Goal: Task Accomplishment & Management: Manage account settings

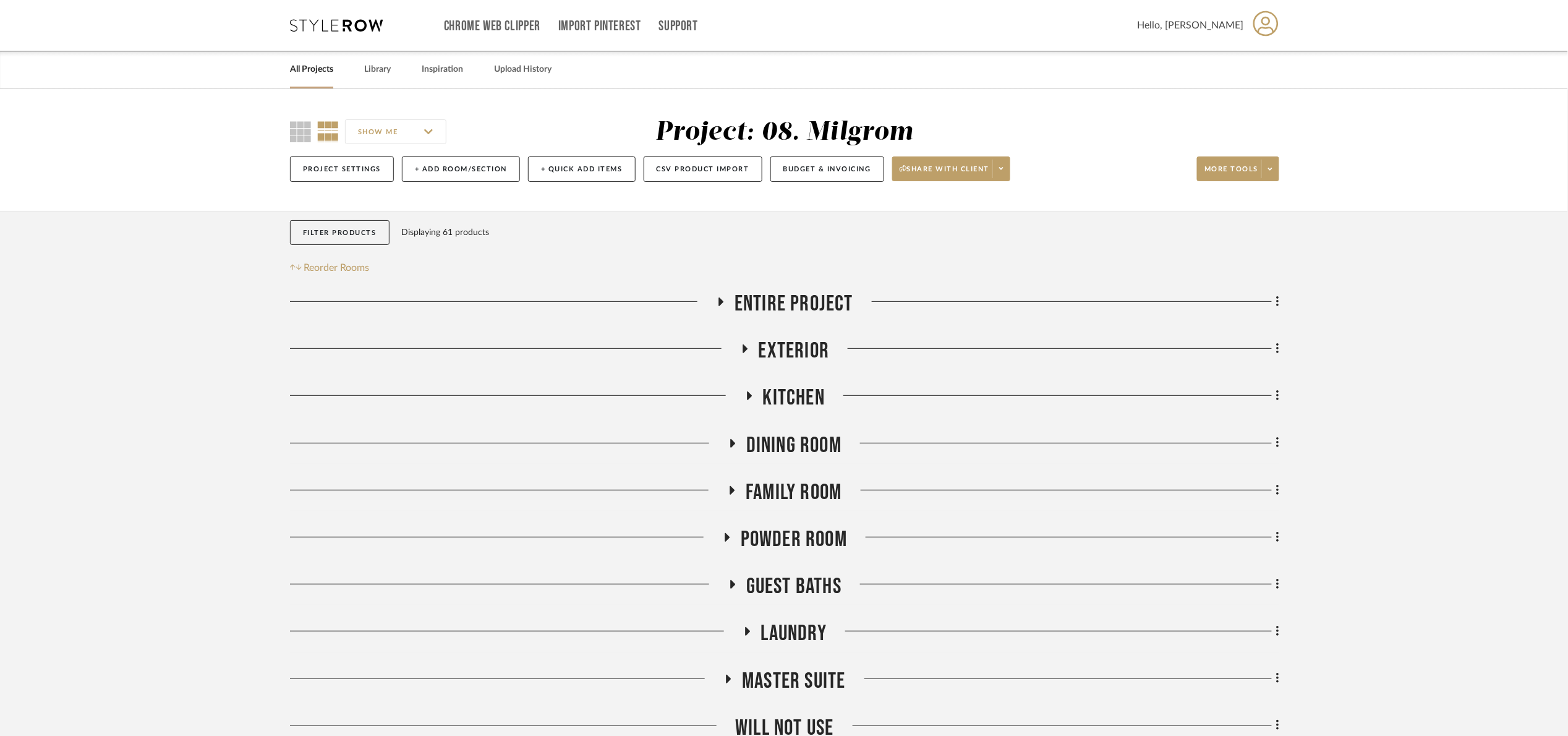
click at [313, 68] on link "All Projects" at bounding box center [312, 70] width 43 height 17
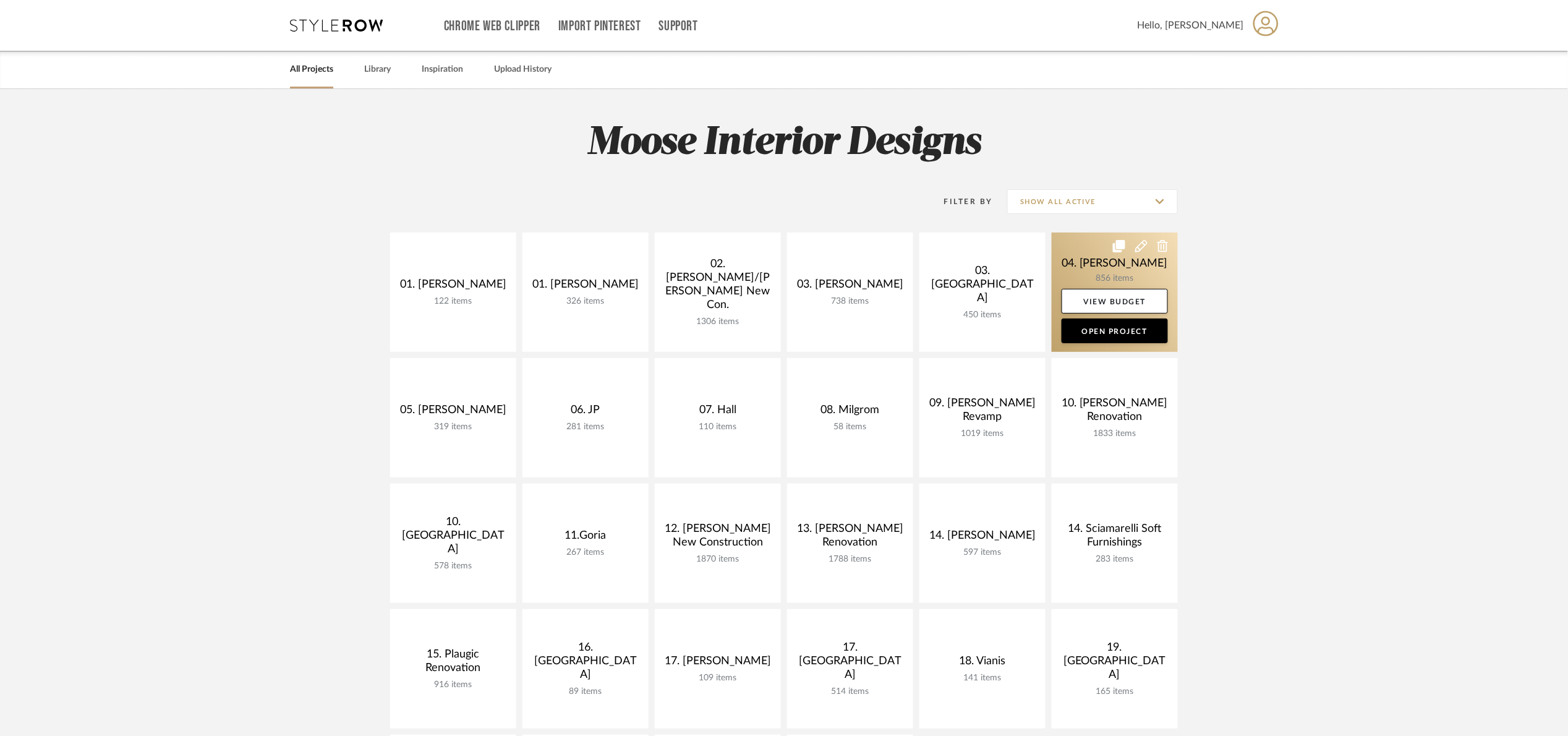
click at [1089, 261] on link at bounding box center [1114, 292] width 126 height 120
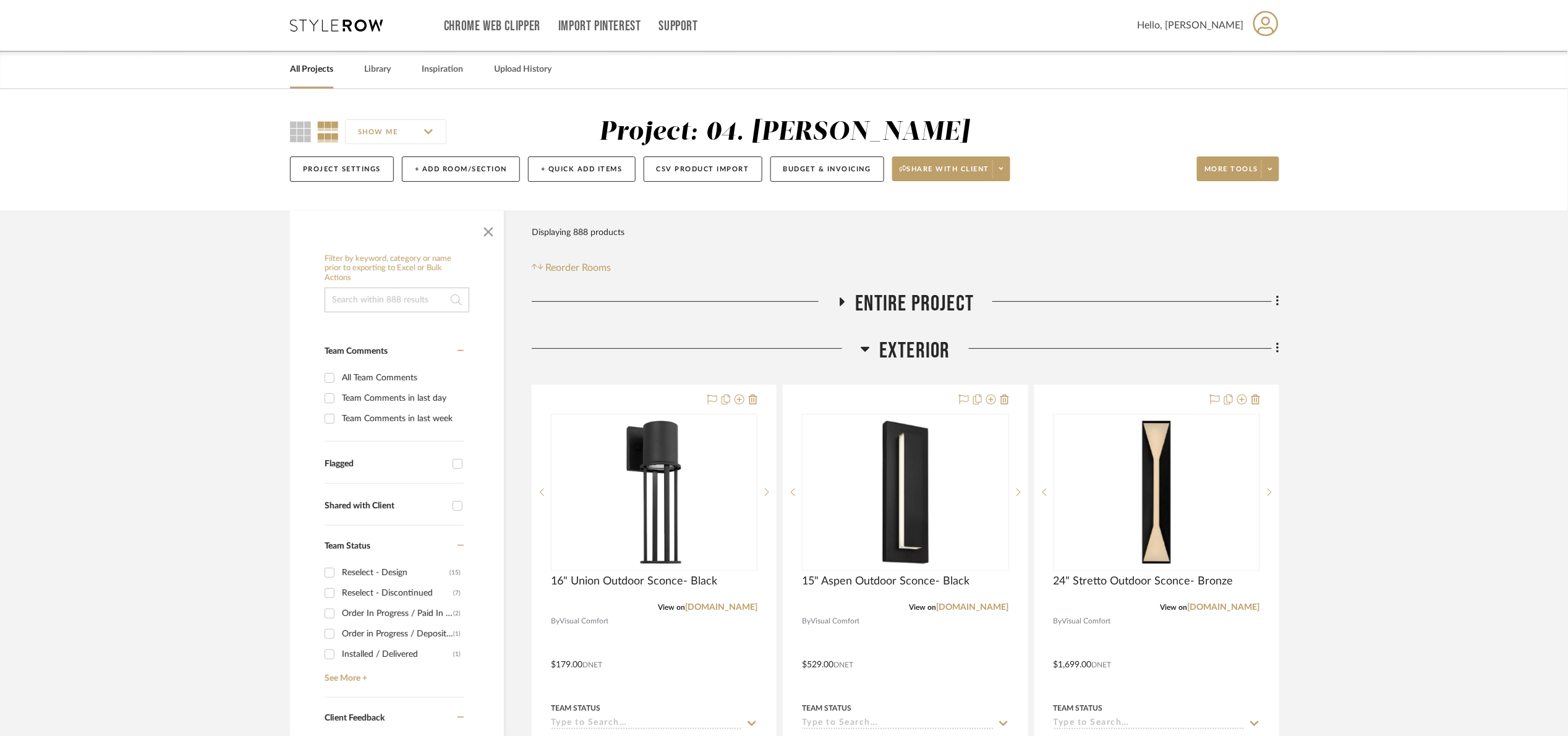
click at [935, 354] on span "Exterior" at bounding box center [914, 351] width 71 height 27
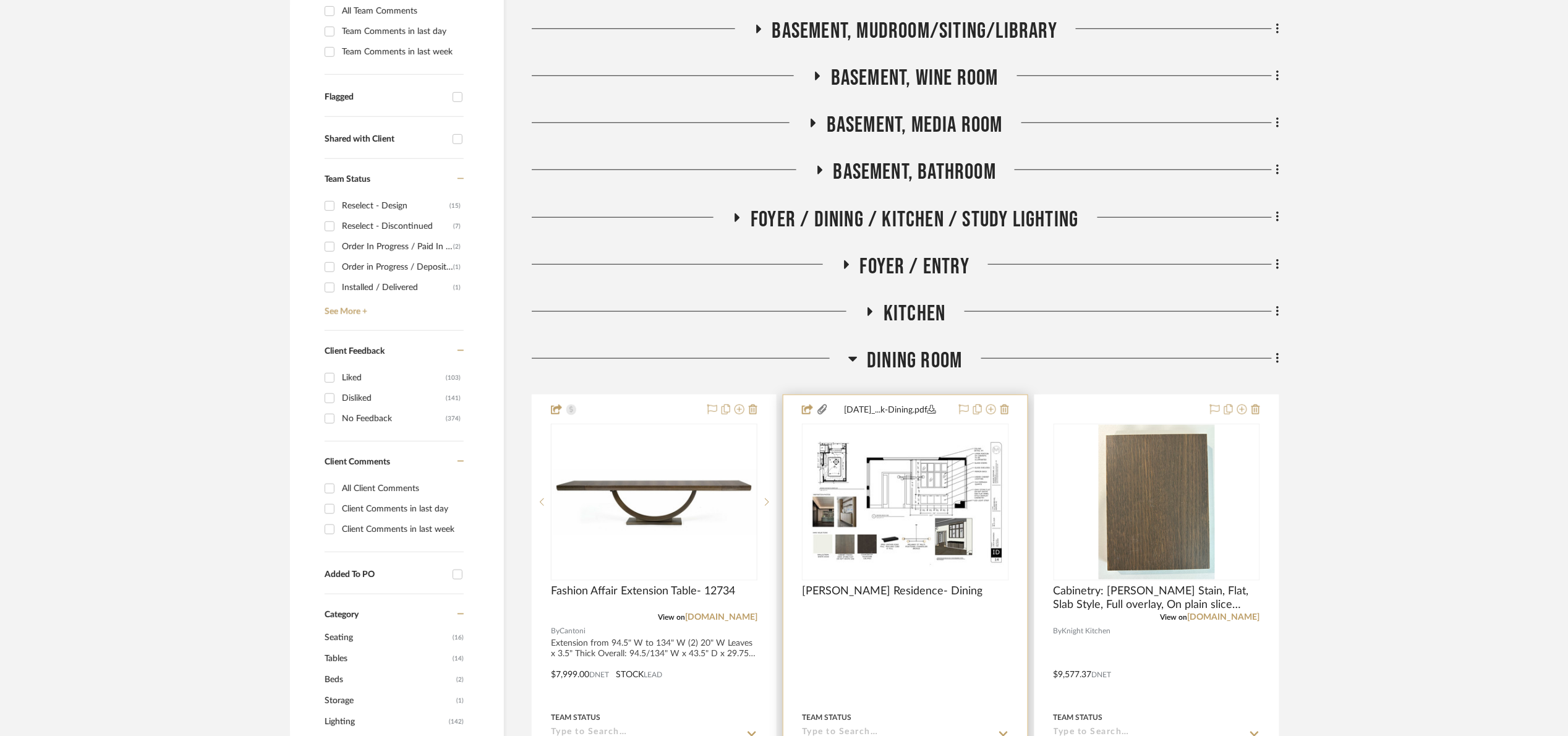
scroll to position [371, 0]
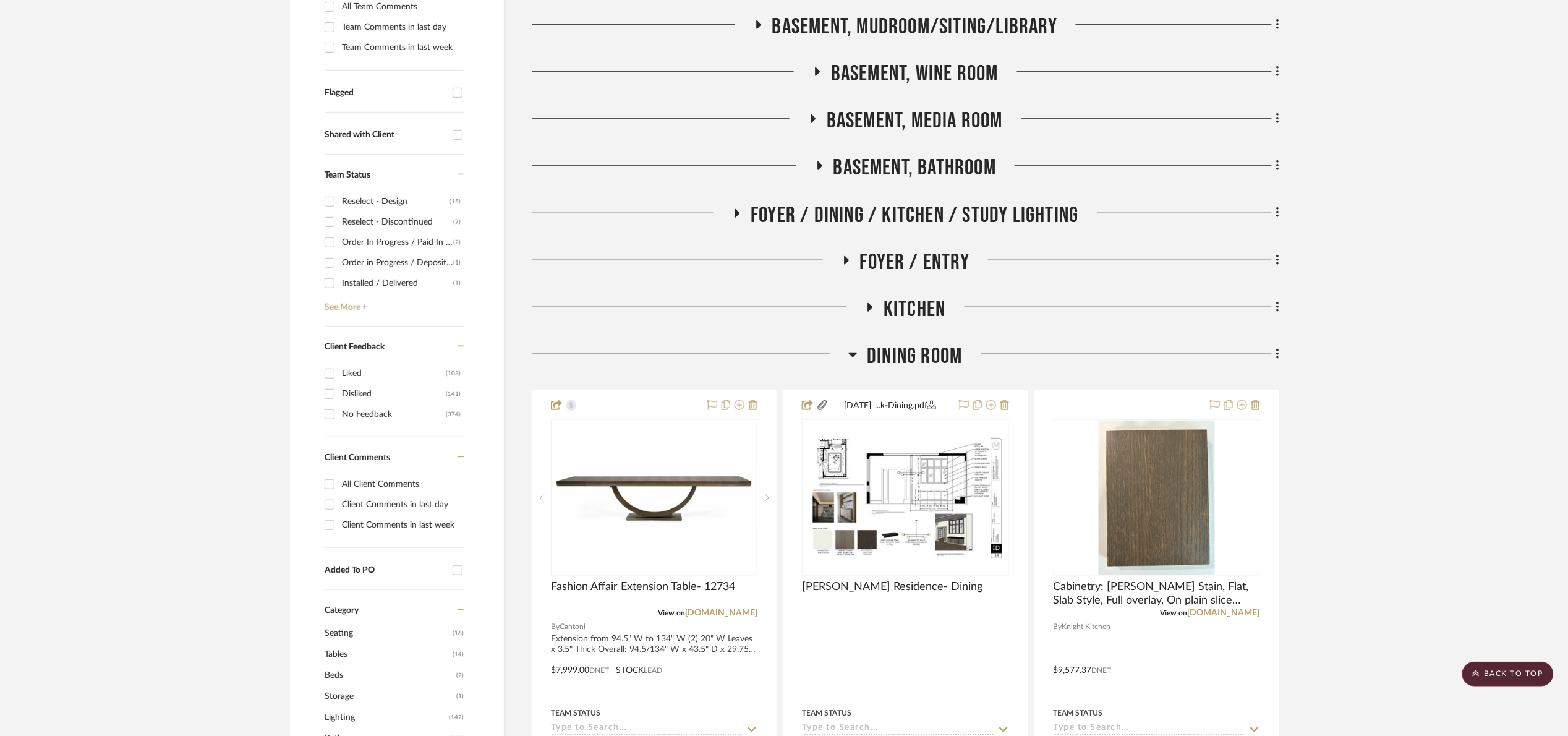
click at [891, 358] on span "Dining Room" at bounding box center [914, 356] width 95 height 27
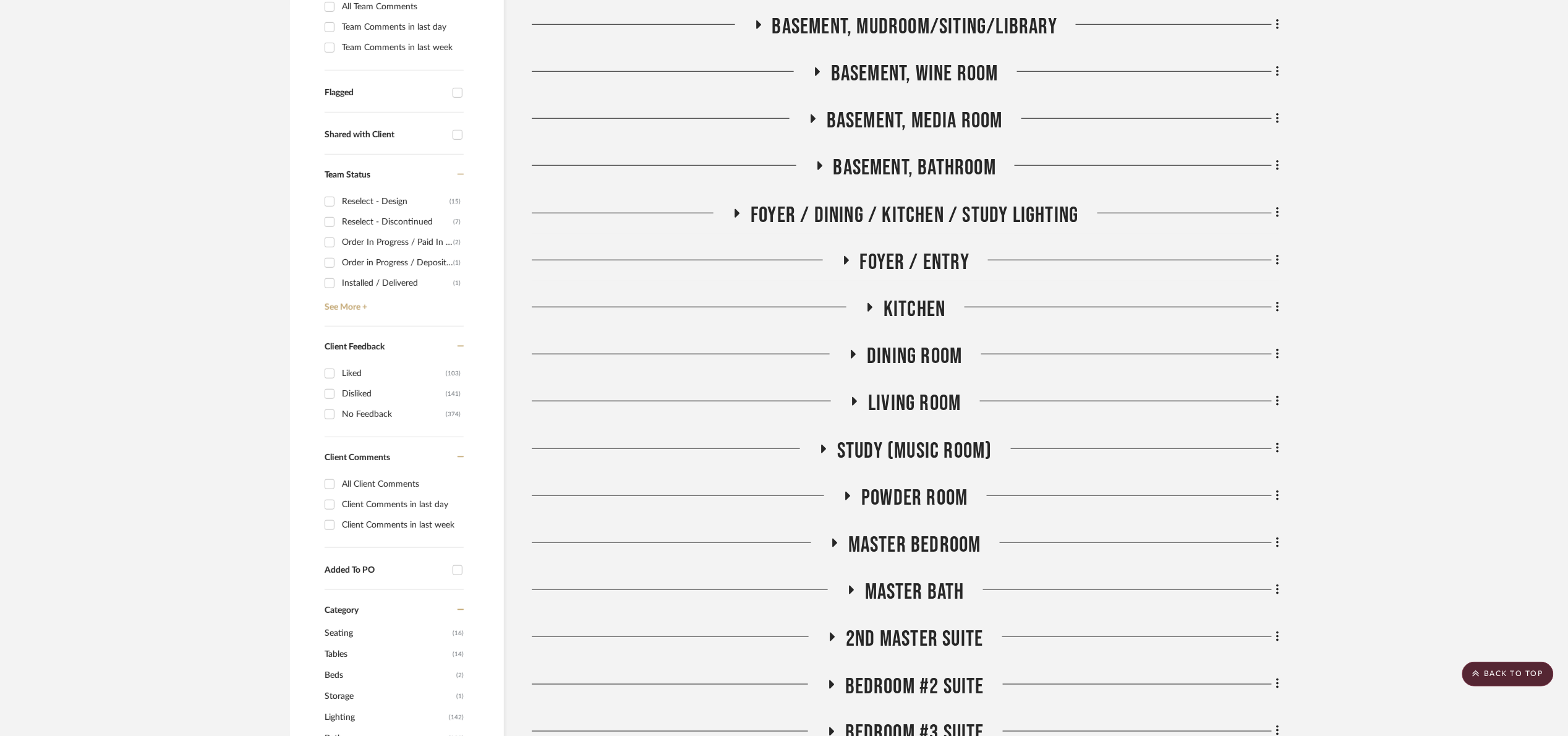
click at [923, 454] on span "Study (Music Room)" at bounding box center [915, 451] width 155 height 27
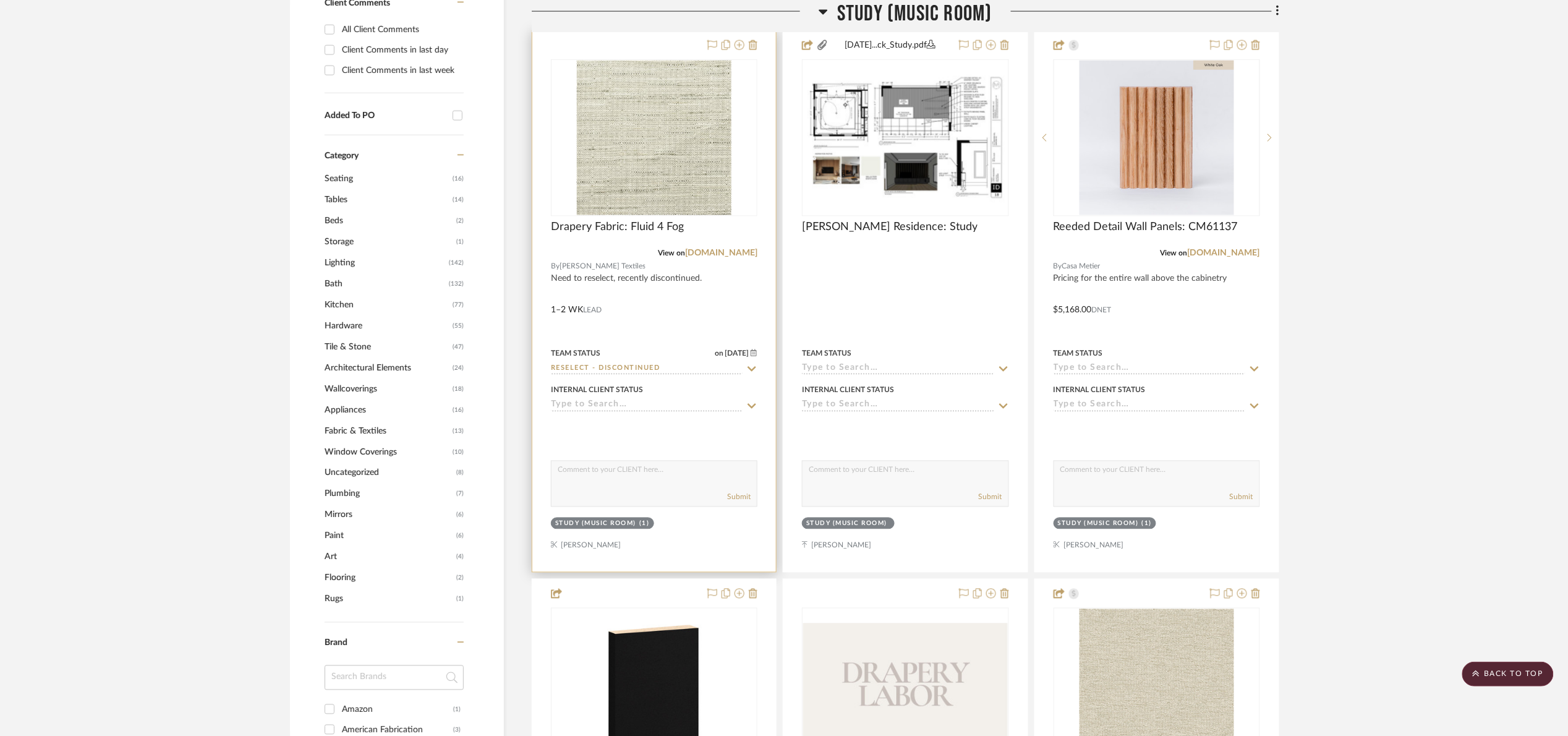
scroll to position [835, 0]
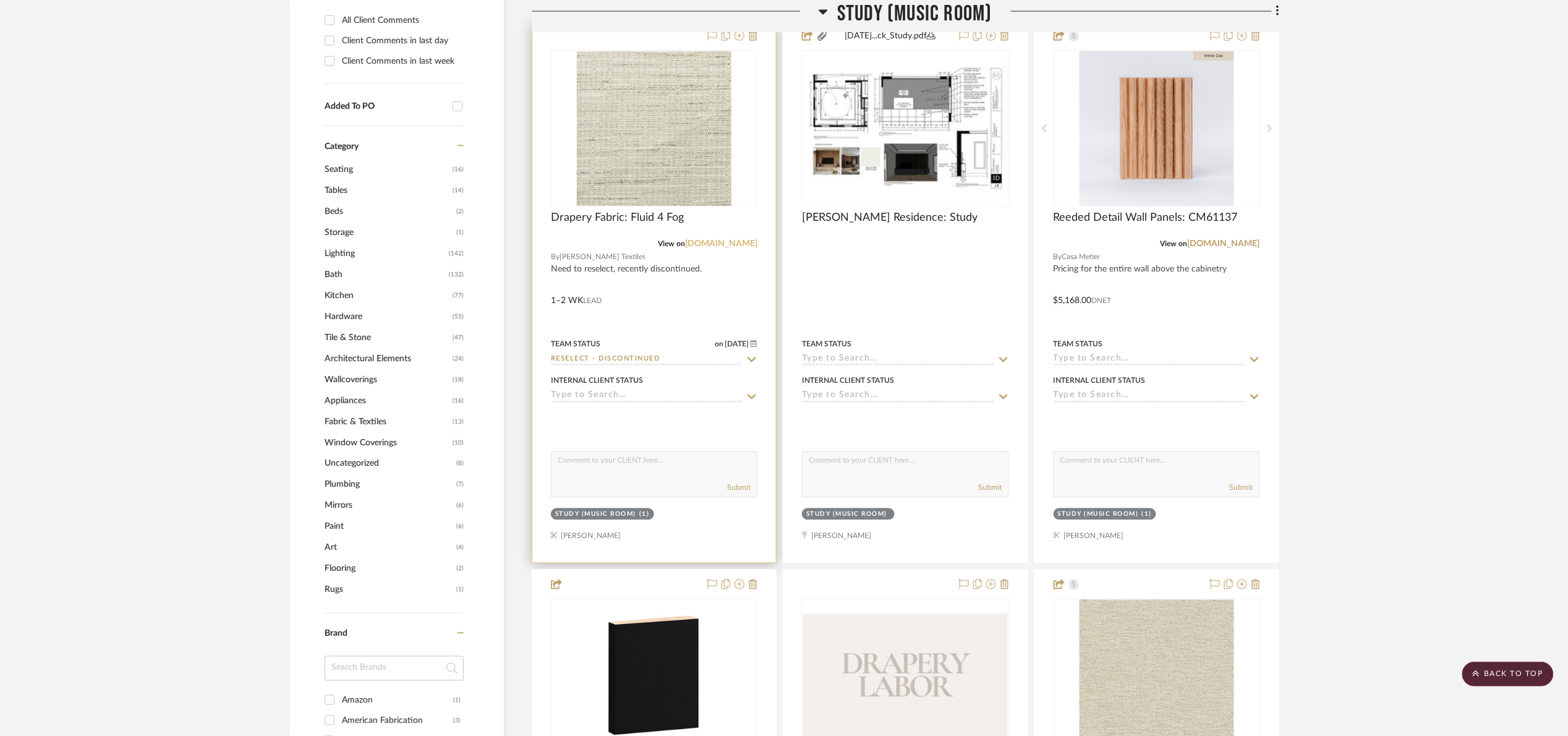
click at [740, 247] on link "[DOMAIN_NAME]" at bounding box center [721, 243] width 72 height 8
click at [648, 210] on div at bounding box center [654, 292] width 244 height 541
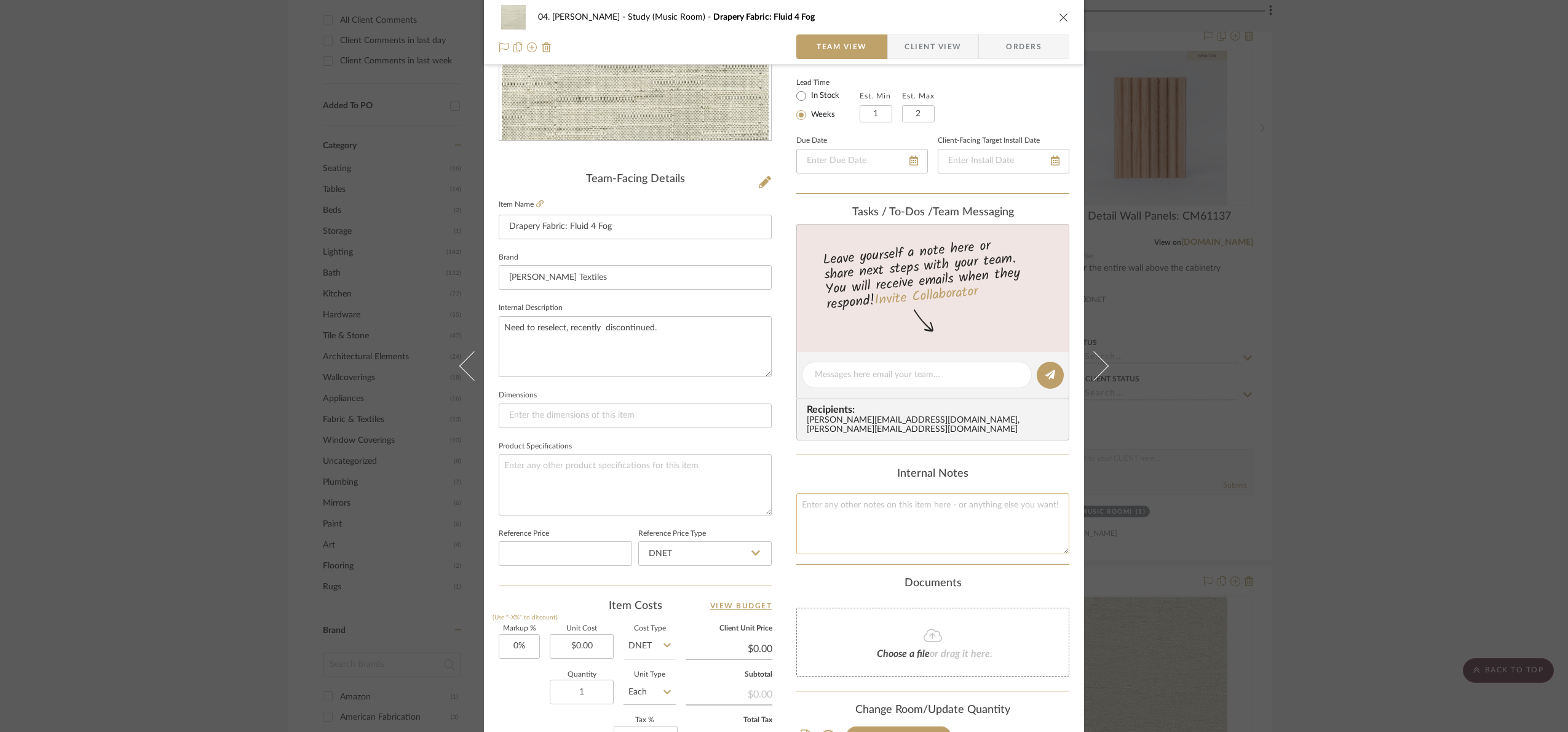
scroll to position [277, 0]
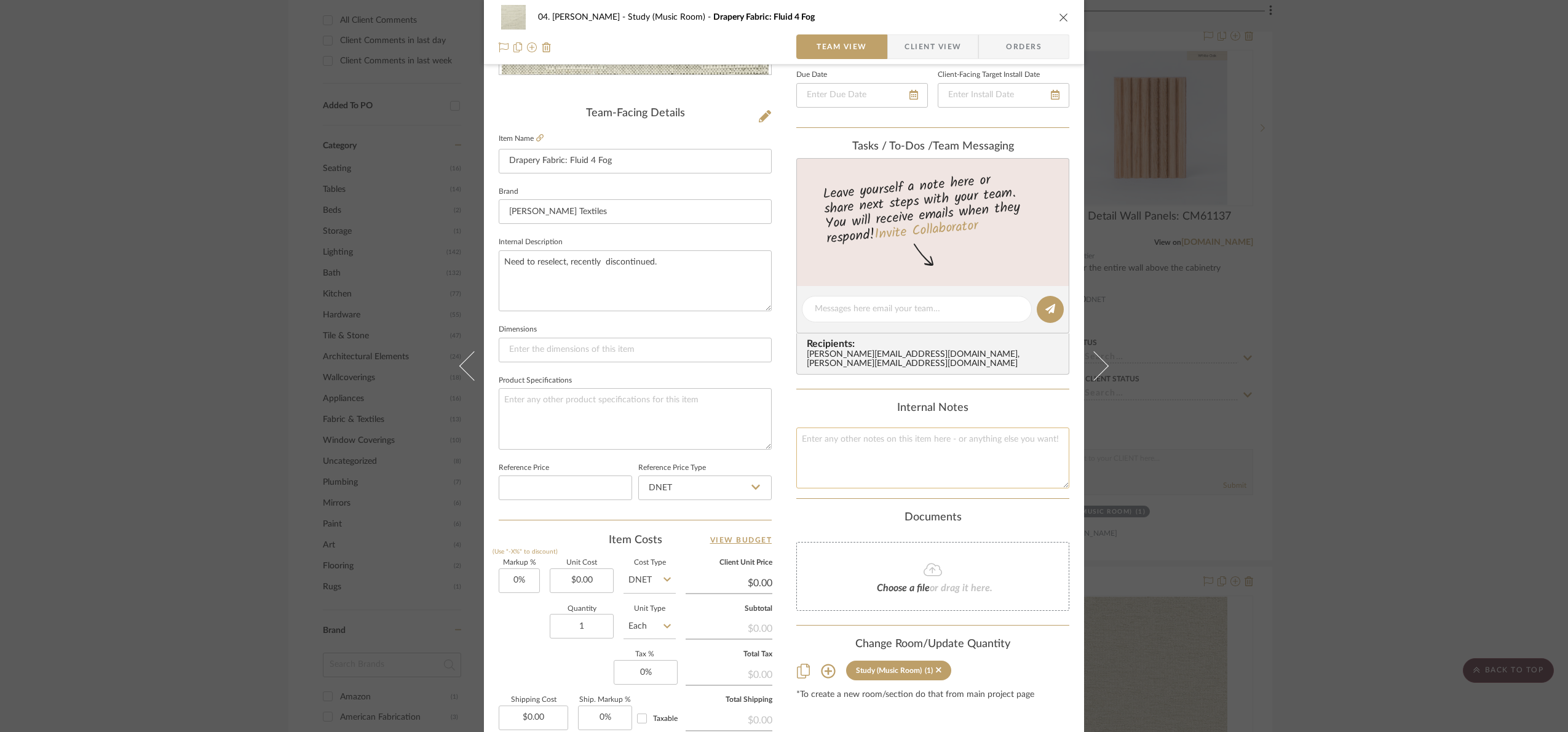
click at [889, 458] on textarea at bounding box center [933, 458] width 273 height 61
type textarea "26.5 x 54"
click at [866, 452] on textarea "26.5 x 54" at bounding box center [933, 458] width 273 height 61
type textarea "26.5 x 45"
click at [590, 584] on input "0.00" at bounding box center [581, 581] width 64 height 25
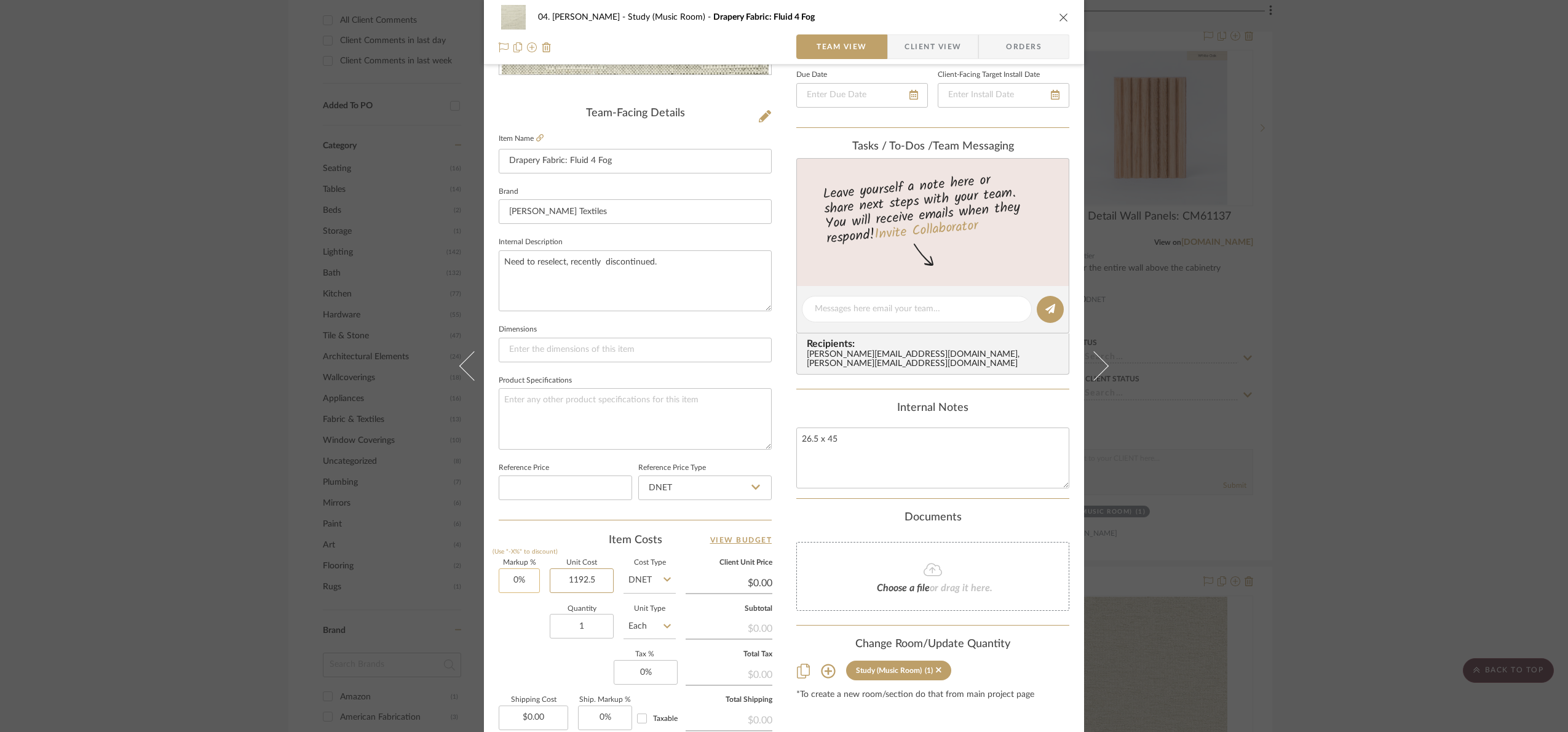
type input "1192.5"
type input "0"
type input "$1,192.50"
click at [513, 593] on input "0" at bounding box center [519, 581] width 41 height 25
type input "3"
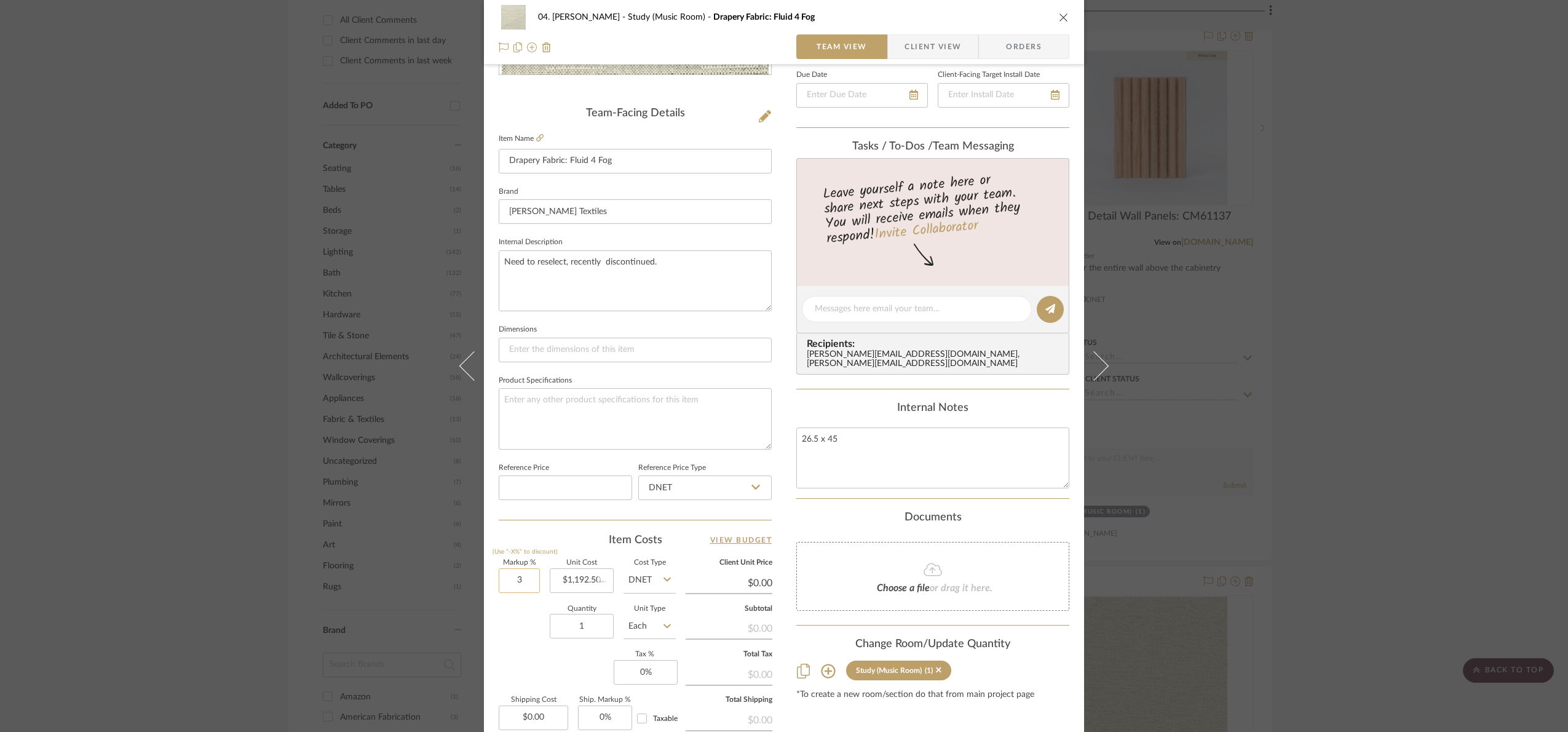
type input "$1,192.50"
type input "30%"
click at [514, 618] on div "Quantity 1 Unit Type Each" at bounding box center [587, 627] width 177 height 44
type input "$1,550.25"
drag, startPoint x: 685, startPoint y: 264, endPoint x: 656, endPoint y: 267, distance: 29.2
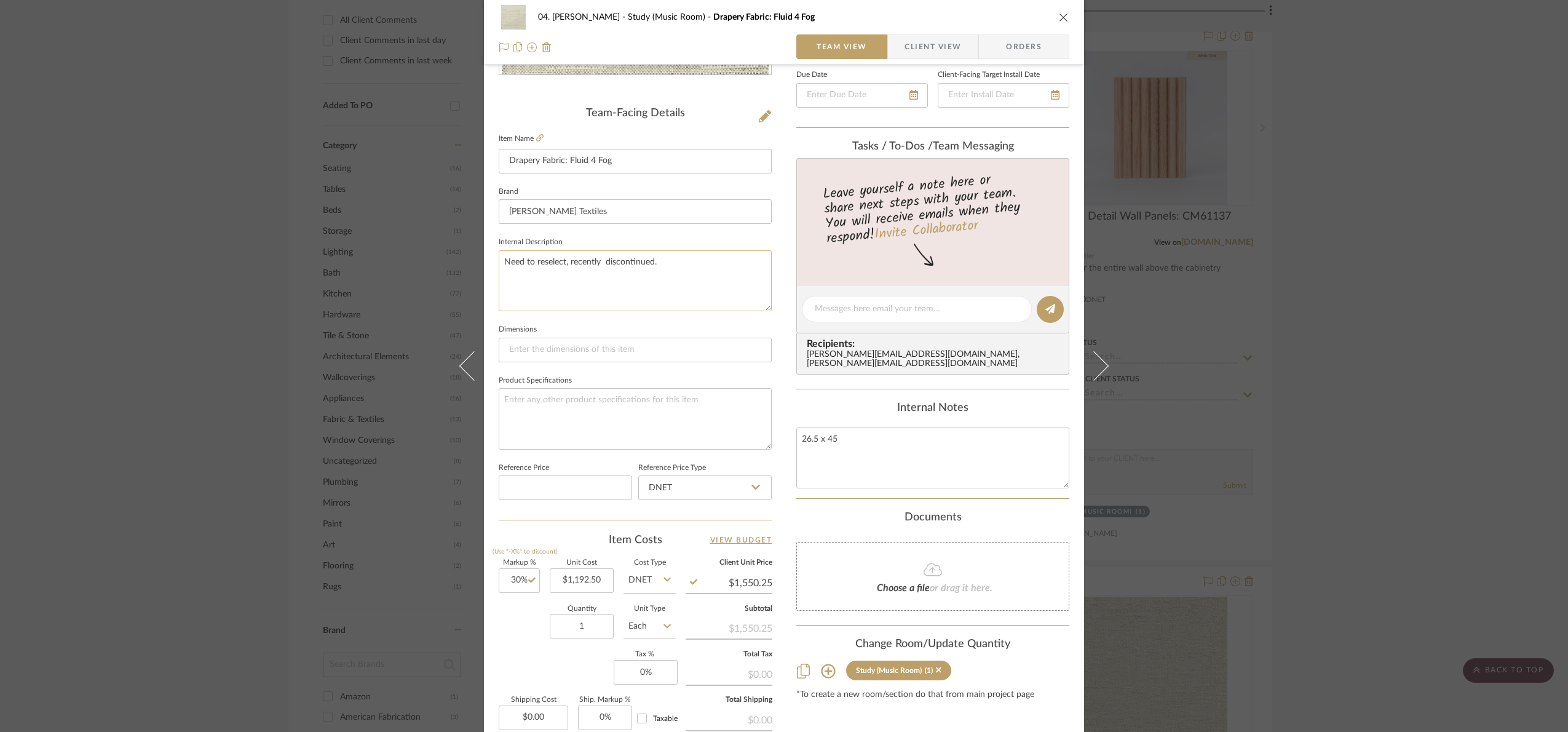
click at [653, 260] on textarea "Need to reselect, recently discontinued." at bounding box center [635, 281] width 273 height 61
click at [520, 583] on input "30" at bounding box center [519, 581] width 41 height 25
type input "33%"
drag, startPoint x: 705, startPoint y: 249, endPoint x: 702, endPoint y: 269, distance: 20.2
click at [706, 254] on textarea "Need to reselect, recently discontinued." at bounding box center [635, 281] width 273 height 61
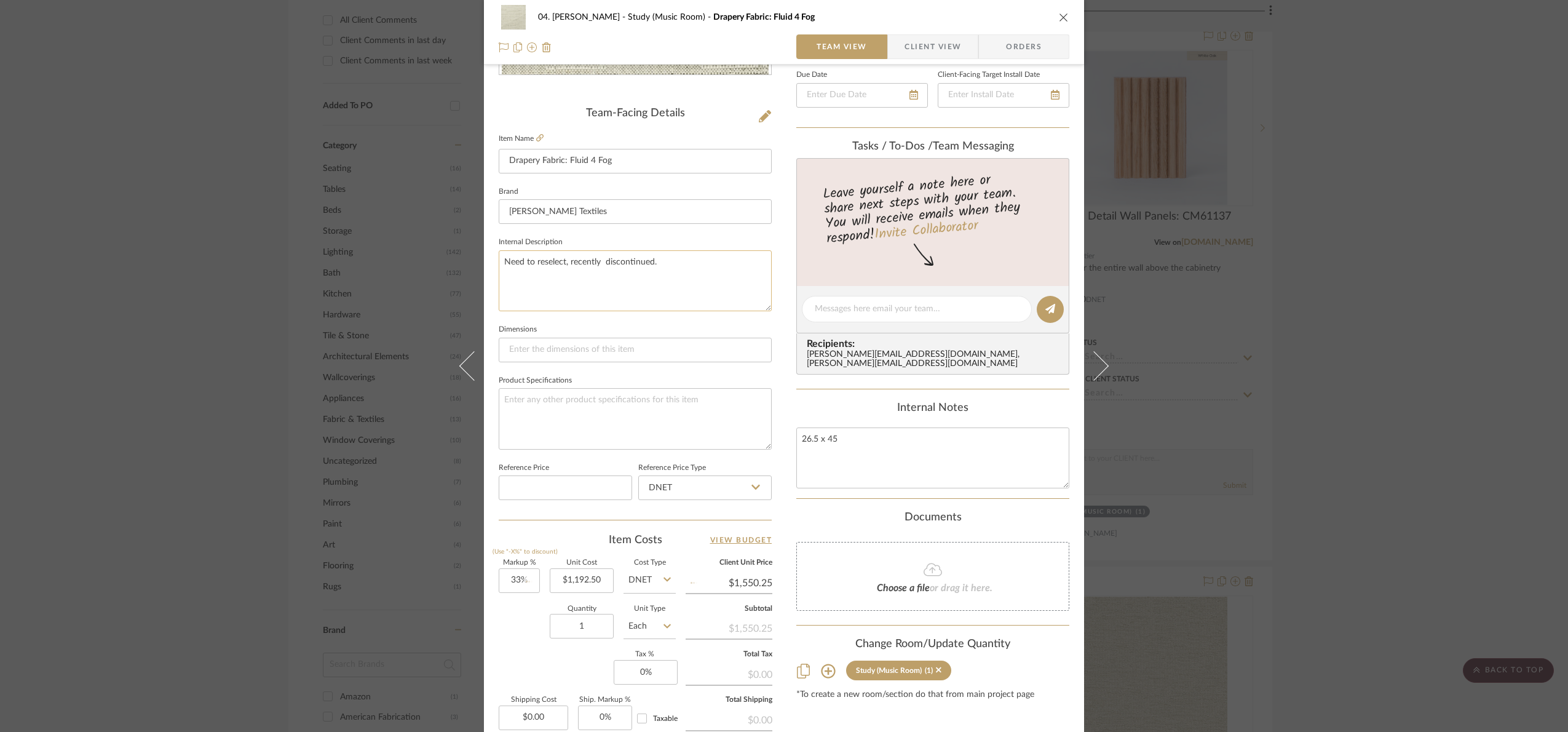
type input "$1,586.03"
drag, startPoint x: 707, startPoint y: 260, endPoint x: 746, endPoint y: 249, distance: 40.5
click at [716, 257] on textarea "Need to reselect, recently discontinued; pricing and sty subject to change base…" at bounding box center [635, 281] width 273 height 61
type textarea "Need to reselect, recently discontinued; pricing and qty subject to change base…"
click at [726, 319] on sr-form-field "Internal Description Need to reselect, recently discontinued; pricing and qty s…" at bounding box center [635, 277] width 273 height 87
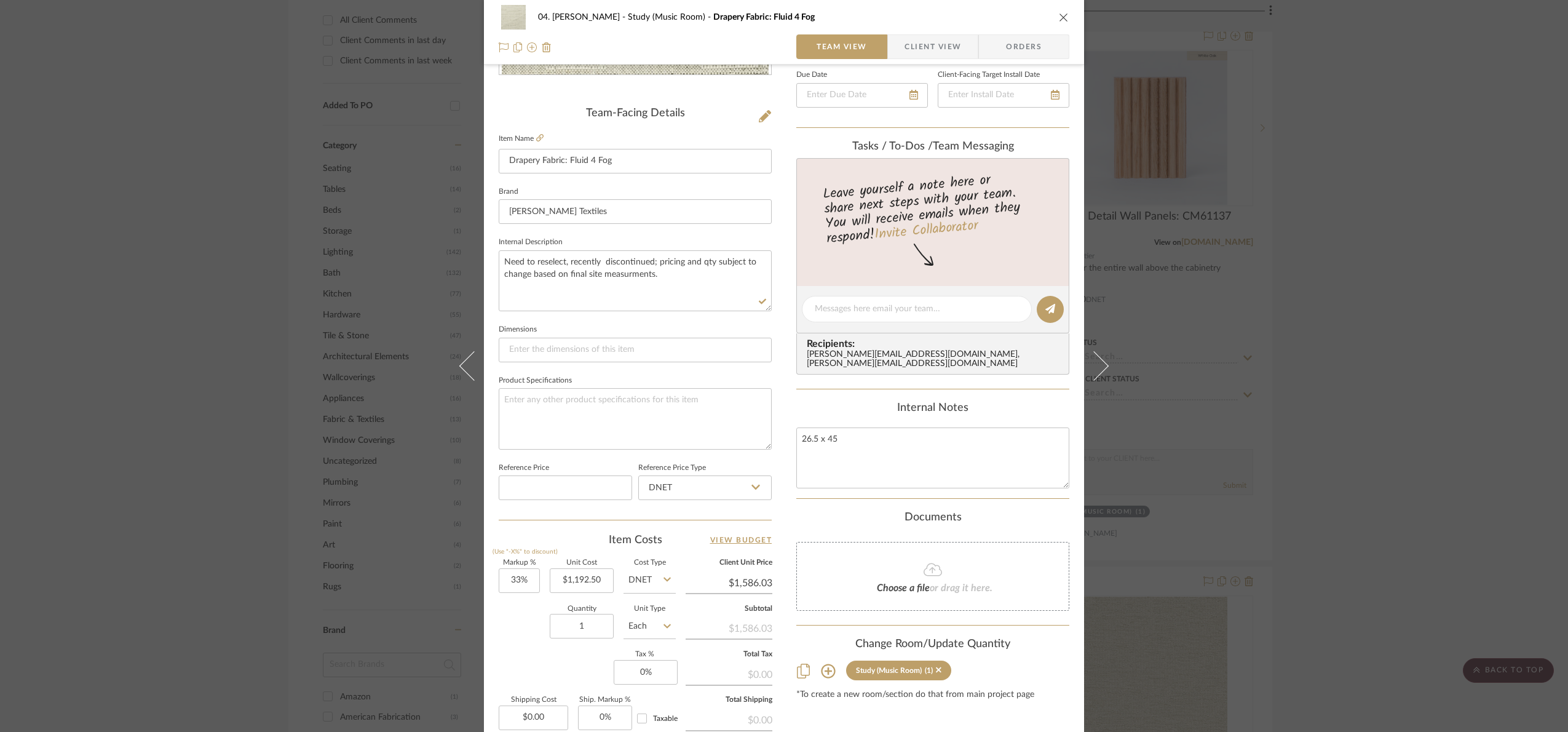
drag, startPoint x: 1403, startPoint y: 324, endPoint x: 1400, endPoint y: 331, distance: 7.6
click at [1404, 324] on div "04. [PERSON_NAME] Study (Music Room) Drapery Fabric: Fluid 4 Fog Team View Clie…" at bounding box center [784, 366] width 1568 height 732
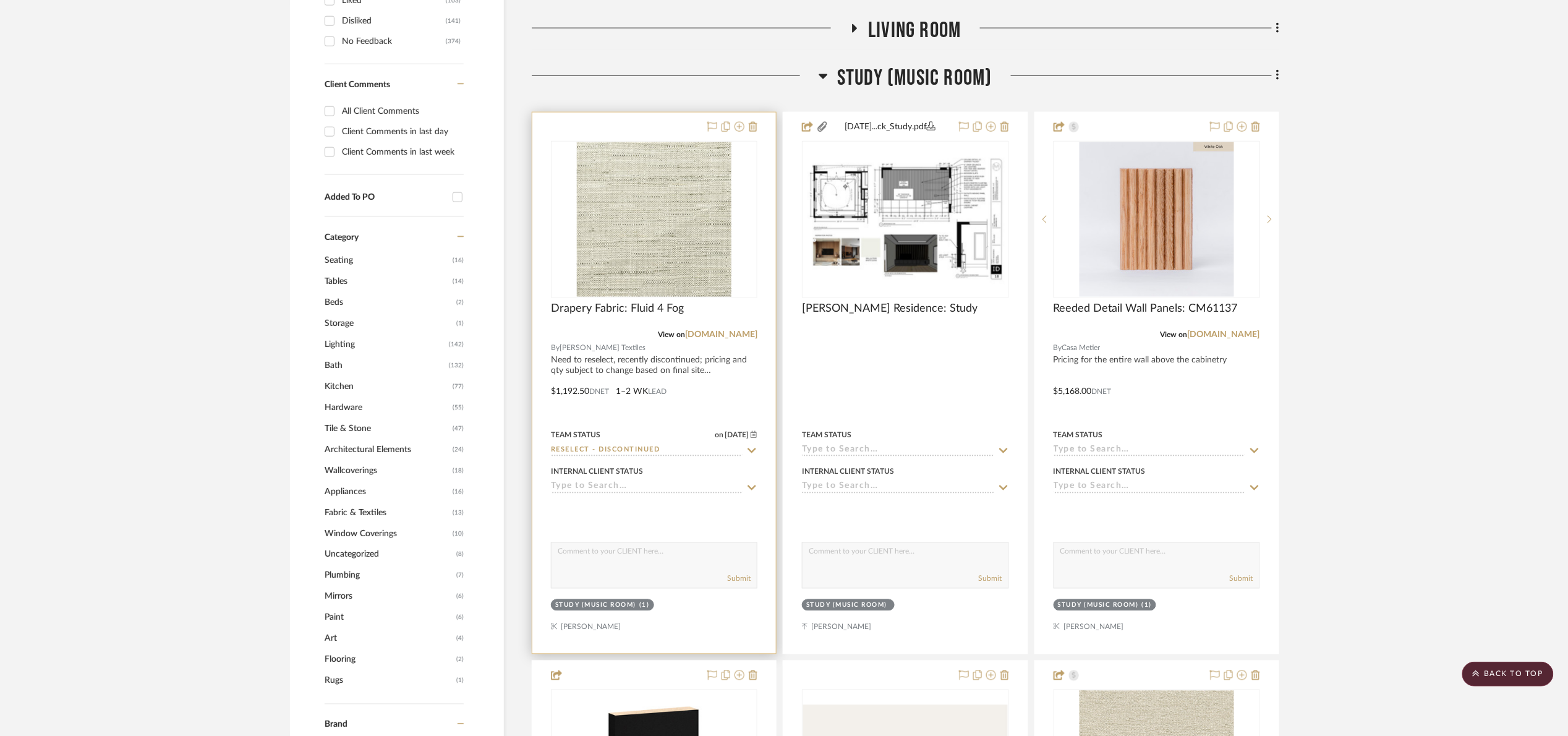
scroll to position [742, 0]
click at [596, 316] on span "Drapery Fabric: Fluid 4 Fog" at bounding box center [618, 310] width 133 height 14
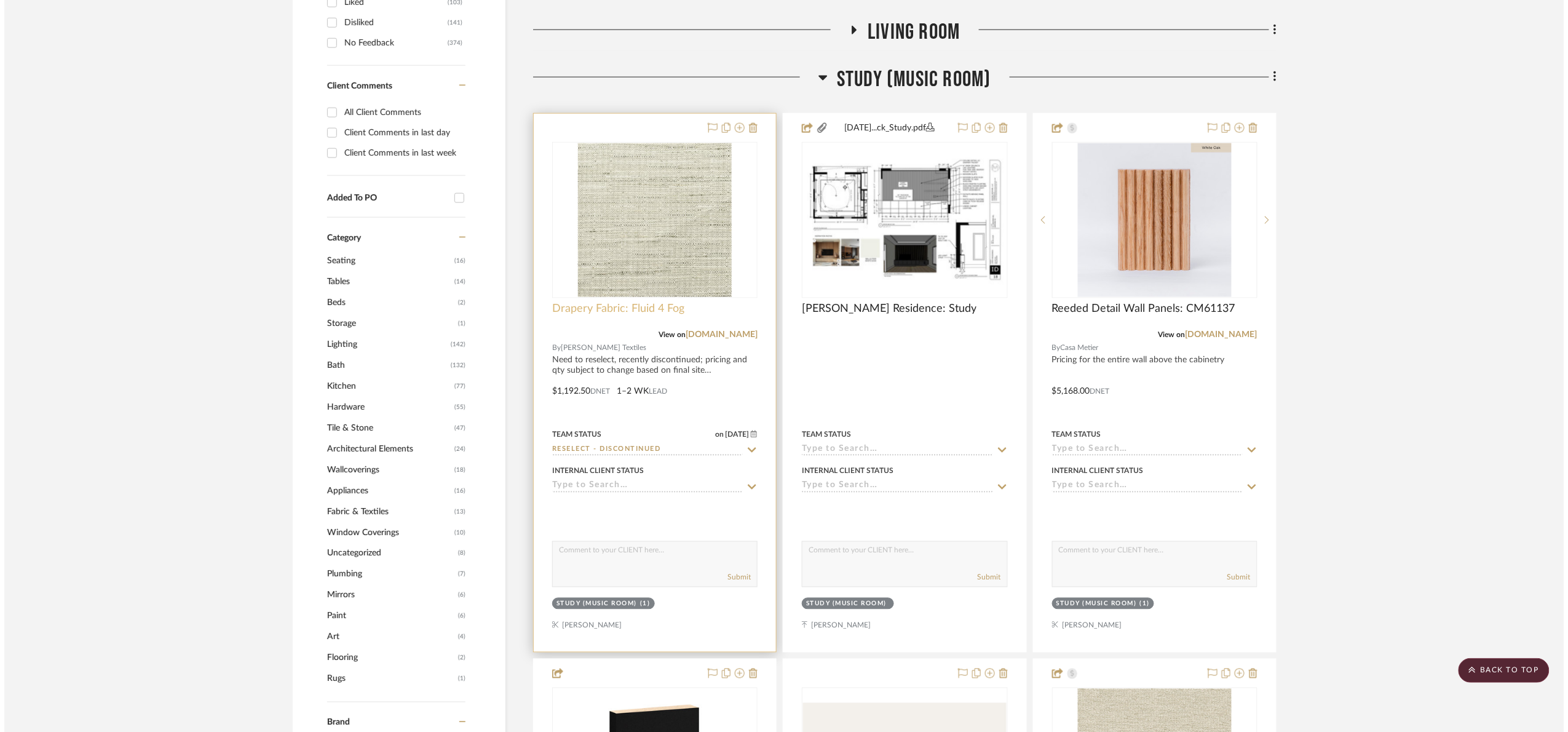
scroll to position [0, 0]
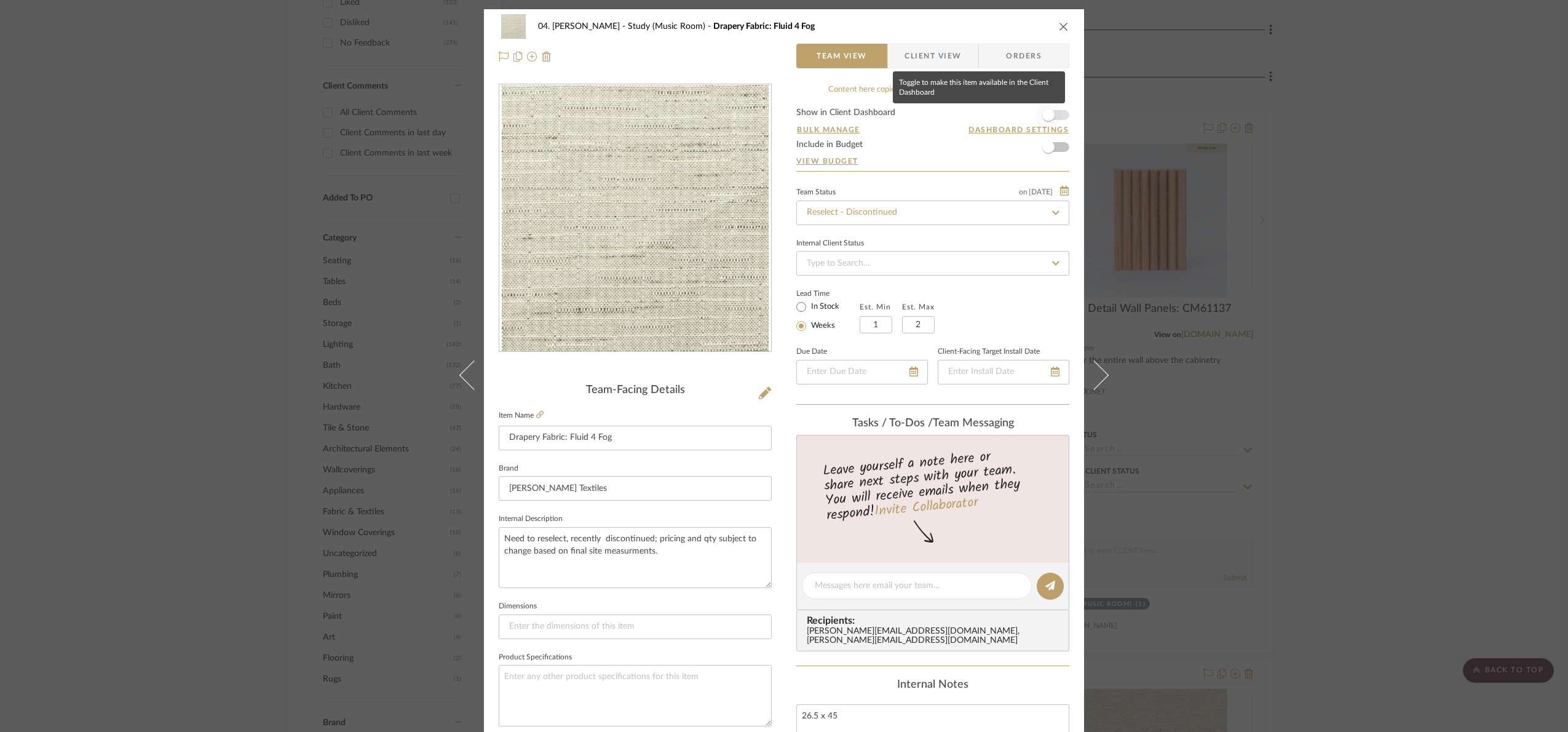
click at [1045, 108] on span "button" at bounding box center [1048, 115] width 27 height 27
click at [927, 58] on span "Client View" at bounding box center [933, 56] width 57 height 25
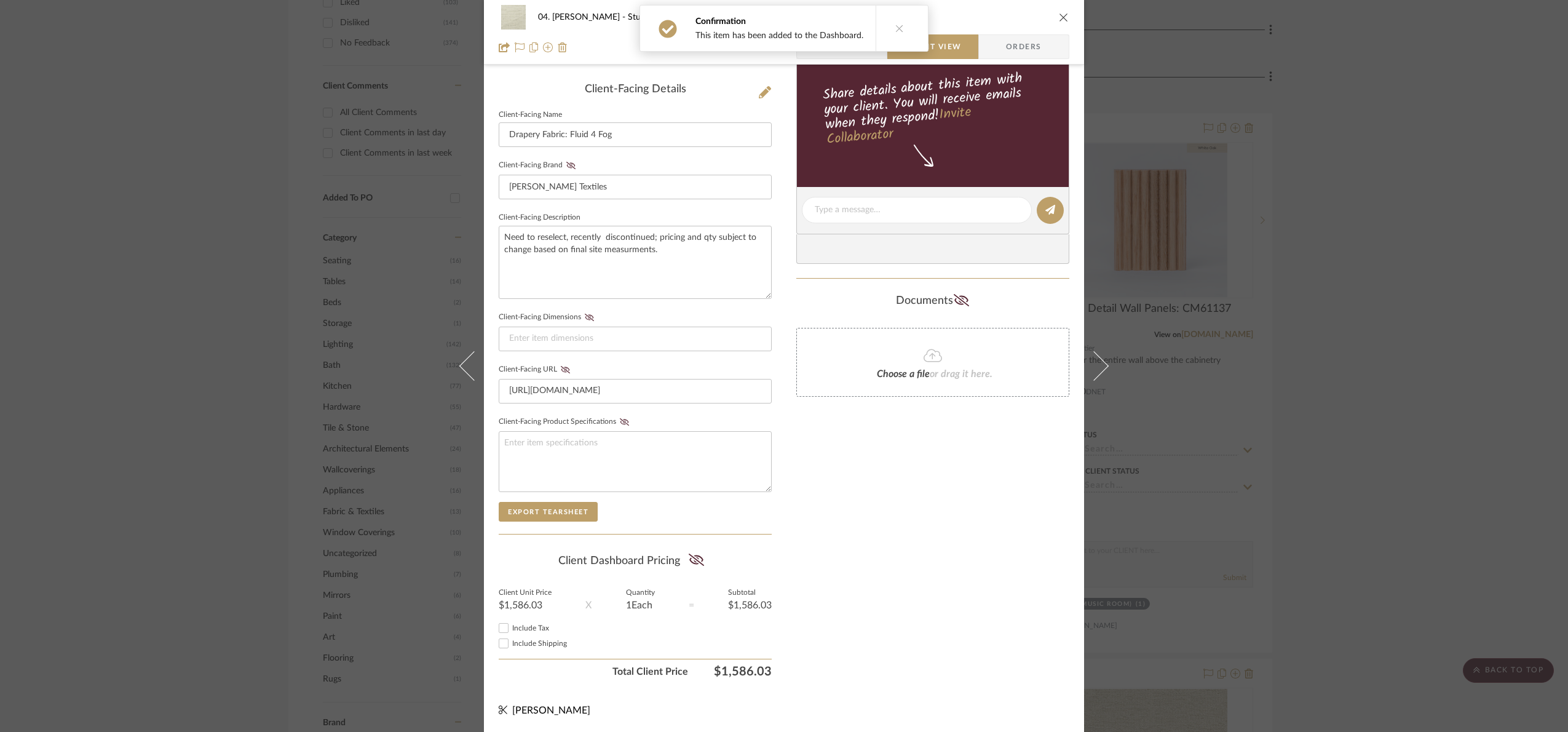
scroll to position [305, 0]
click at [689, 559] on icon at bounding box center [696, 559] width 16 height 12
drag, startPoint x: 968, startPoint y: 514, endPoint x: 1502, endPoint y: 479, distance: 535.1
click at [969, 512] on div "Only content on this tab can share to Dashboard. Click eyeball icon to show or …" at bounding box center [933, 233] width 273 height 900
drag, startPoint x: 1507, startPoint y: 481, endPoint x: 1450, endPoint y: 491, distance: 57.9
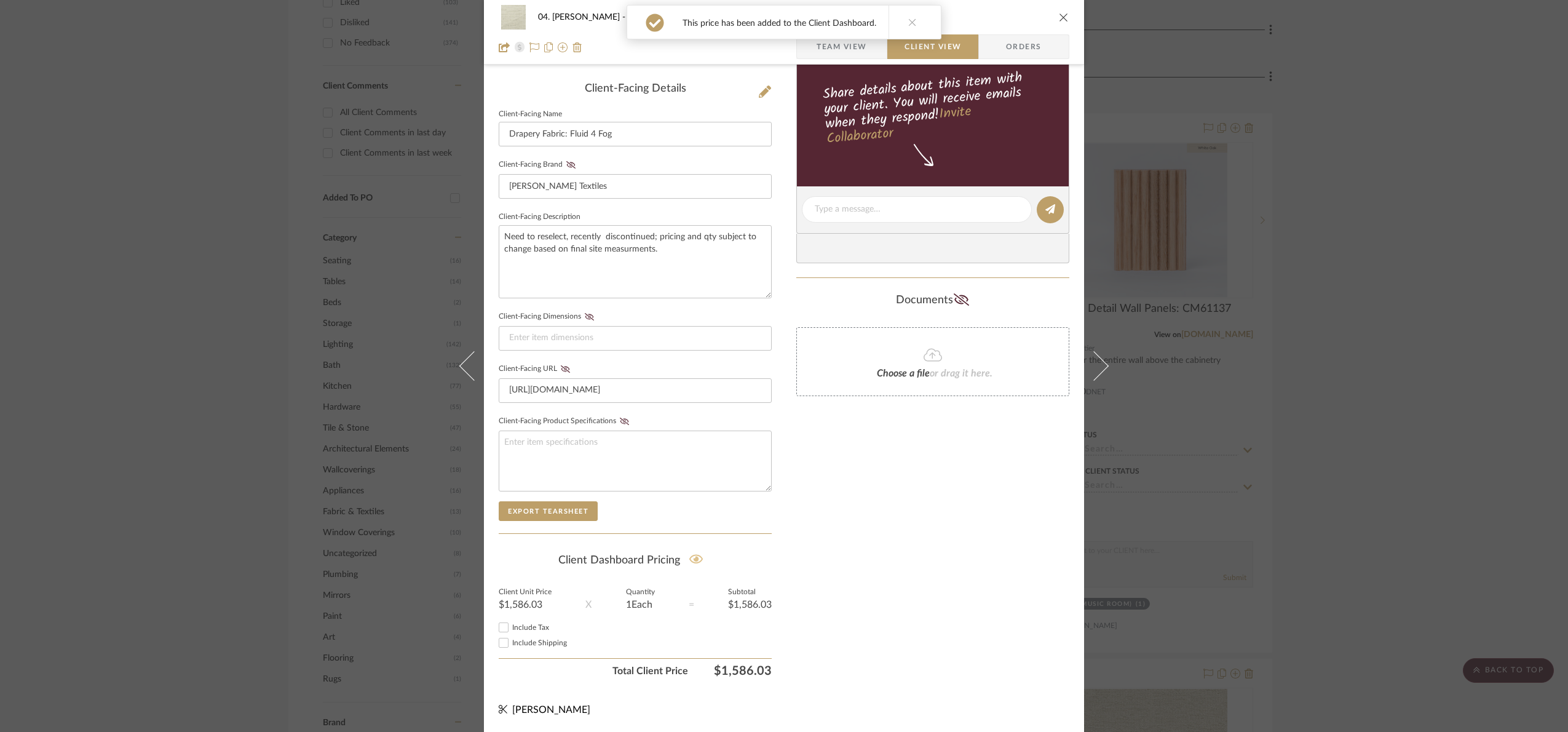
click at [1495, 484] on div "04. [PERSON_NAME] Study (Music Room) Drapery Fabric: Fluid 4 Fog Team View Clie…" at bounding box center [784, 366] width 1568 height 732
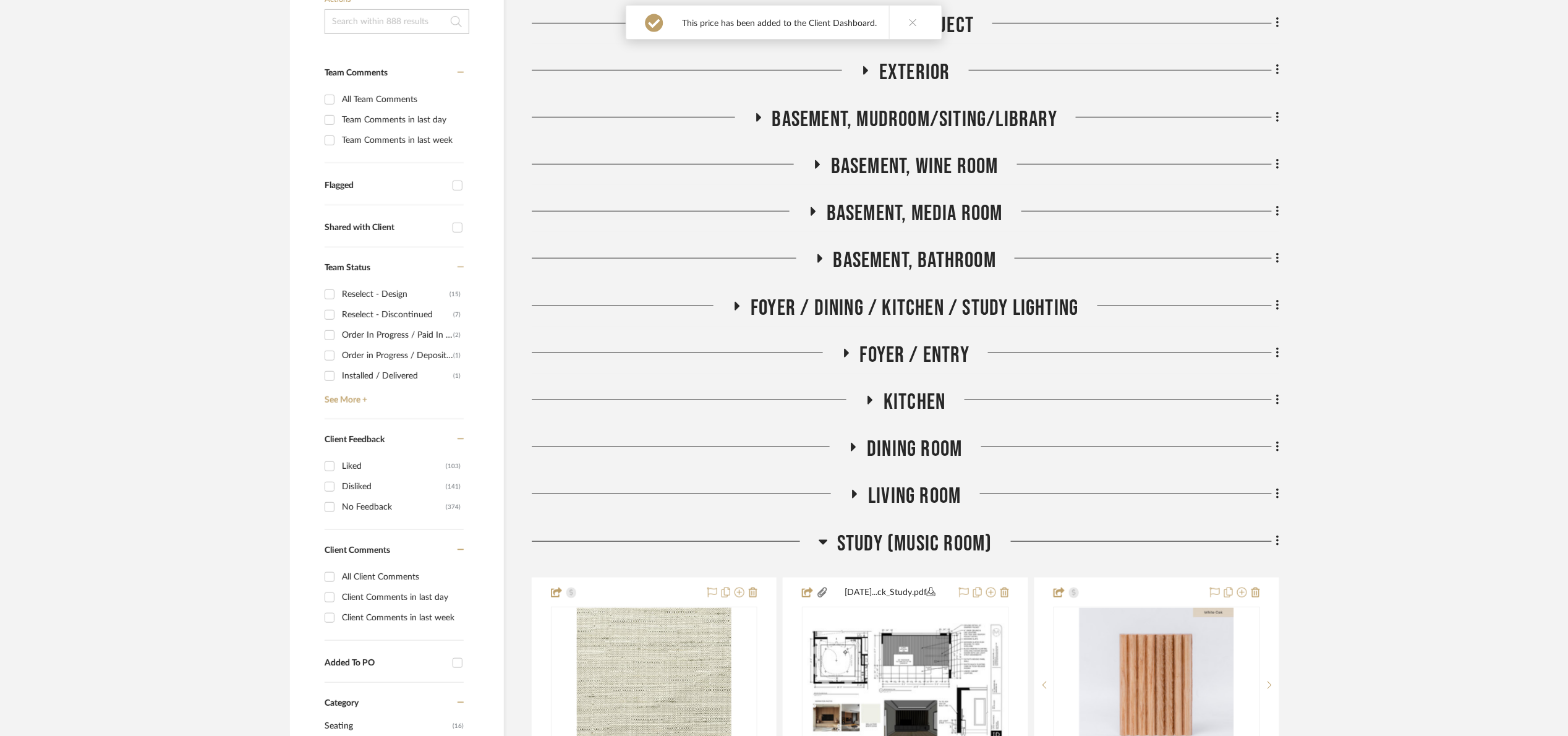
click at [905, 562] on div "Study (Music Room)" at bounding box center [905, 546] width 748 height 31
click at [901, 550] on span "Study (Music Room)" at bounding box center [915, 543] width 155 height 27
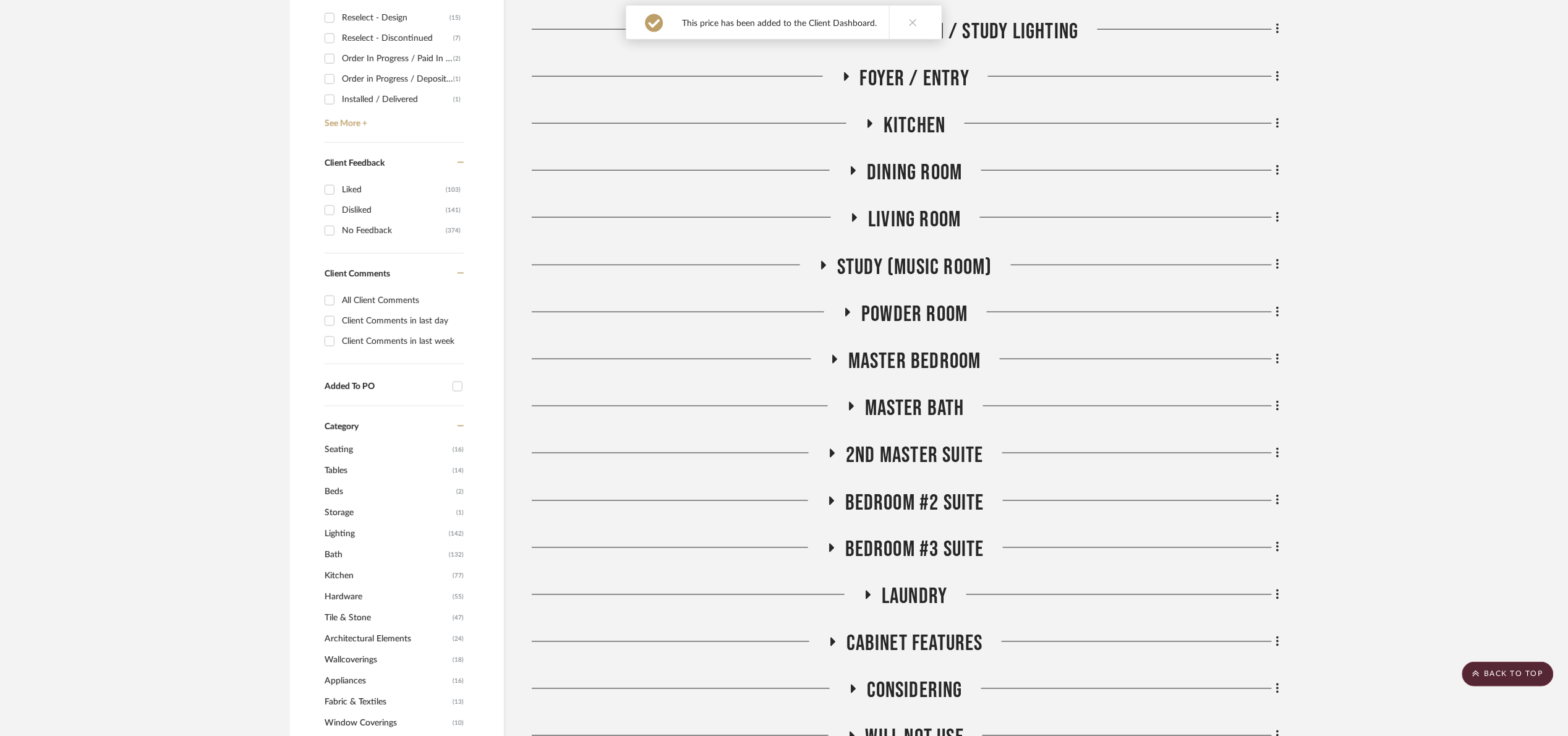
scroll to position [556, 0]
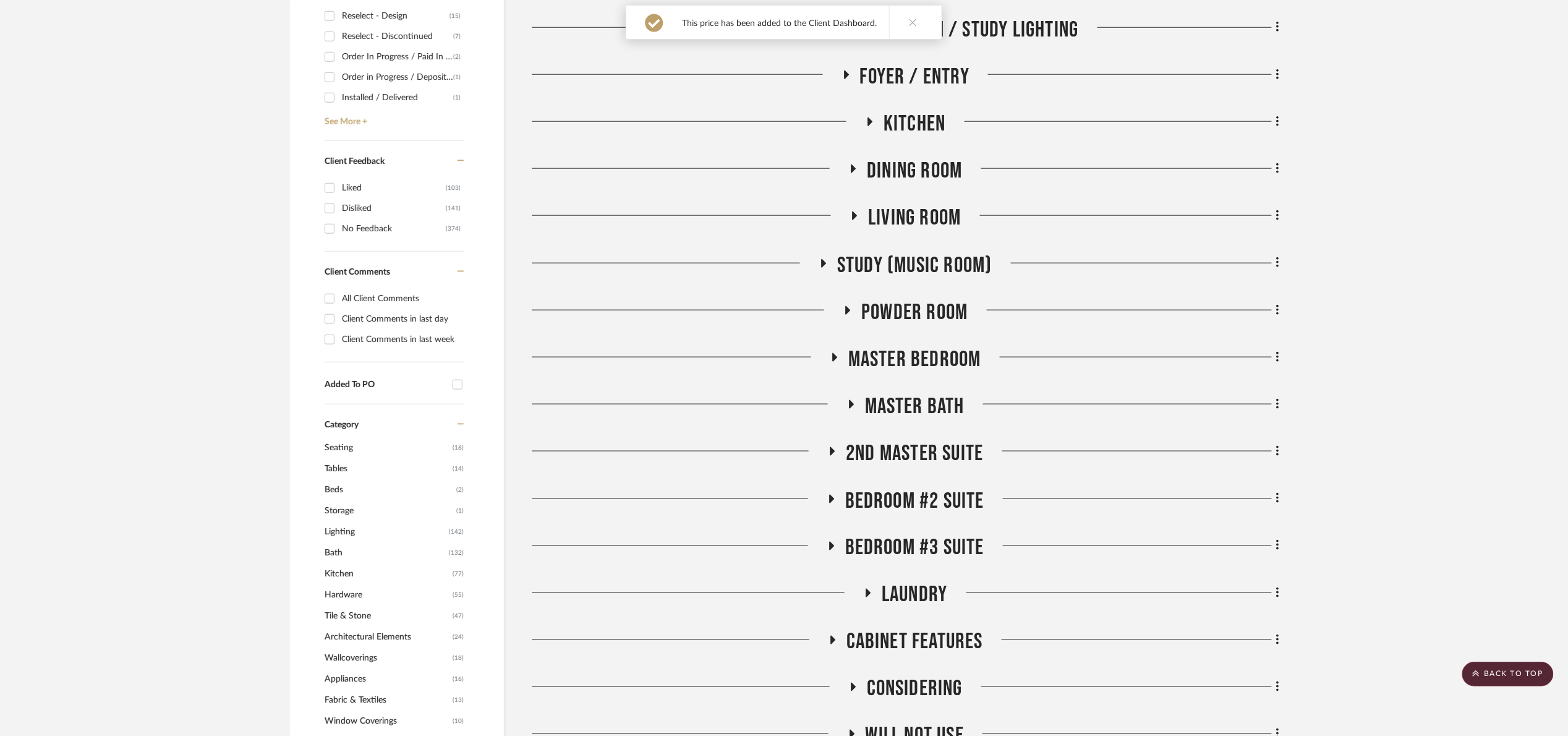
click at [904, 354] on span "Master Bedroom" at bounding box center [915, 359] width 133 height 27
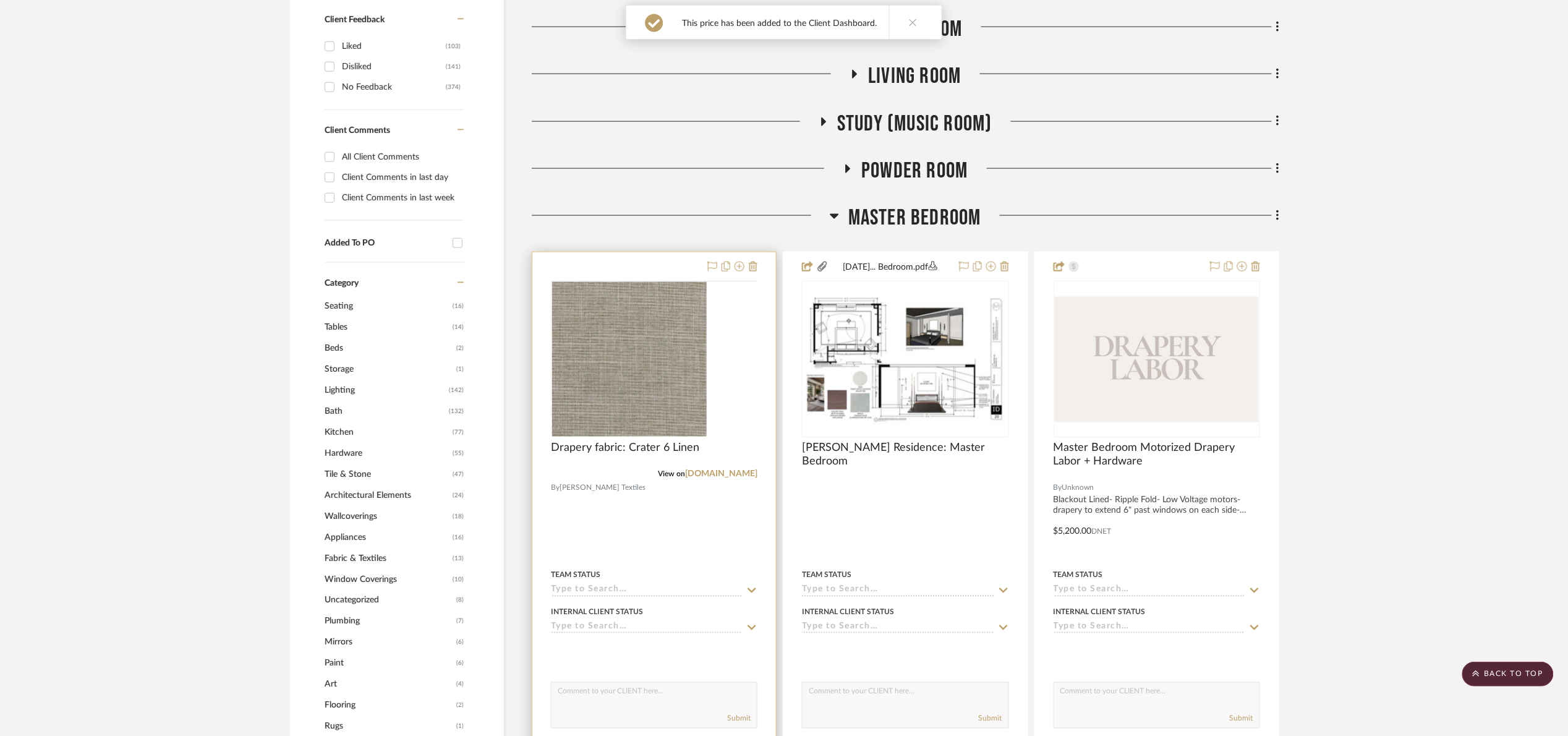
scroll to position [742, 0]
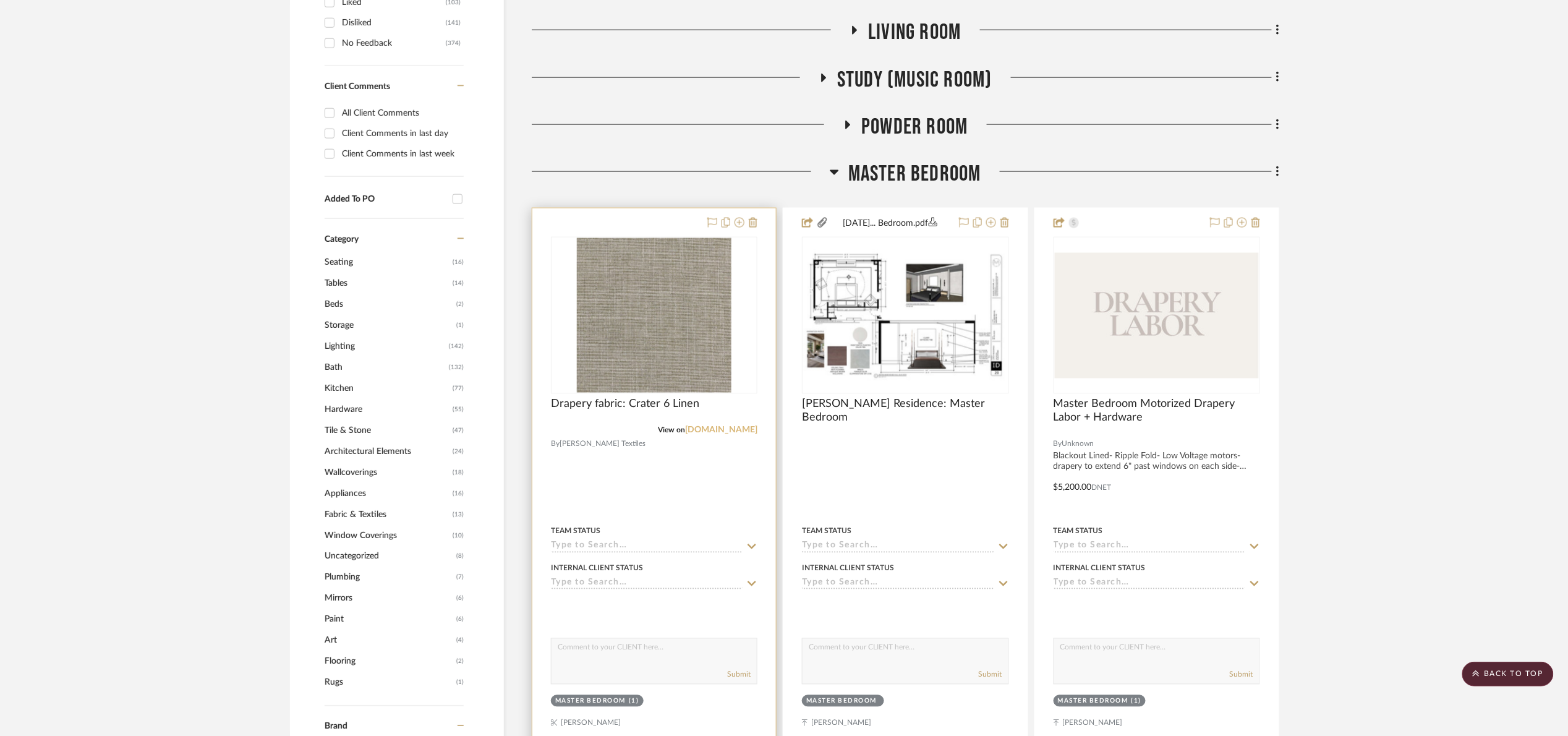
click at [740, 426] on link "[DOMAIN_NAME]" at bounding box center [721, 430] width 72 height 8
click at [633, 406] on span "Drapery fabric: Crater 6 Linen" at bounding box center [625, 404] width 148 height 14
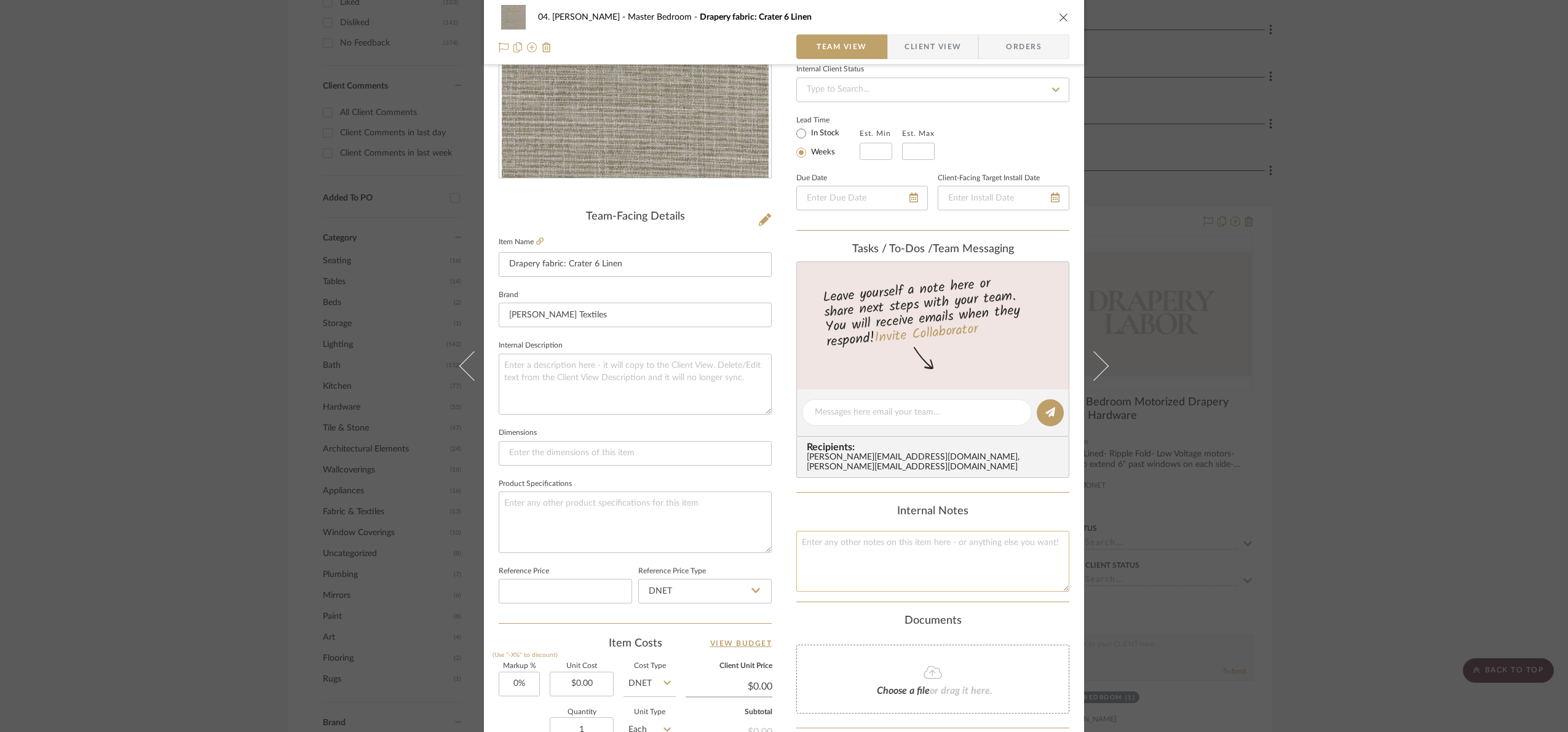
scroll to position [184, 0]
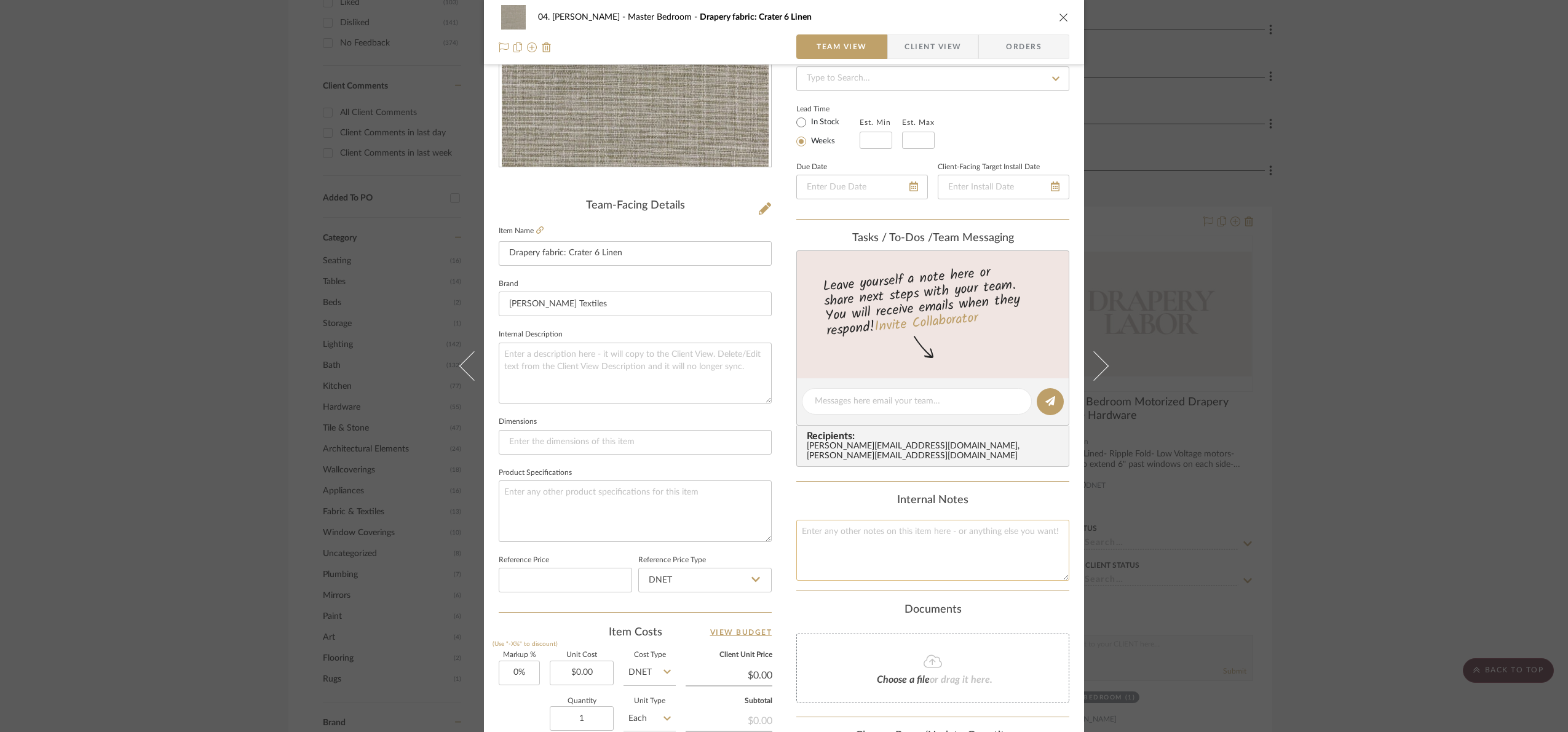
click at [911, 560] on textarea at bounding box center [933, 550] width 273 height 61
type textarea "28 x33"
click at [605, 674] on input "0.00" at bounding box center [581, 673] width 64 height 25
type input "924"
type input "0"
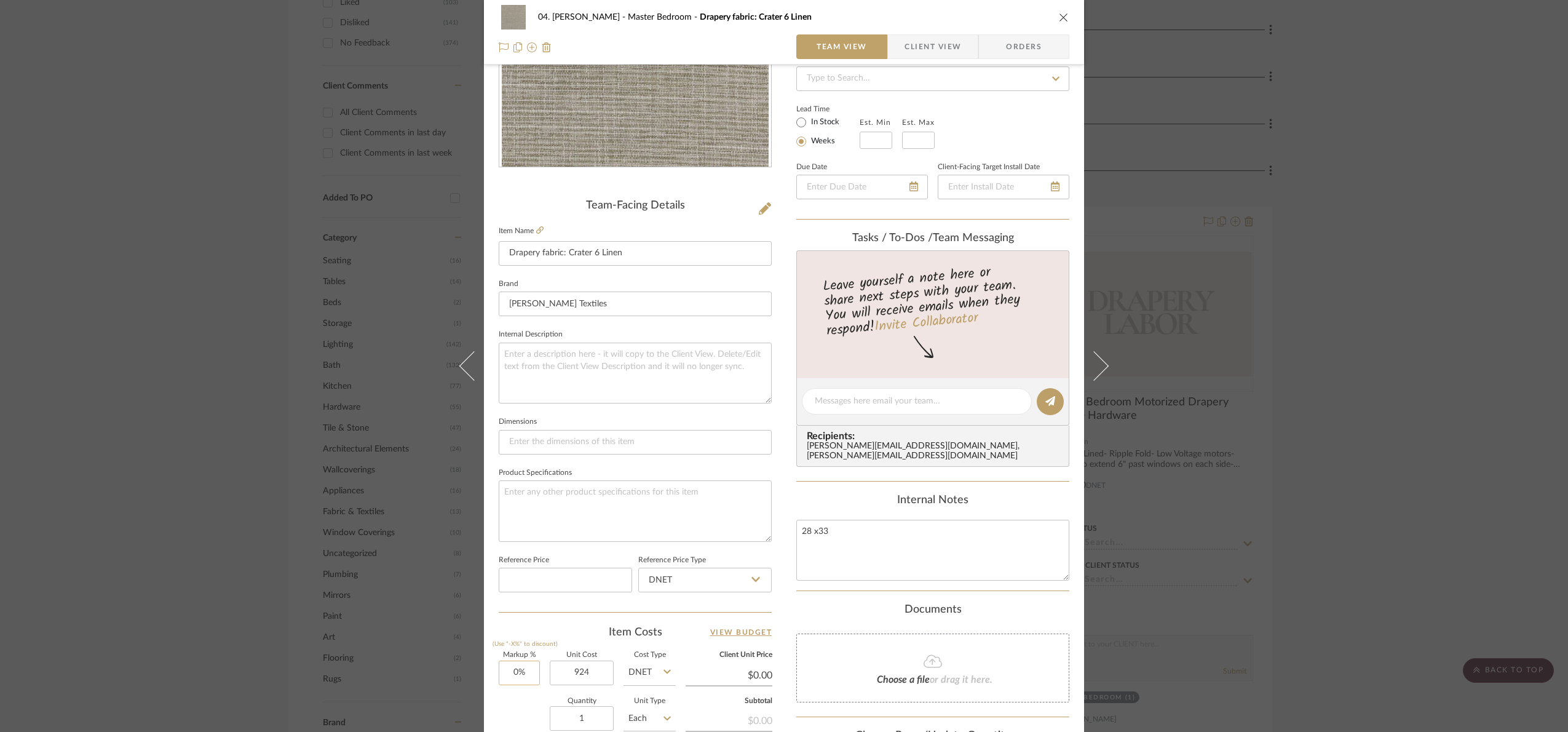
type input "$924.00"
click at [526, 685] on input "0" at bounding box center [519, 673] width 41 height 25
type input "33%"
click at [514, 709] on div "Quantity 1 Unit Type Each" at bounding box center [587, 720] width 177 height 44
type input "$1,228.92"
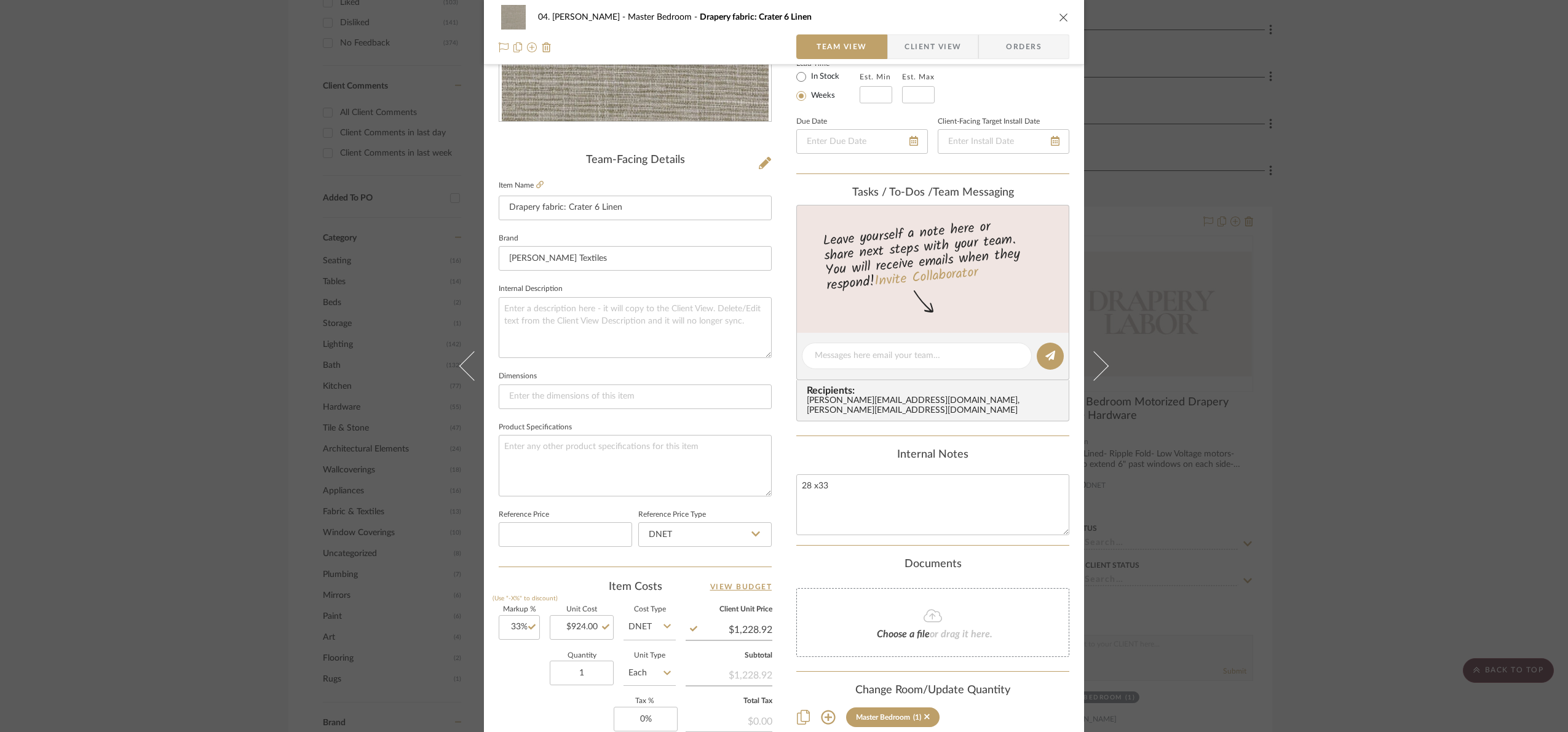
scroll to position [369, 0]
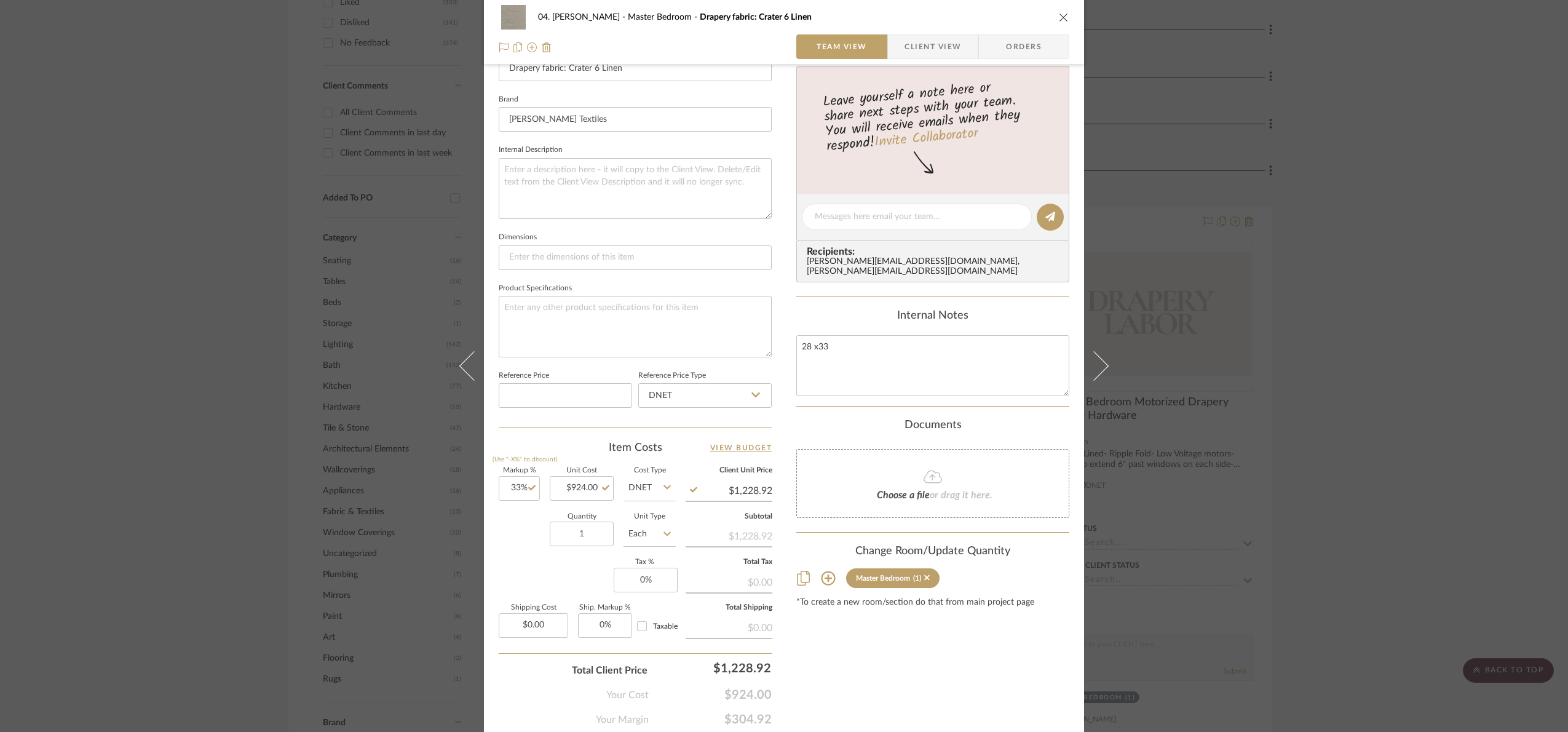
click at [1399, 461] on div "04. [PERSON_NAME] Master Bedroom Drapery fabric: Crater 6 Linen Team View Clien…" at bounding box center [784, 366] width 1568 height 732
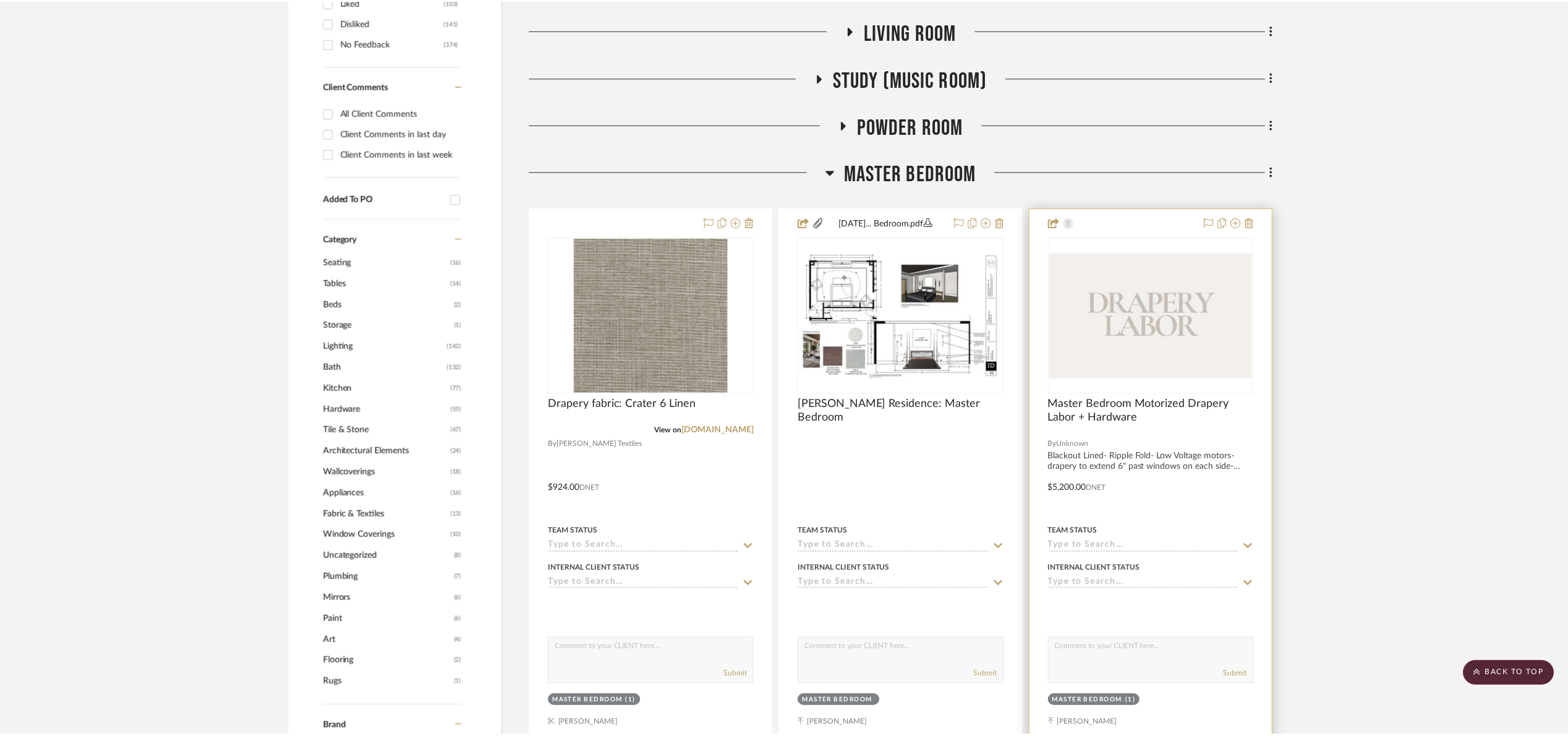
scroll to position [742, 0]
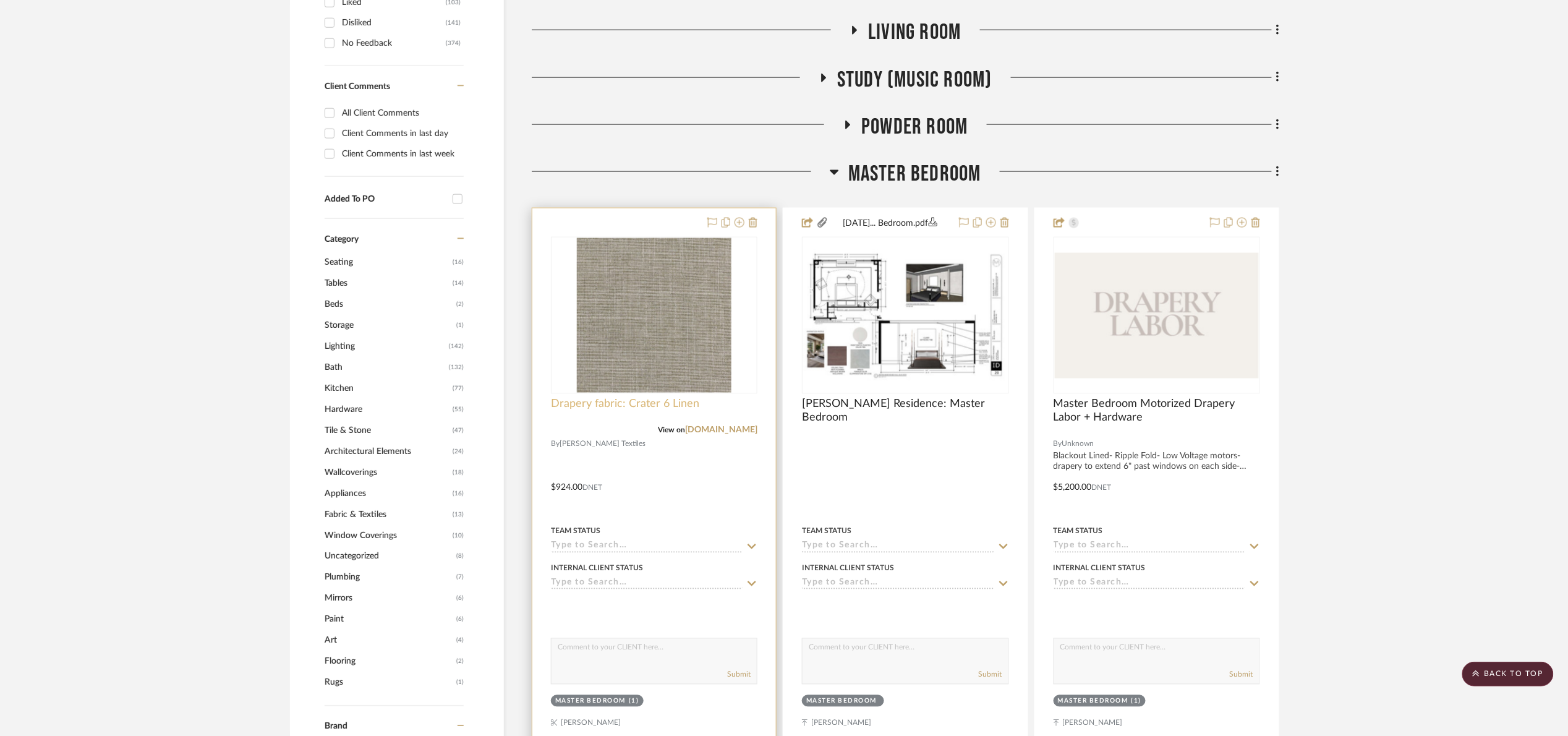
click at [645, 409] on span "Drapery fabric: Crater 6 Linen" at bounding box center [625, 404] width 148 height 14
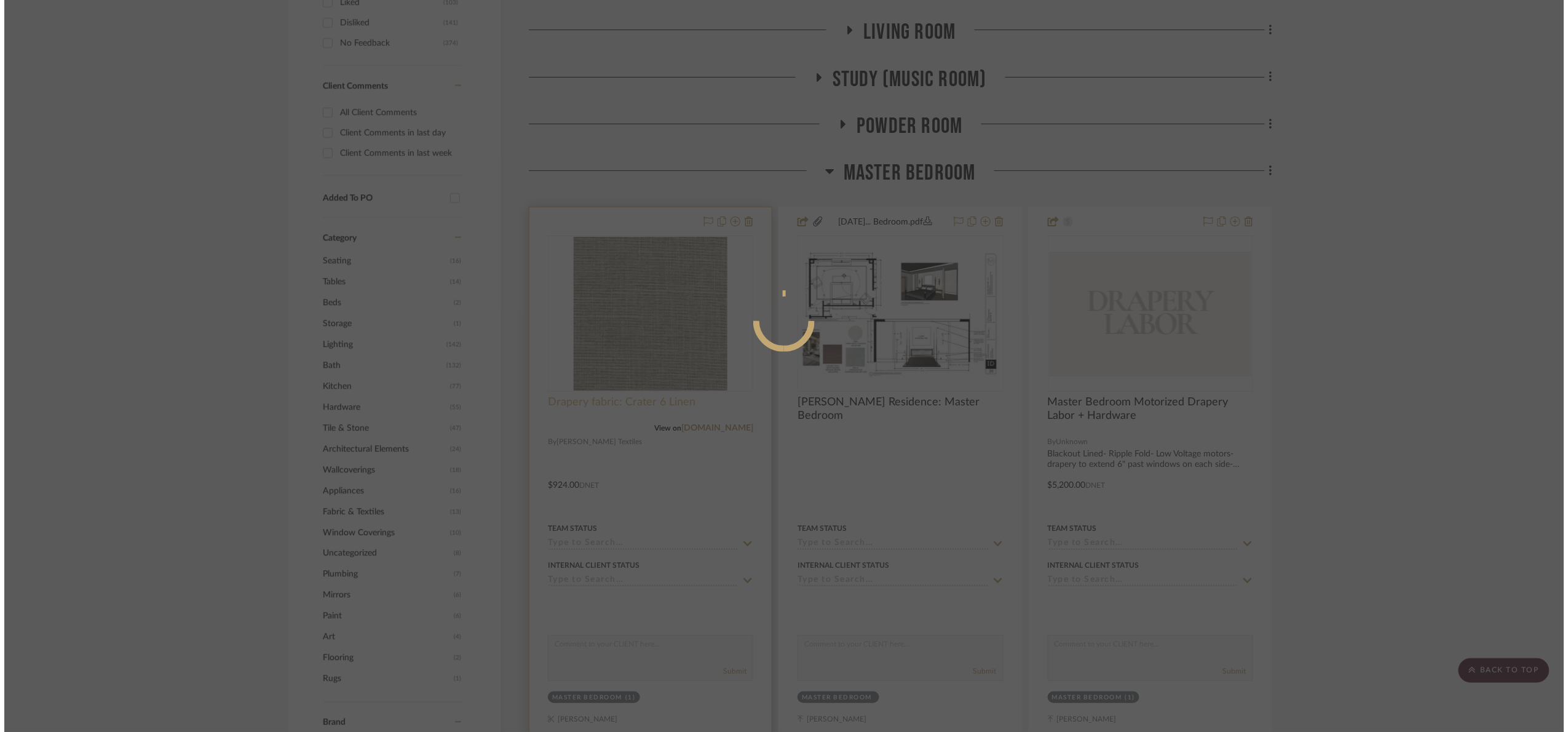
scroll to position [0, 0]
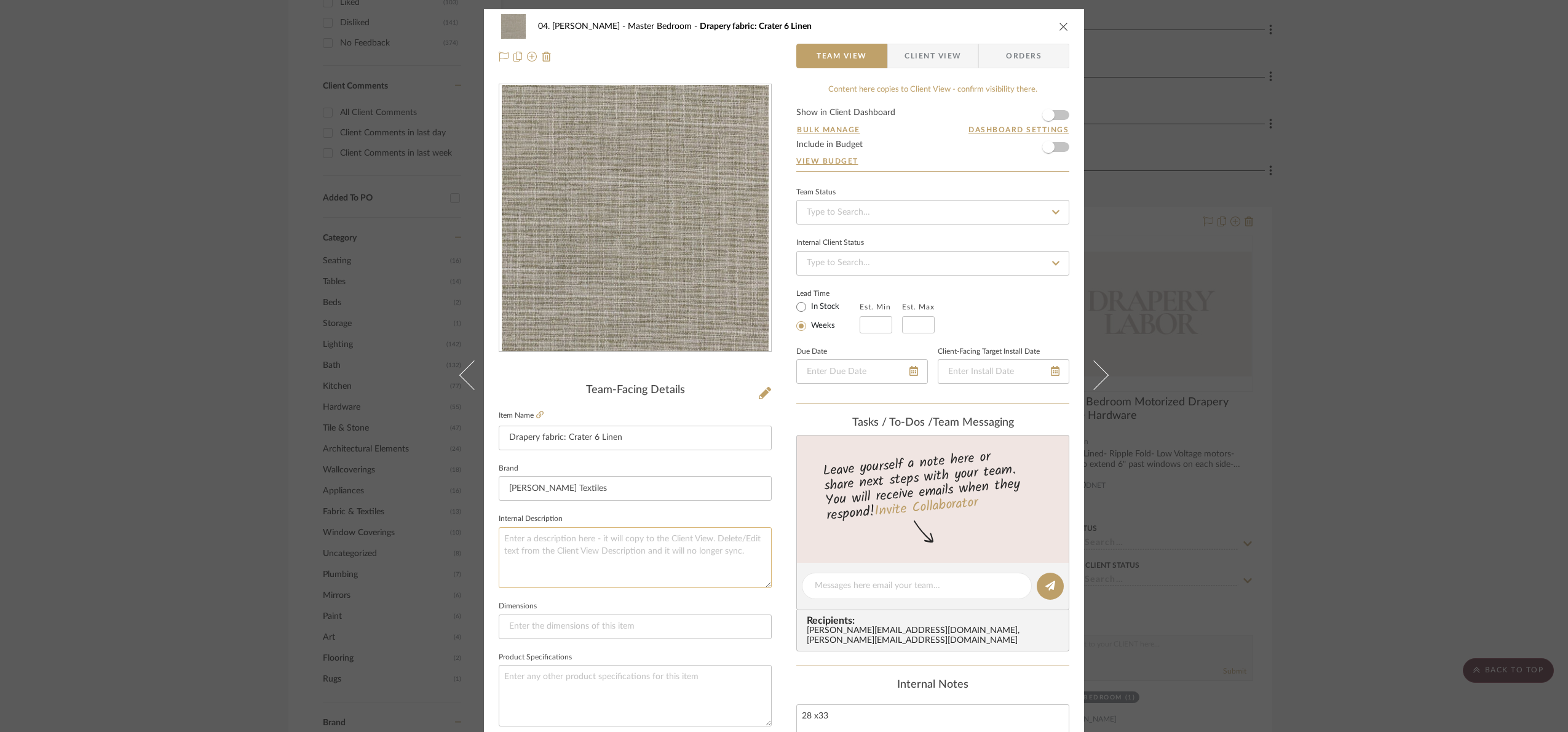
click at [690, 553] on textarea at bounding box center [635, 557] width 273 height 61
paste textarea "Hello! We spoke on the phone regarding this return request. Would you be able t…"
type textarea "Hello! We spoke on the phone regarding this return request. Would you be able t…"
drag, startPoint x: 548, startPoint y: 574, endPoint x: 485, endPoint y: 483, distance: 110.7
click at [485, 483] on div "04. [PERSON_NAME] Master Bedroom Drapery fabric: Crater 6 Linen Team View Clien…" at bounding box center [784, 577] width 600 height 1136
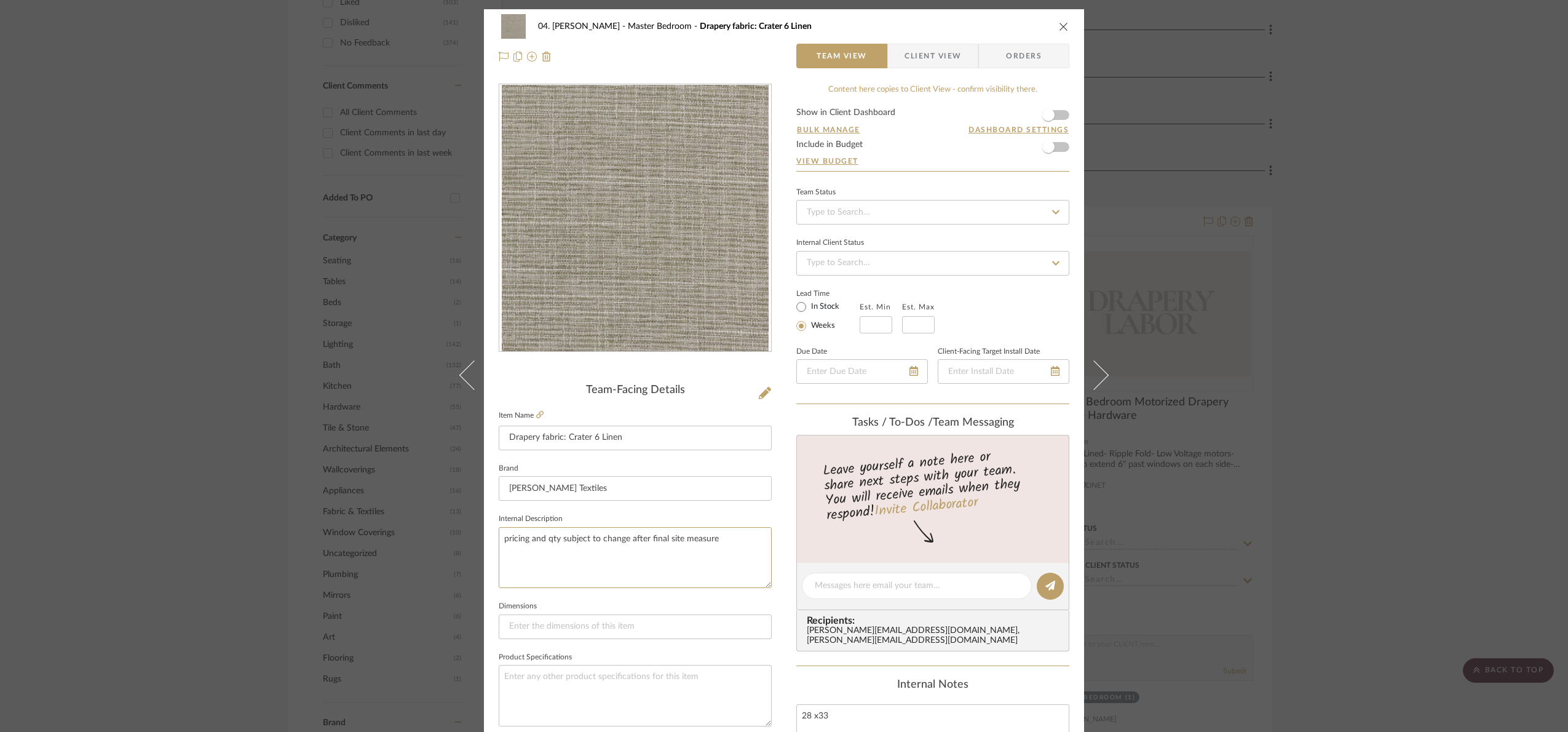
type textarea "pricing and qty subject to change after final site measure"
click at [644, 516] on fieldset "Internal Description pricing and qty subject to change after final site measure" at bounding box center [635, 549] width 273 height 77
drag, startPoint x: 1333, startPoint y: 479, endPoint x: 1322, endPoint y: 486, distance: 13.0
click at [1324, 485] on div "04. [PERSON_NAME] Master Bedroom Drapery fabric: Crater 6 Linen Team View Clien…" at bounding box center [784, 366] width 1568 height 732
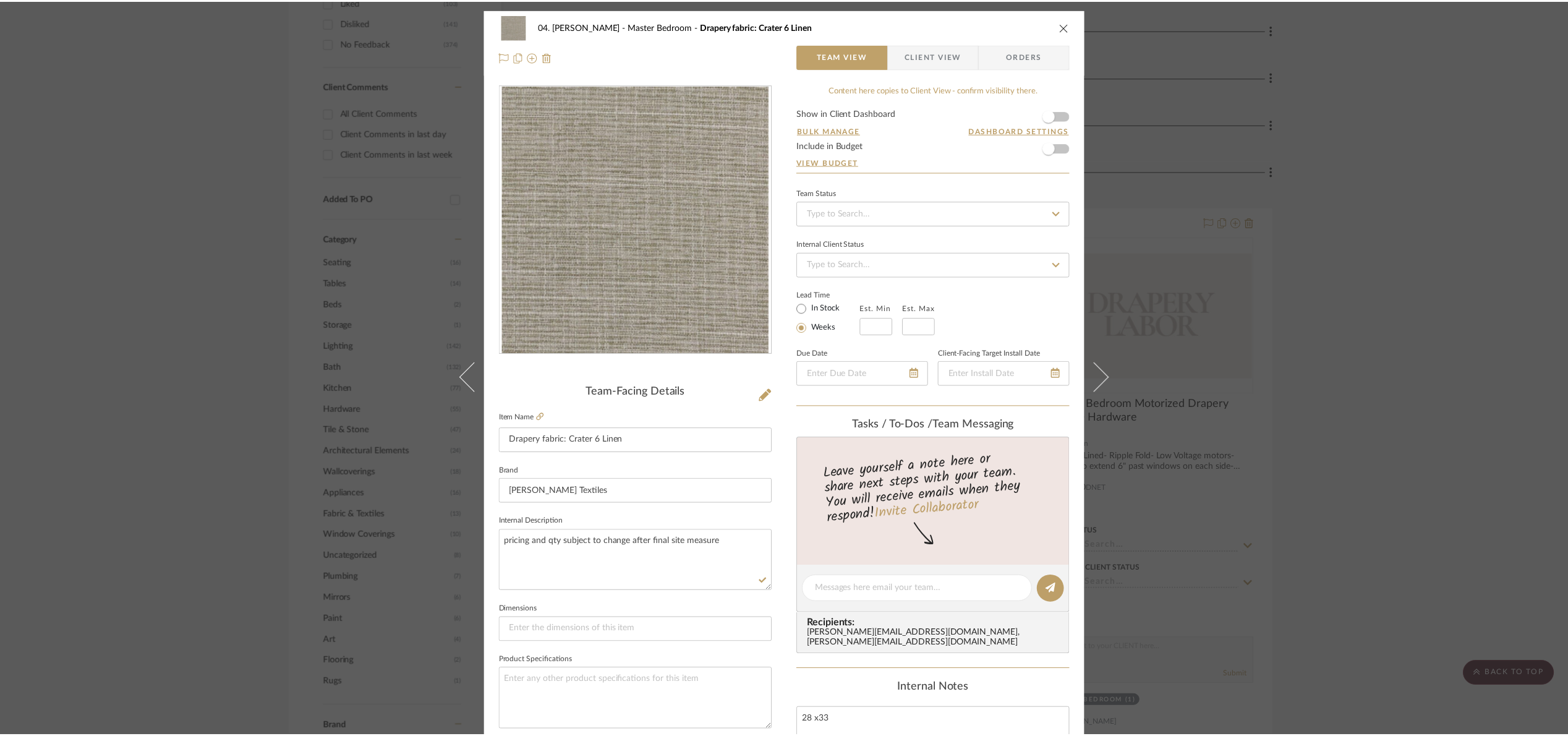
scroll to position [742, 0]
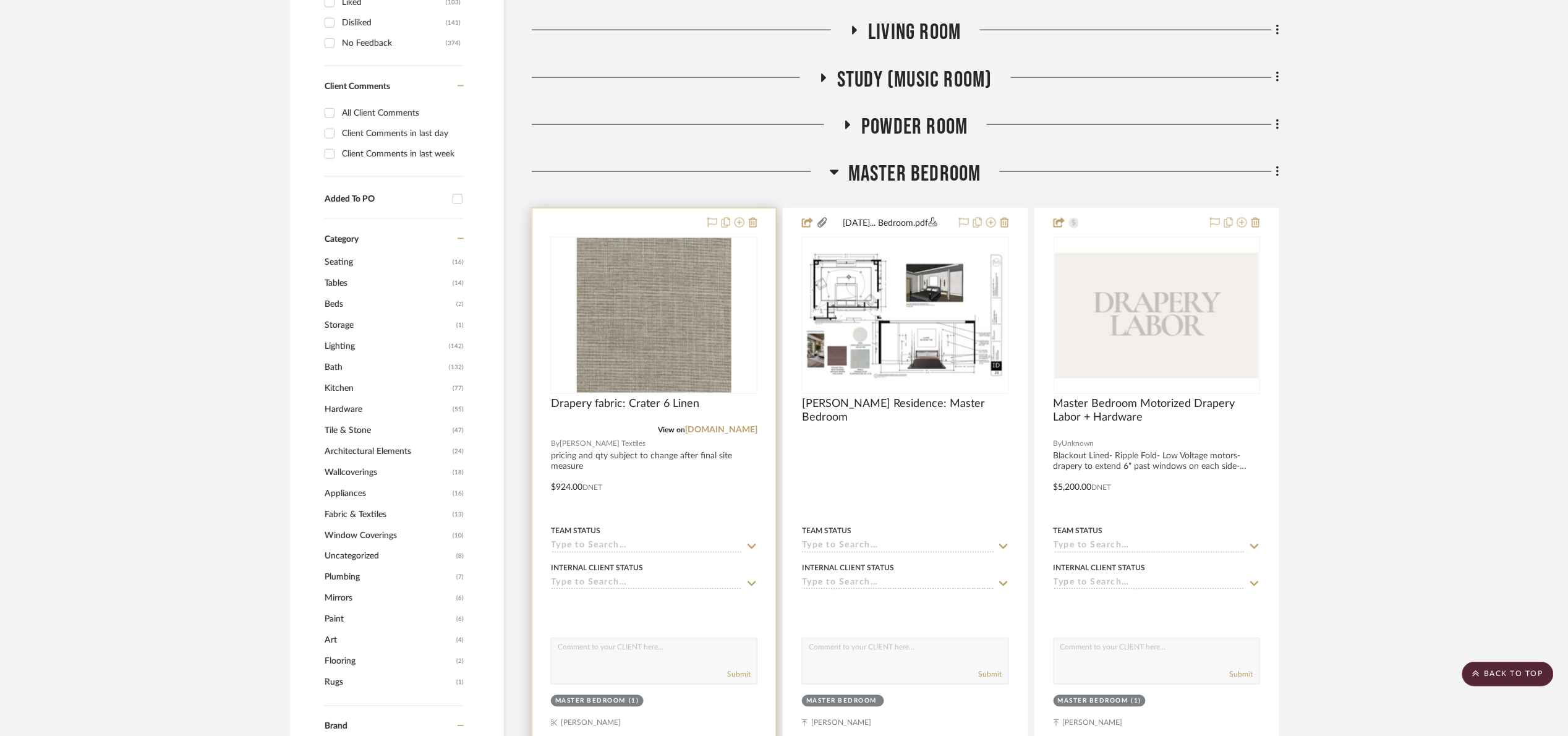
click at [643, 423] on div "Drapery fabric: Crater 6 Linen" at bounding box center [654, 411] width 206 height 27
click at [647, 411] on span "Drapery fabric: Crater 6 Linen" at bounding box center [625, 404] width 148 height 14
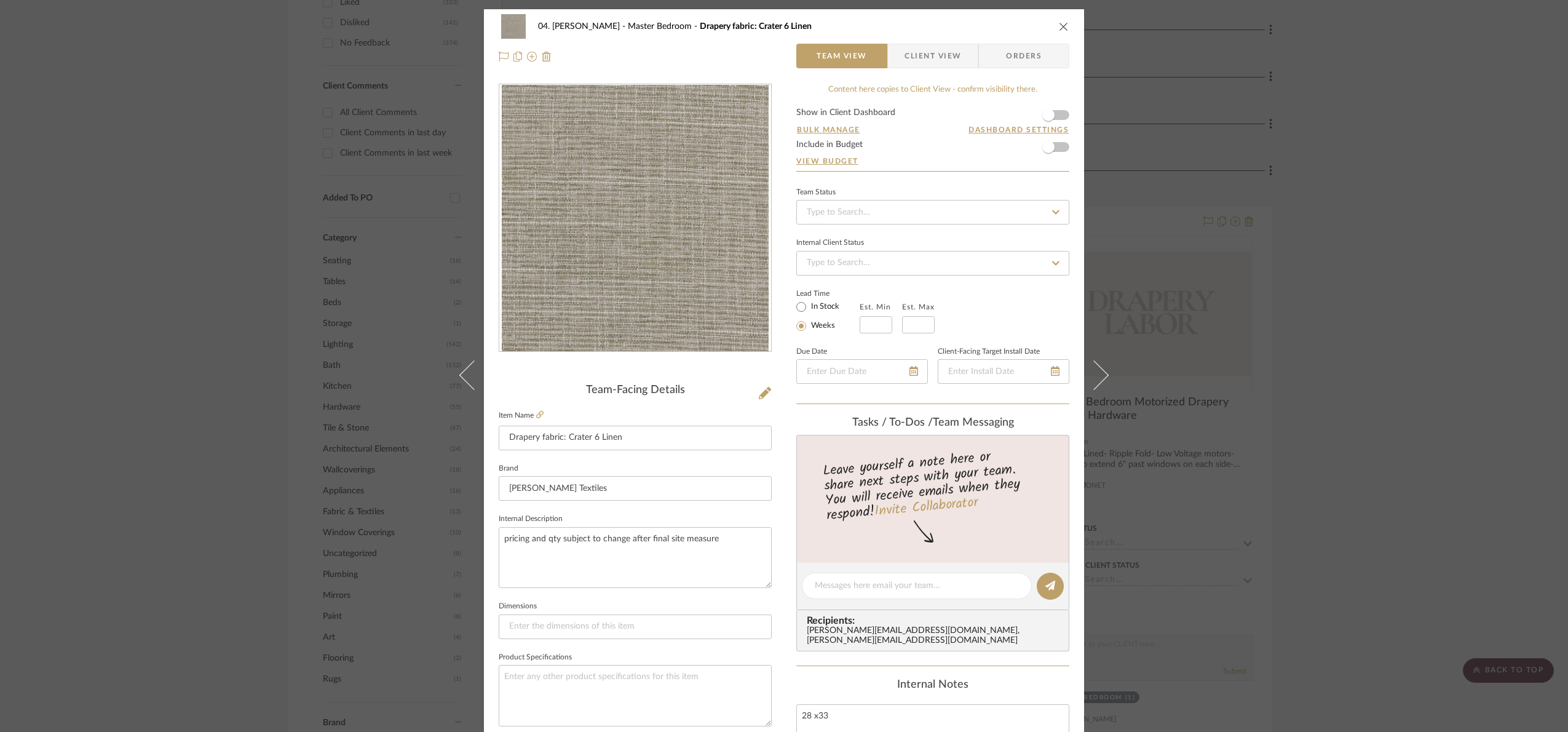
click at [1063, 105] on div "Content here copies to Client View - confirm visibility there. Show in Client D…" at bounding box center [933, 590] width 273 height 1012
click at [1056, 115] on span "button" at bounding box center [1048, 115] width 27 height 27
click at [917, 58] on span "Client View" at bounding box center [933, 56] width 57 height 25
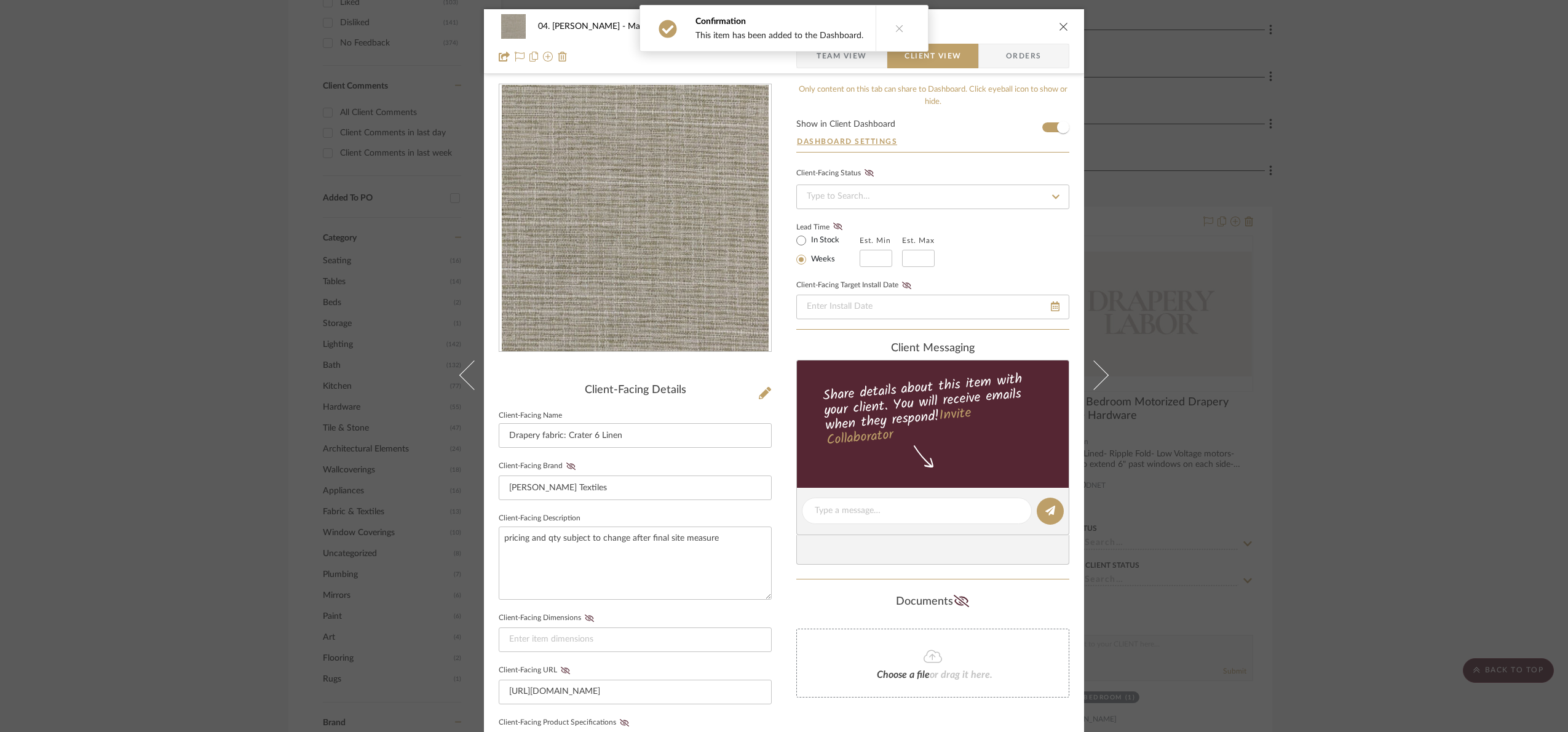
scroll to position [305, 0]
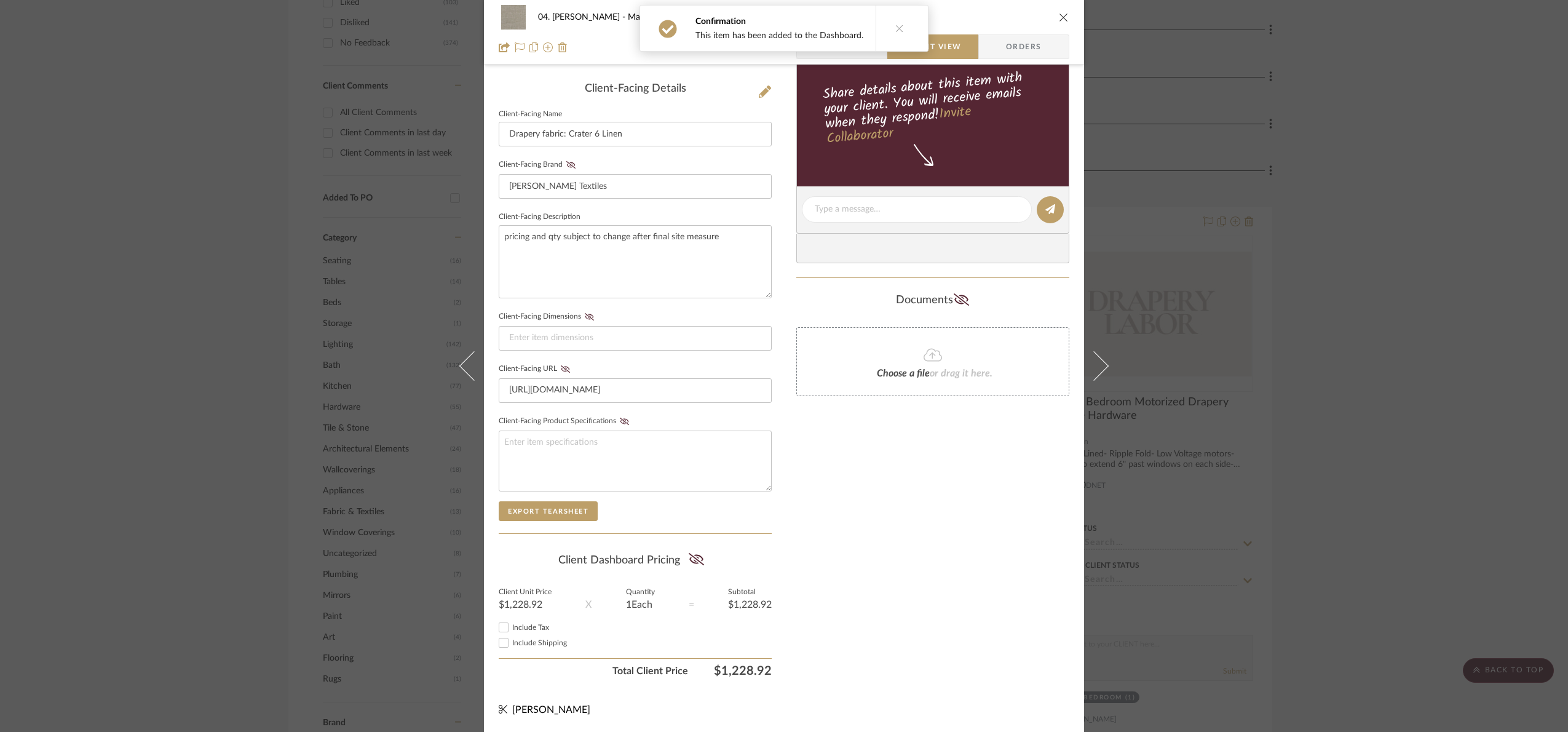
drag, startPoint x: 685, startPoint y: 560, endPoint x: 802, endPoint y: 512, distance: 126.5
click at [686, 559] on summary-project-share-button at bounding box center [696, 561] width 32 height 29
click at [699, 559] on icon at bounding box center [696, 559] width 16 height 12
click at [911, 481] on div "Only content on this tab can share to Dashboard. Click eyeball icon to show or …" at bounding box center [933, 233] width 273 height 900
click at [1359, 377] on div "04. [PERSON_NAME] Master Bedroom Drapery fabric: Crater 6 Linen Team View Clien…" at bounding box center [784, 366] width 1568 height 732
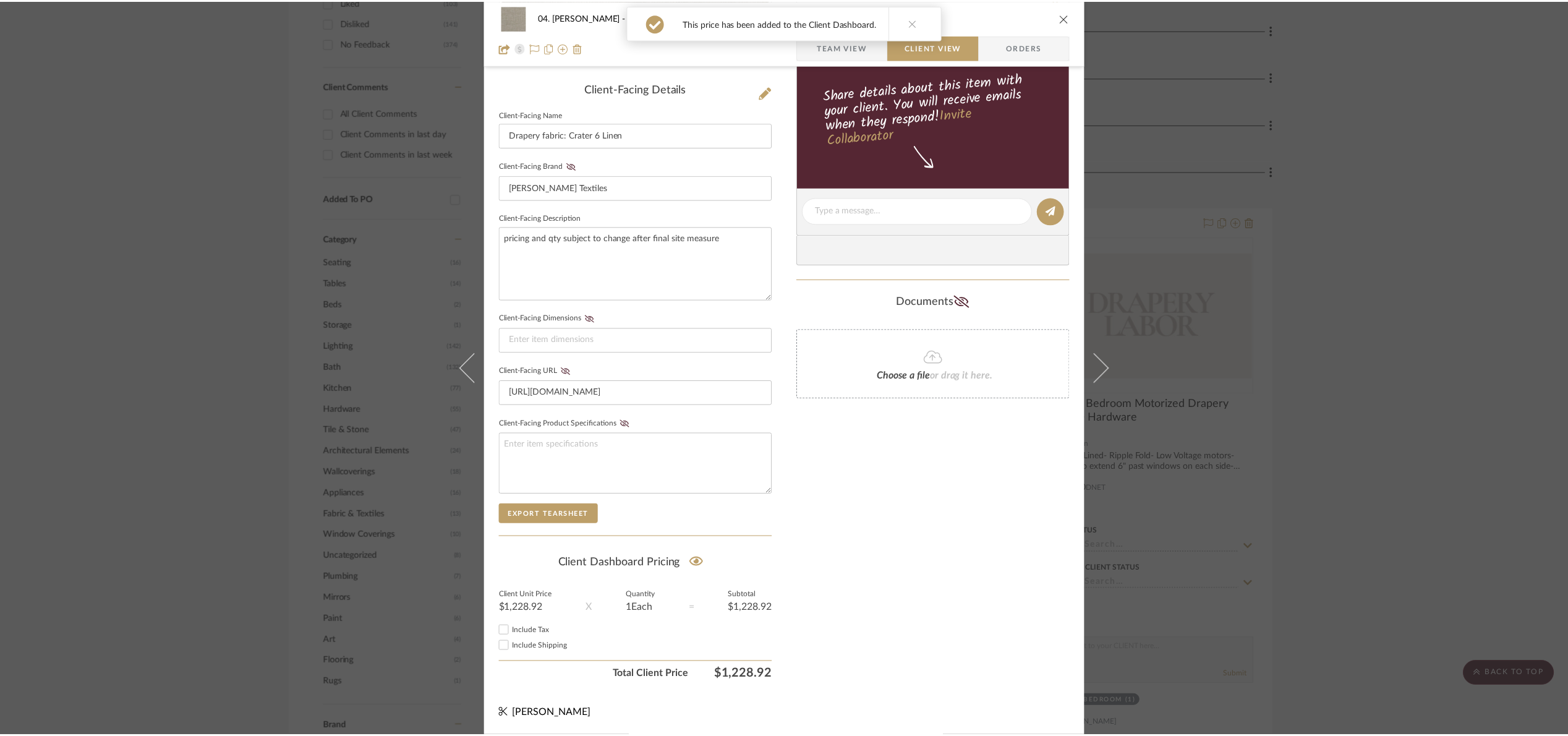
scroll to position [742, 0]
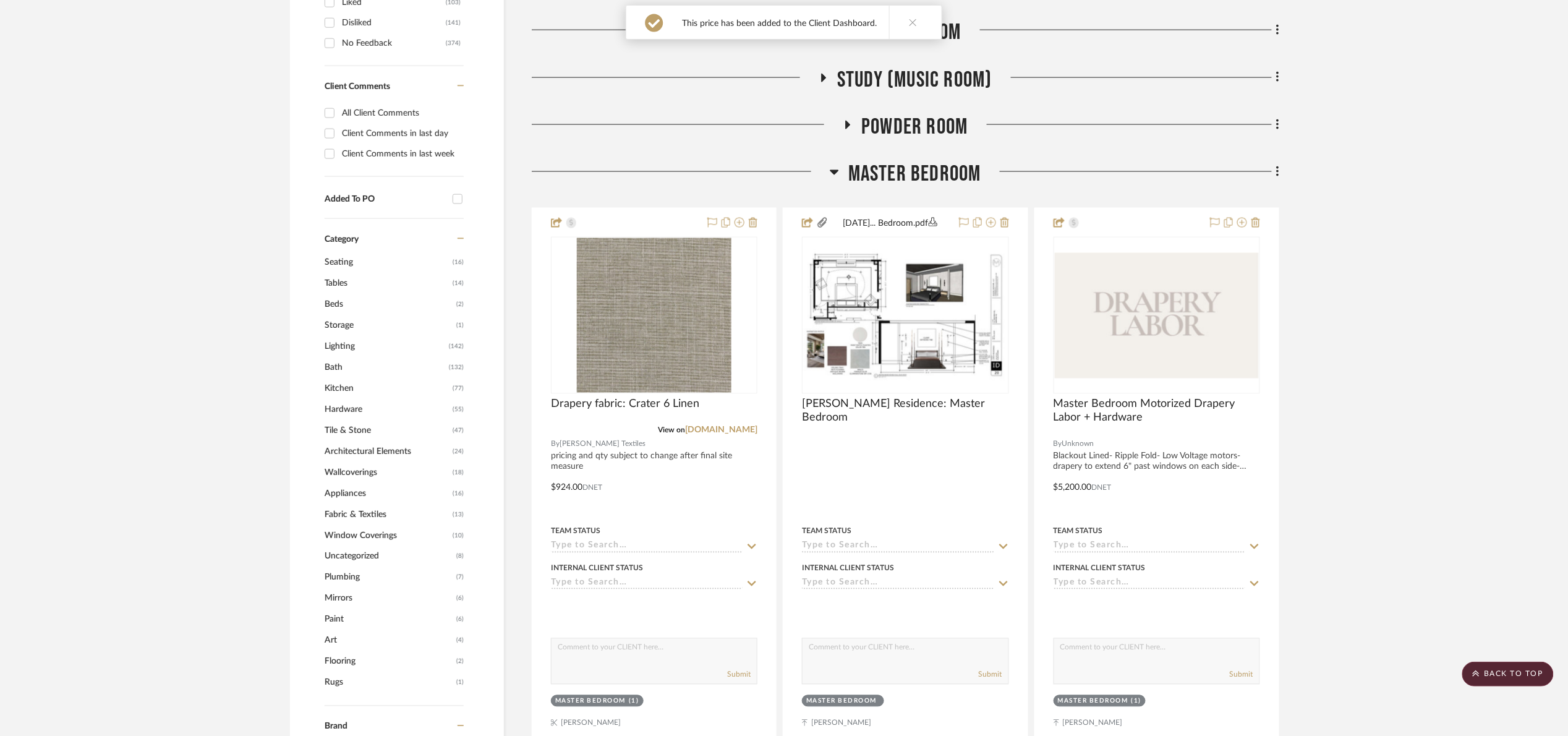
click at [874, 179] on span "Master Bedroom" at bounding box center [915, 174] width 133 height 27
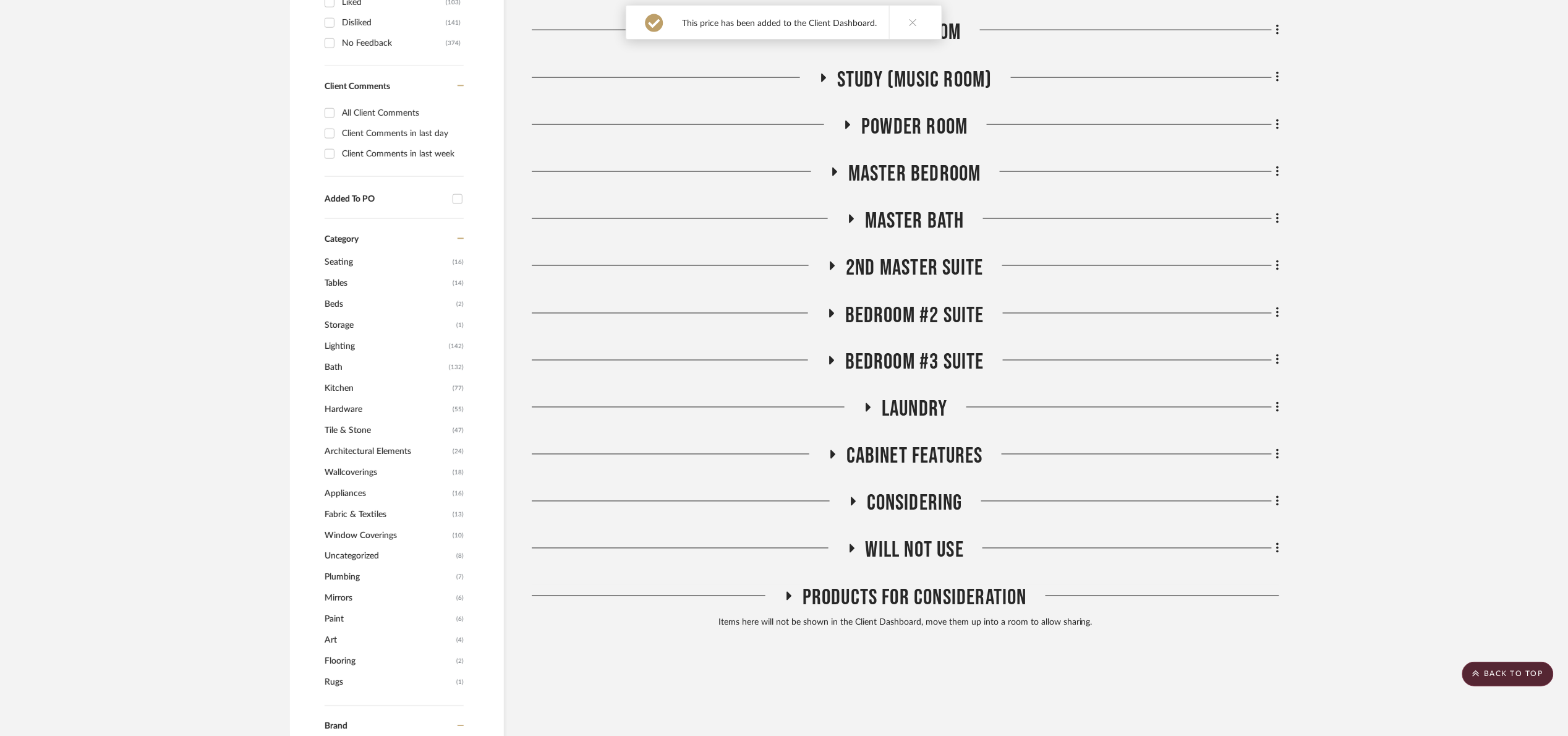
click at [931, 272] on span "2nd Master Suite" at bounding box center [914, 268] width 137 height 27
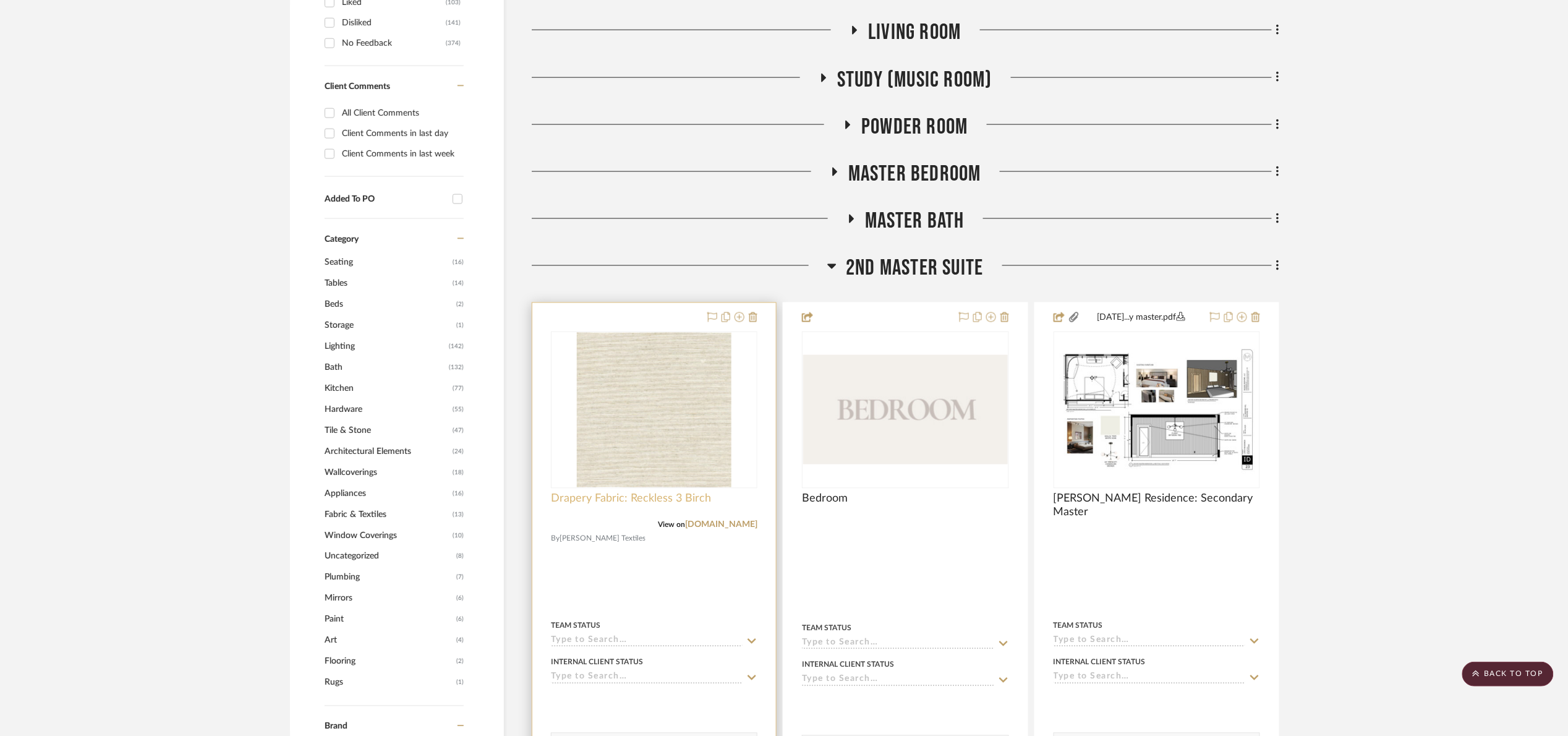
click at [665, 504] on span "Drapery Fabric: Reckless 3 Birch" at bounding box center [631, 499] width 160 height 14
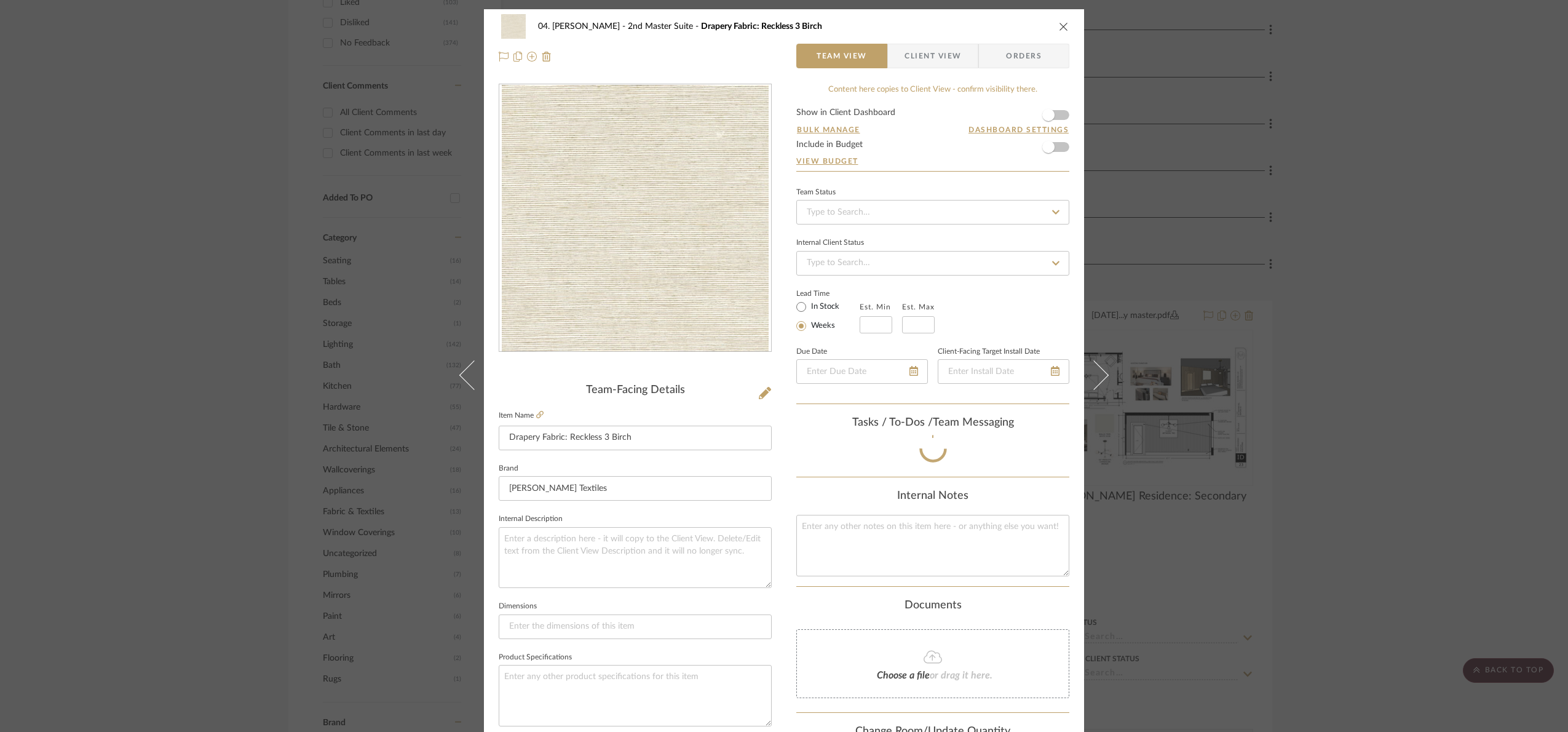
click at [1381, 388] on div "04. [PERSON_NAME] 2nd Master Suite Drapery Fabric: Reckless 3 Birch Team View C…" at bounding box center [784, 366] width 1568 height 732
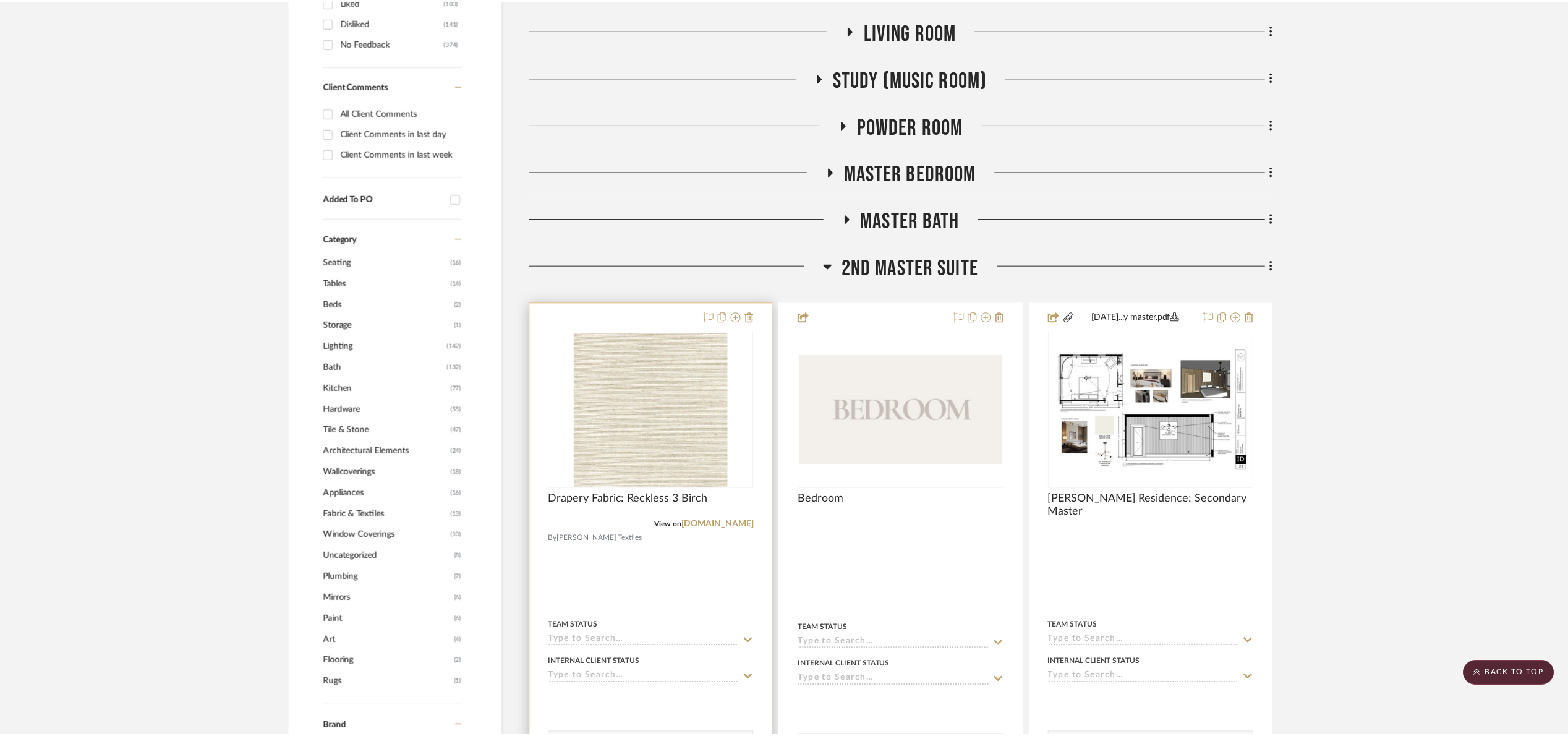
scroll to position [742, 0]
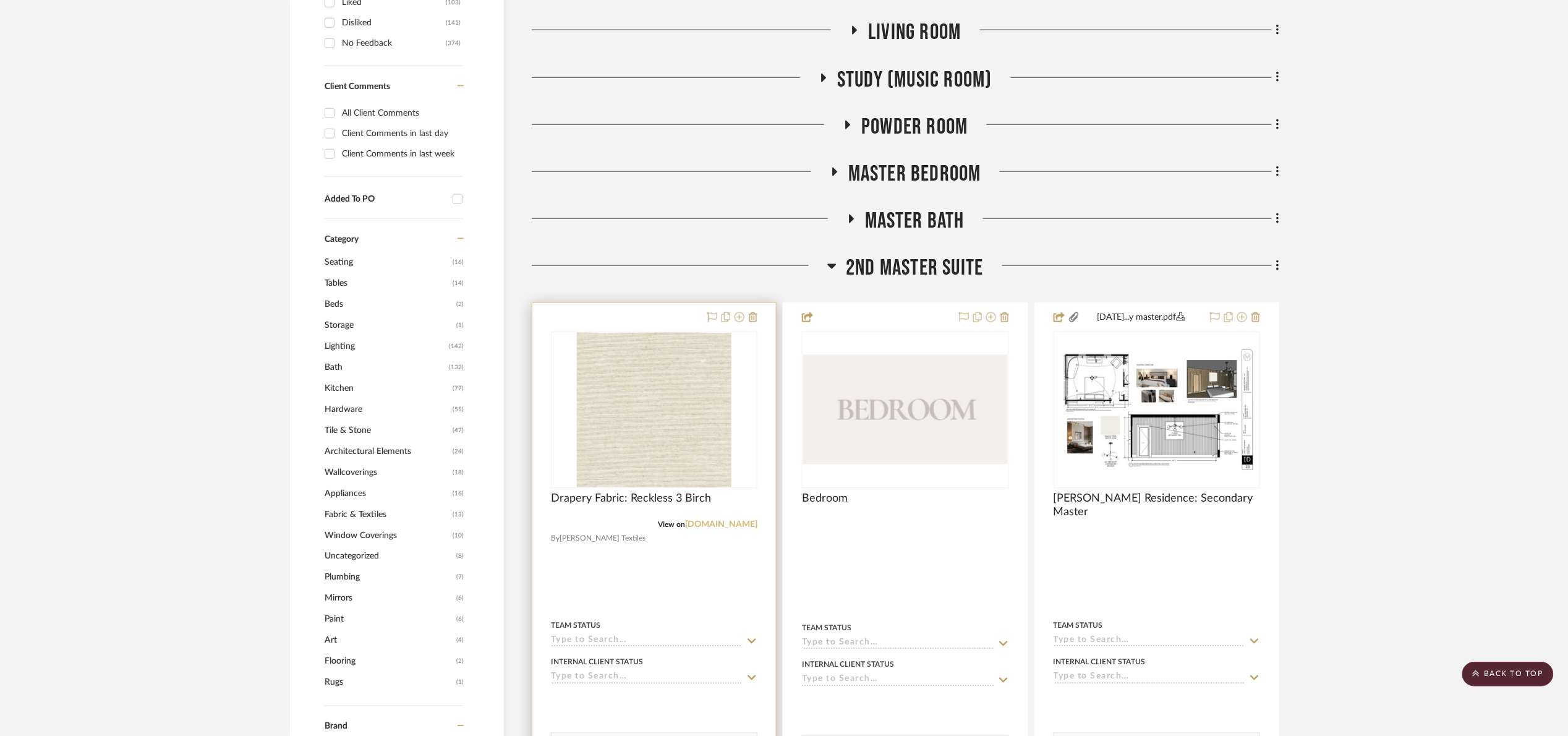
click at [738, 520] on link "[DOMAIN_NAME]" at bounding box center [721, 524] width 72 height 8
click at [628, 497] on span "Drapery Fabric: Reckless 3 Birch" at bounding box center [631, 499] width 160 height 14
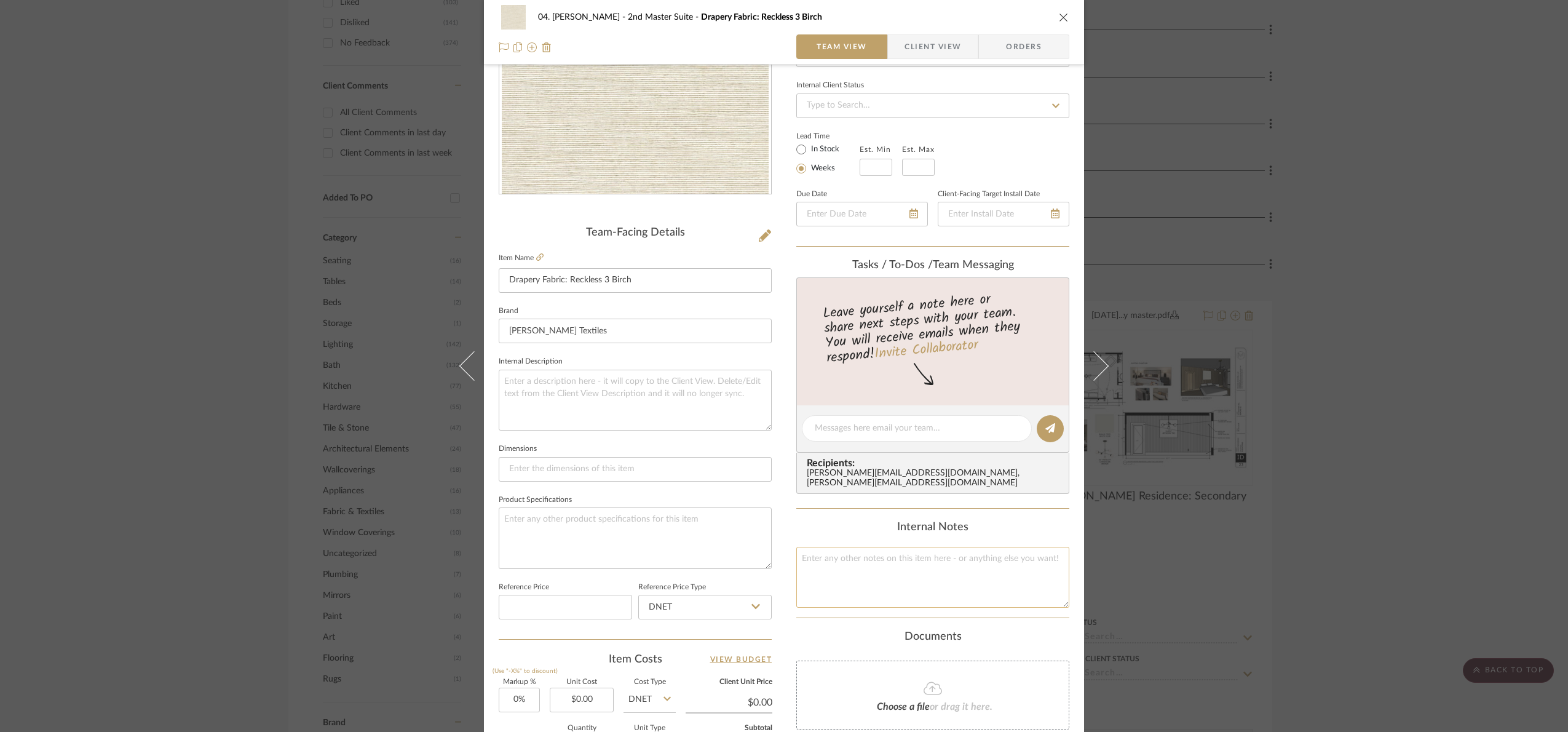
scroll to position [184, 0]
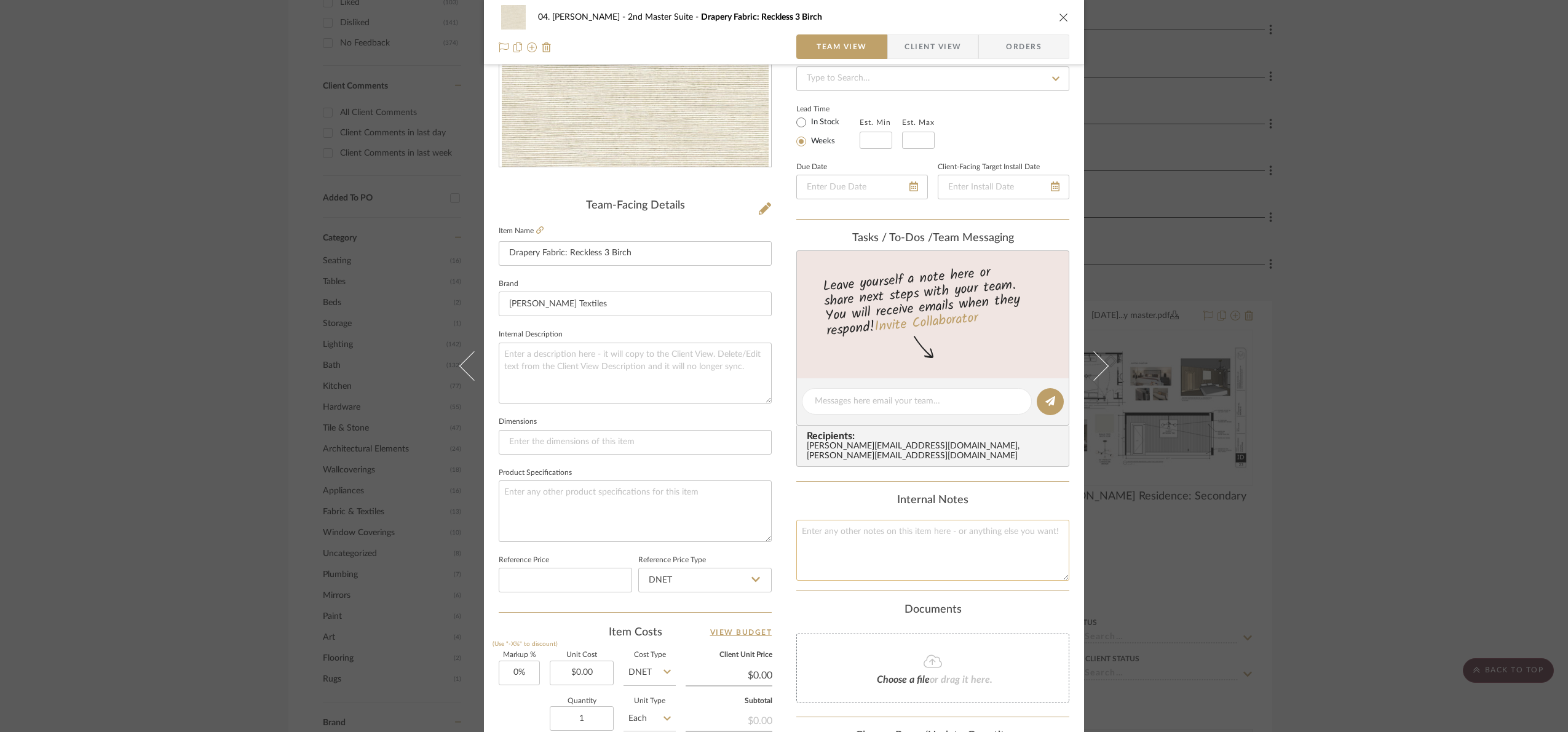
click at [877, 572] on textarea at bounding box center [933, 550] width 273 height 61
type textarea "41.4 x"
click at [911, 570] on textarea "41.4 x" at bounding box center [933, 550] width 273 height 61
click at [812, 538] on textarea "41.4 x" at bounding box center [933, 550] width 273 height 61
click at [874, 533] on textarea "41.5 x" at bounding box center [933, 550] width 273 height 61
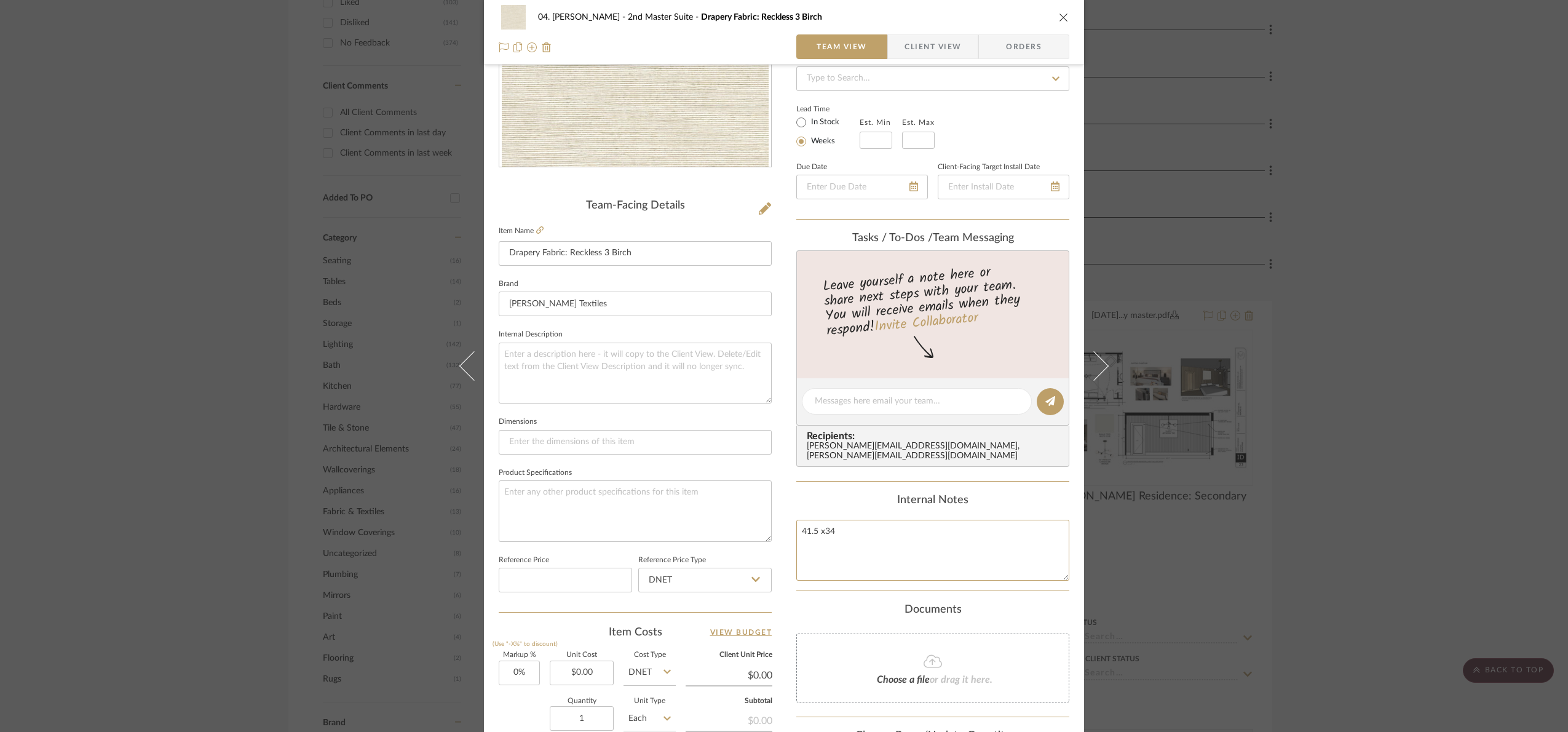
type textarea "41.5 x34"
click at [596, 668] on input "0.00" at bounding box center [581, 673] width 64 height 25
type input "1411"
type input "0"
type input "$1,411.00"
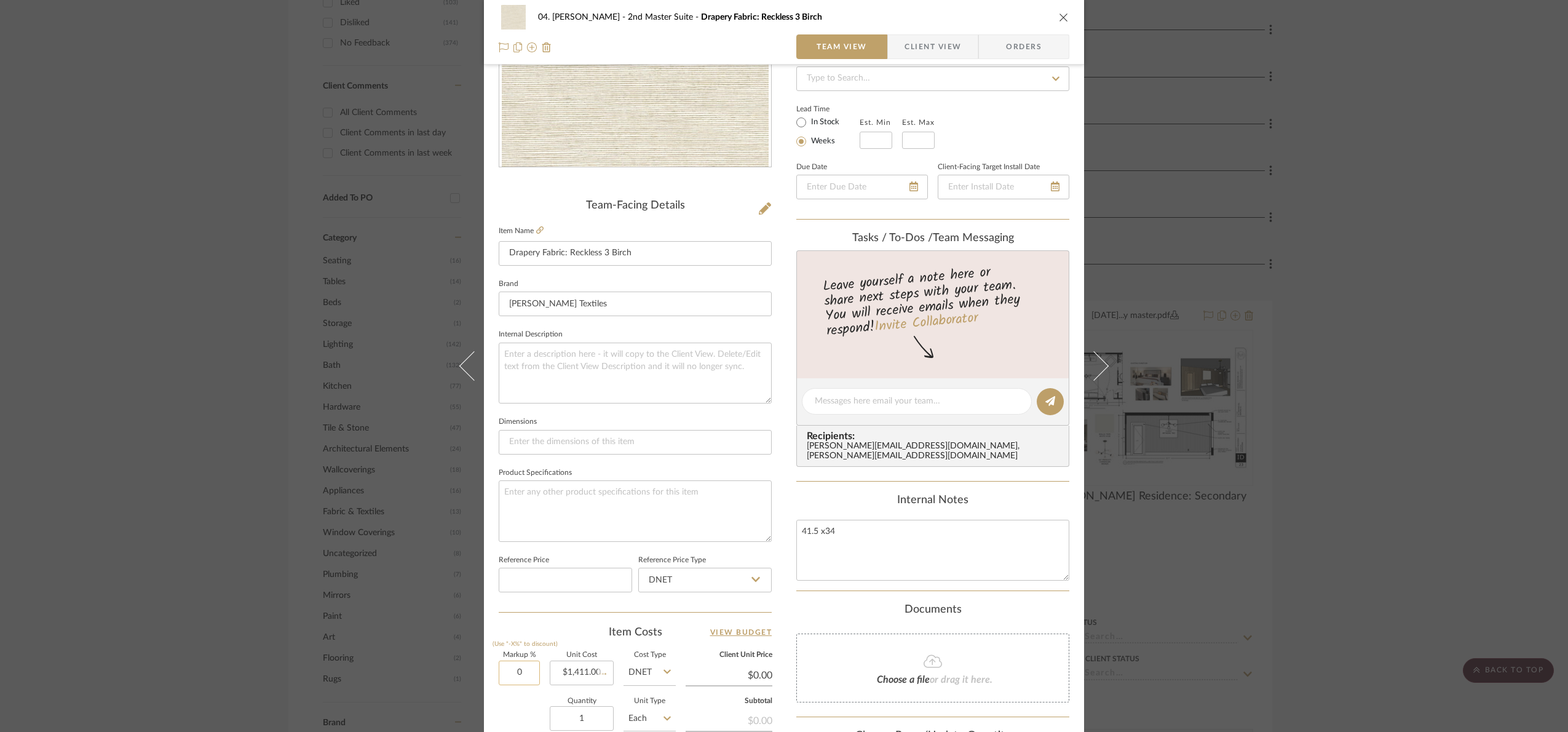
click at [511, 673] on input "0" at bounding box center [519, 673] width 41 height 25
type input "3"
type input "$1,411.00"
type input "33%"
click at [522, 699] on div "Quantity 1 Unit Type Each" at bounding box center [587, 720] width 177 height 44
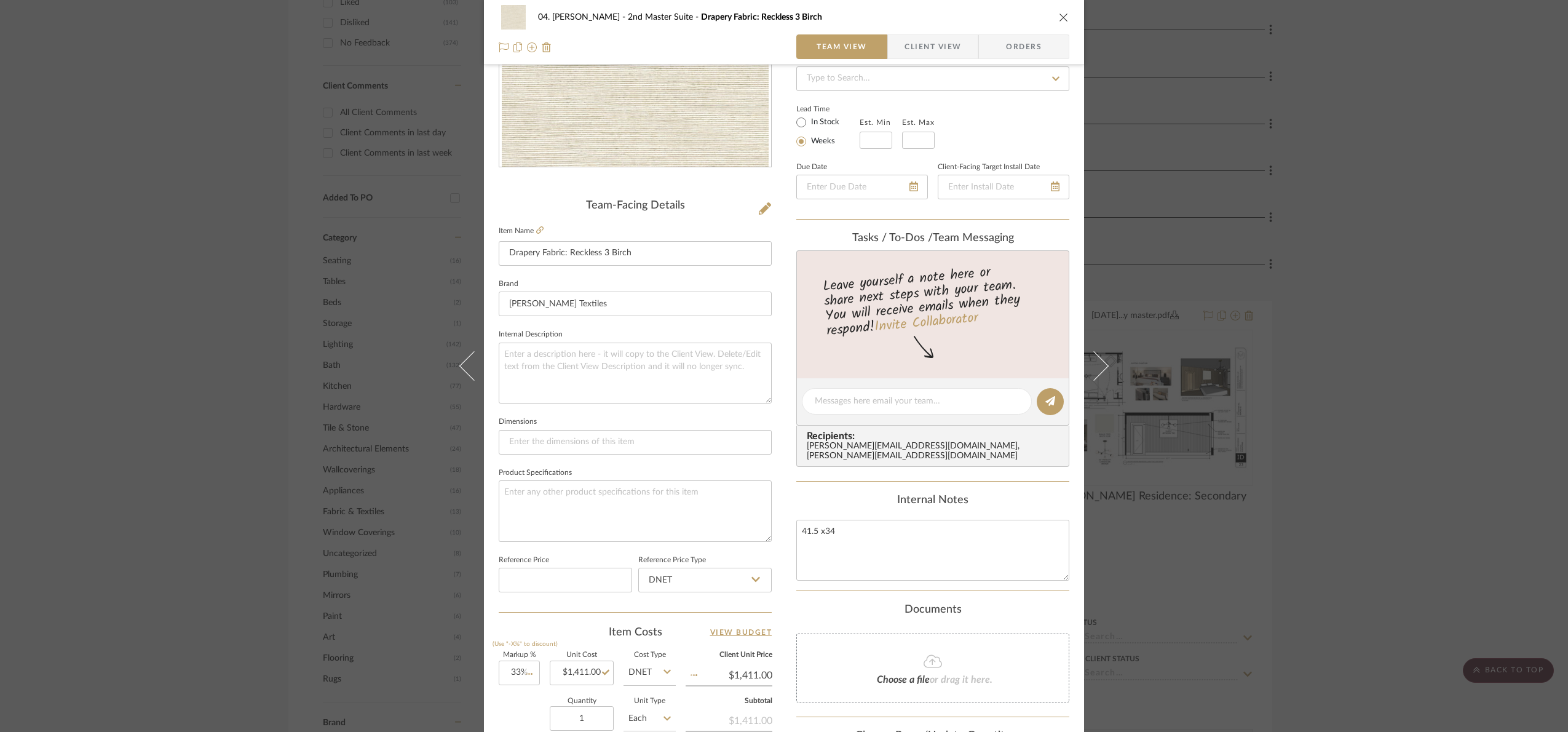
type input "$1,876.63"
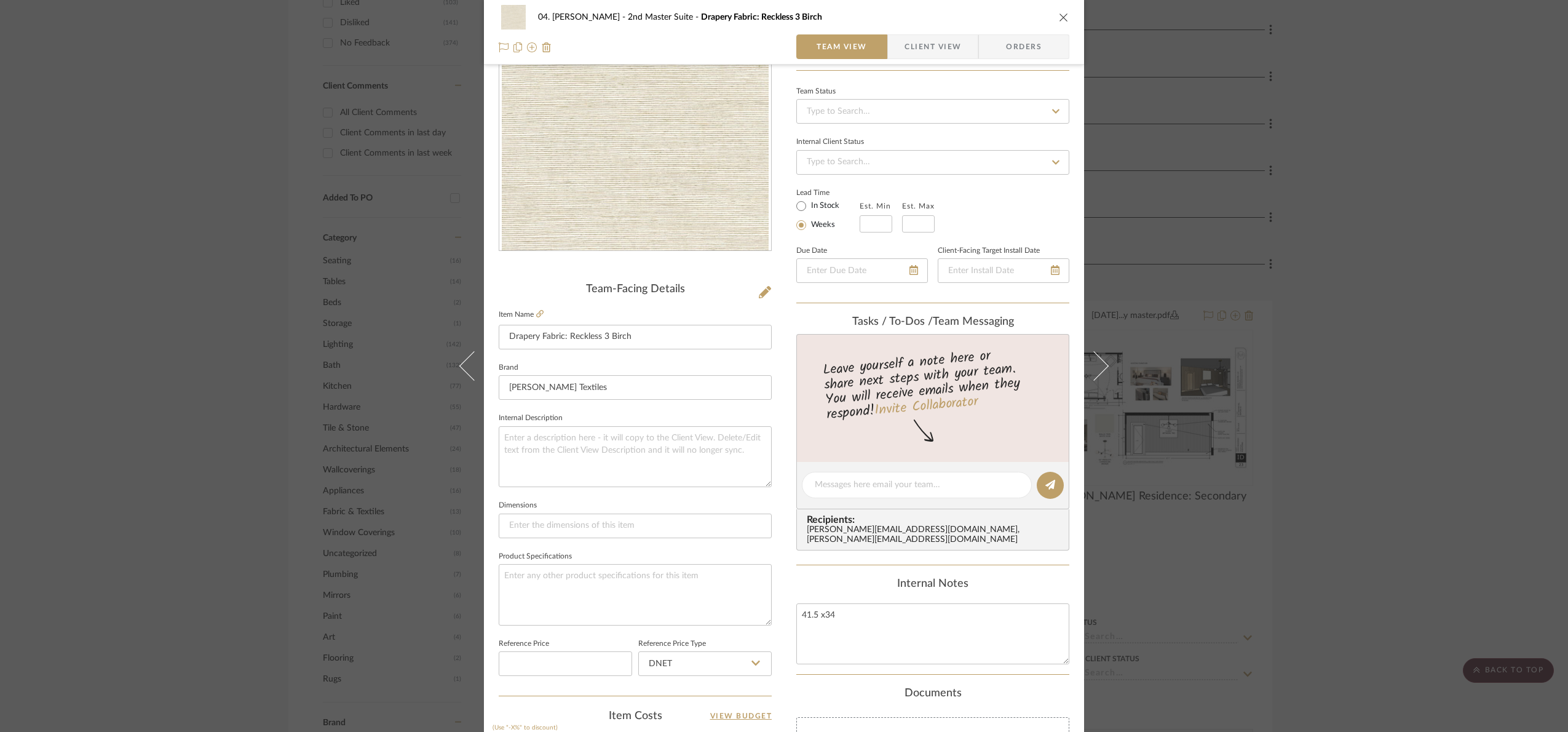
scroll to position [0, 0]
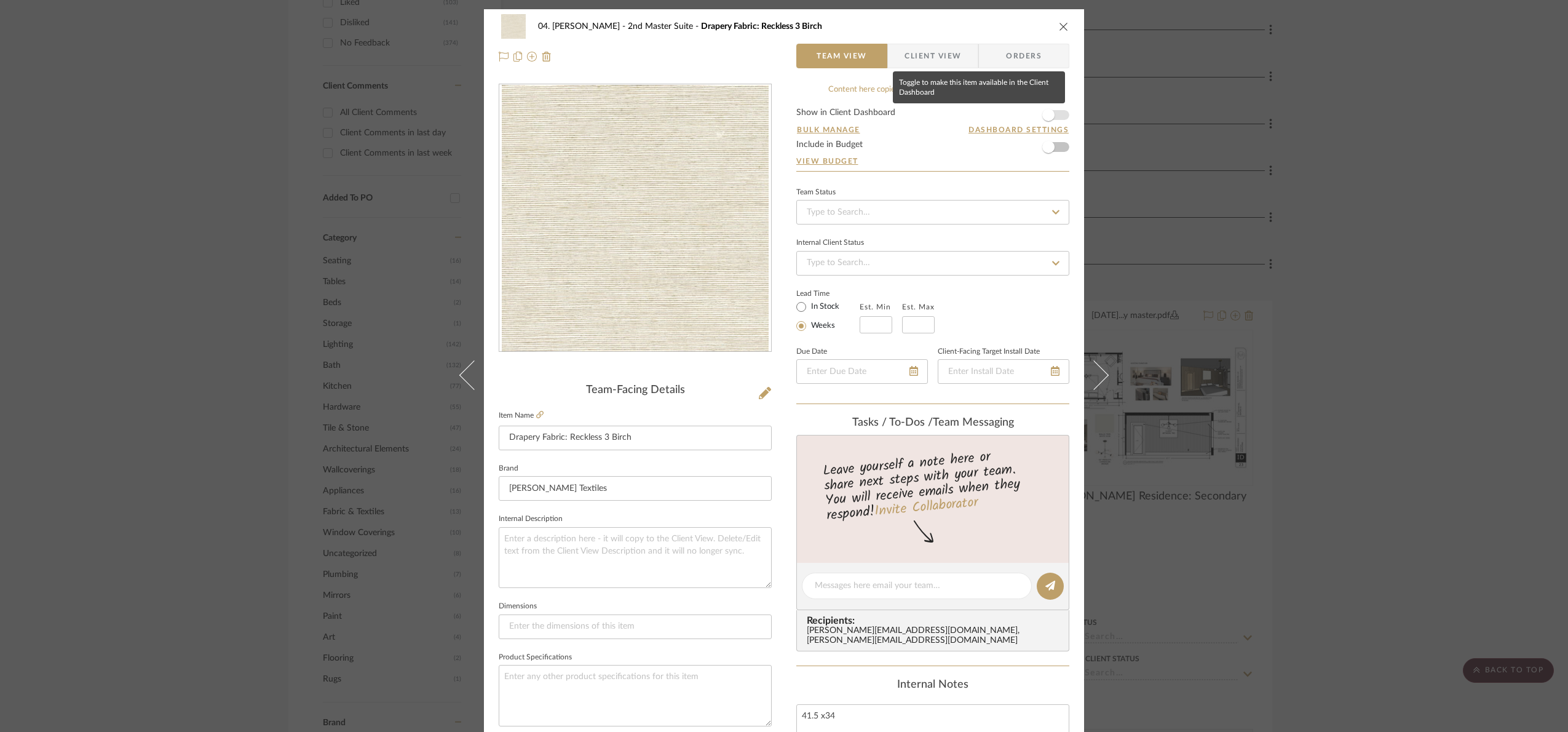
drag, startPoint x: 1054, startPoint y: 110, endPoint x: 1035, endPoint y: 105, distance: 19.6
click at [1054, 110] on span "button" at bounding box center [1048, 115] width 27 height 27
click at [952, 55] on span "Client View" at bounding box center [933, 56] width 57 height 25
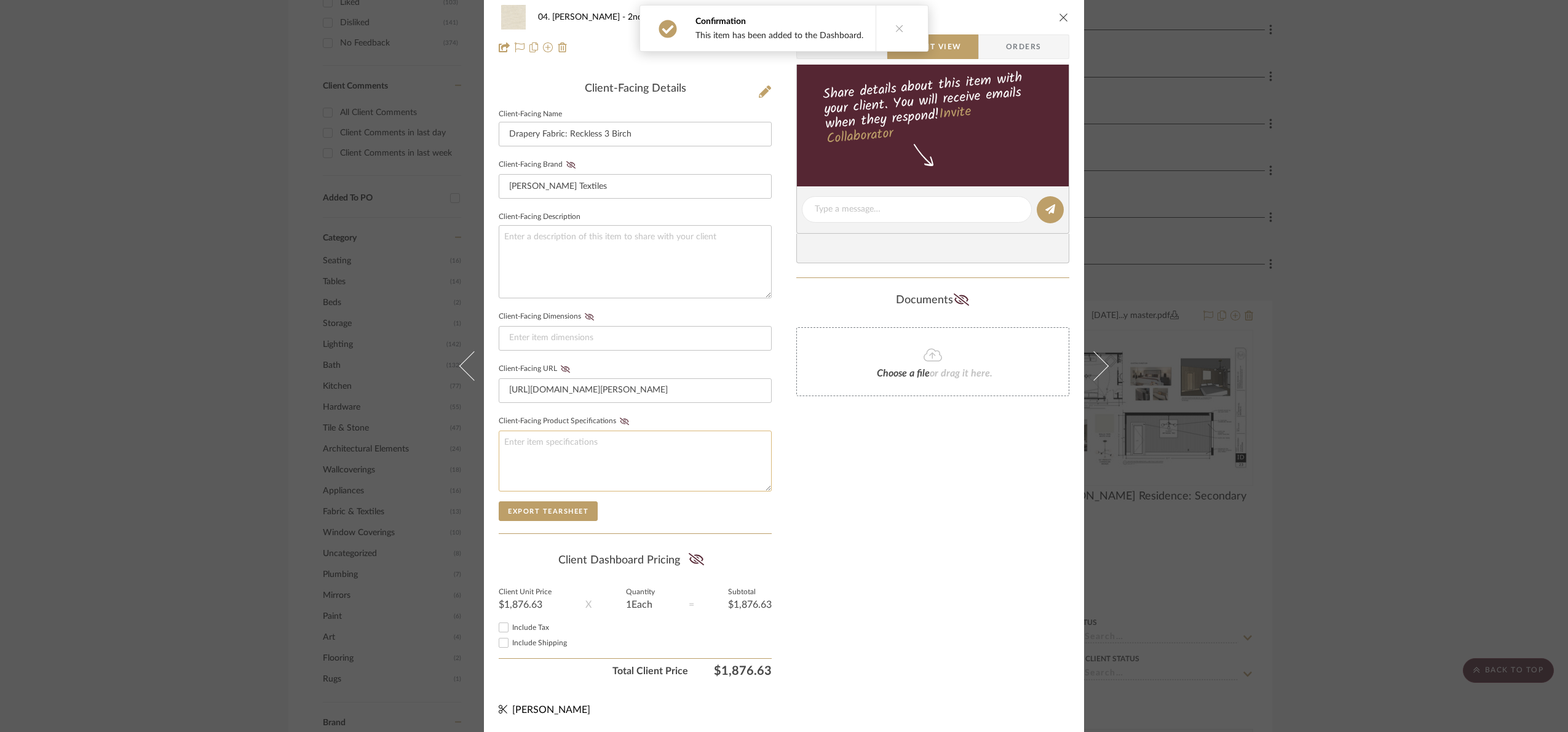
scroll to position [305, 0]
drag, startPoint x: 694, startPoint y: 559, endPoint x: 881, endPoint y: 561, distance: 187.0
click at [699, 556] on icon at bounding box center [696, 559] width 16 height 12
drag, startPoint x: 888, startPoint y: 562, endPoint x: 923, endPoint y: 556, distance: 35.5
click at [909, 557] on div "Only content on this tab can share to Dashboard. Click eyeball icon to show or …" at bounding box center [933, 233] width 273 height 900
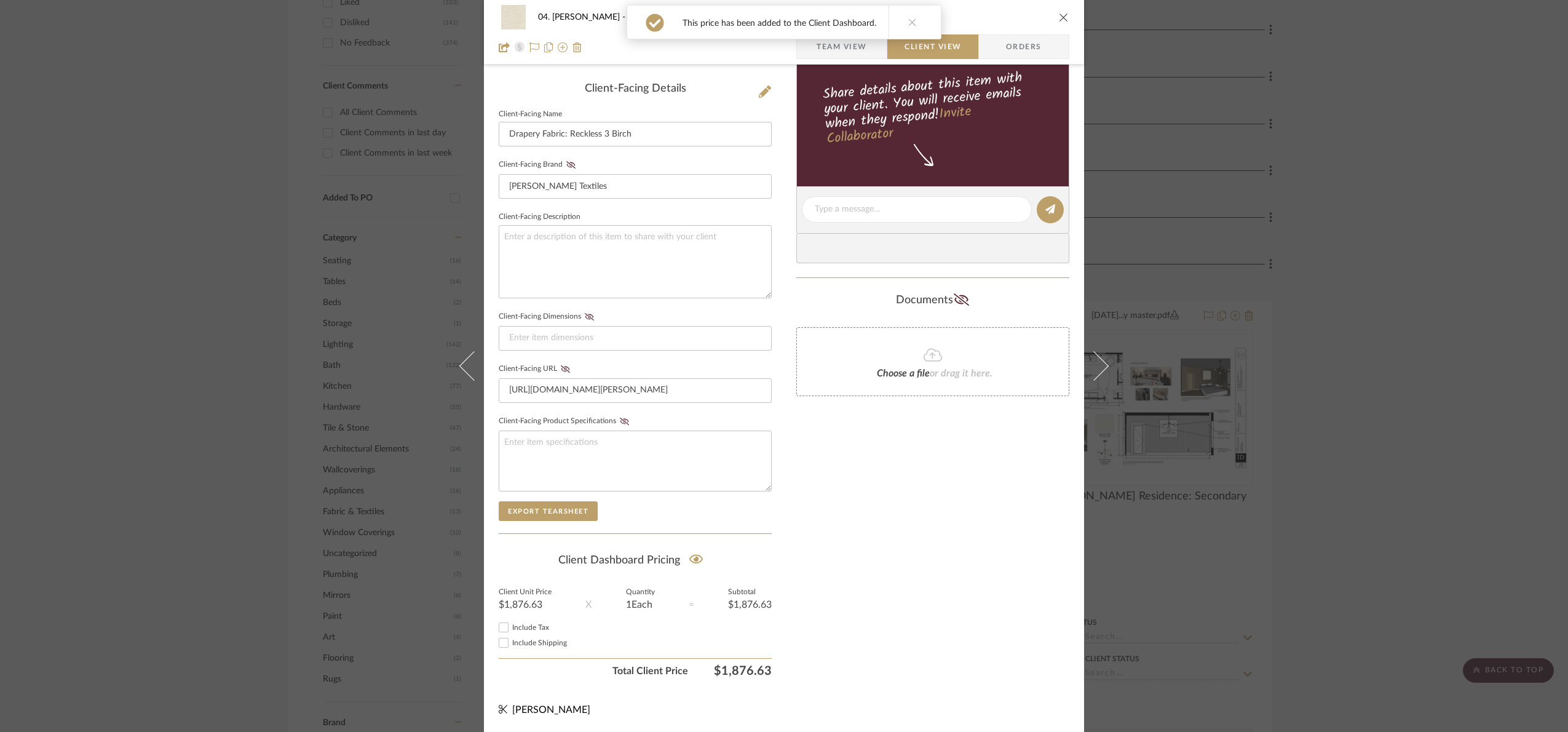
drag, startPoint x: 1255, startPoint y: 511, endPoint x: 1318, endPoint y: 503, distance: 63.5
click at [1258, 509] on div "04. [PERSON_NAME] 2nd Master Suite Drapery Fabric: Reckless 3 Birch Team View C…" at bounding box center [784, 366] width 1568 height 732
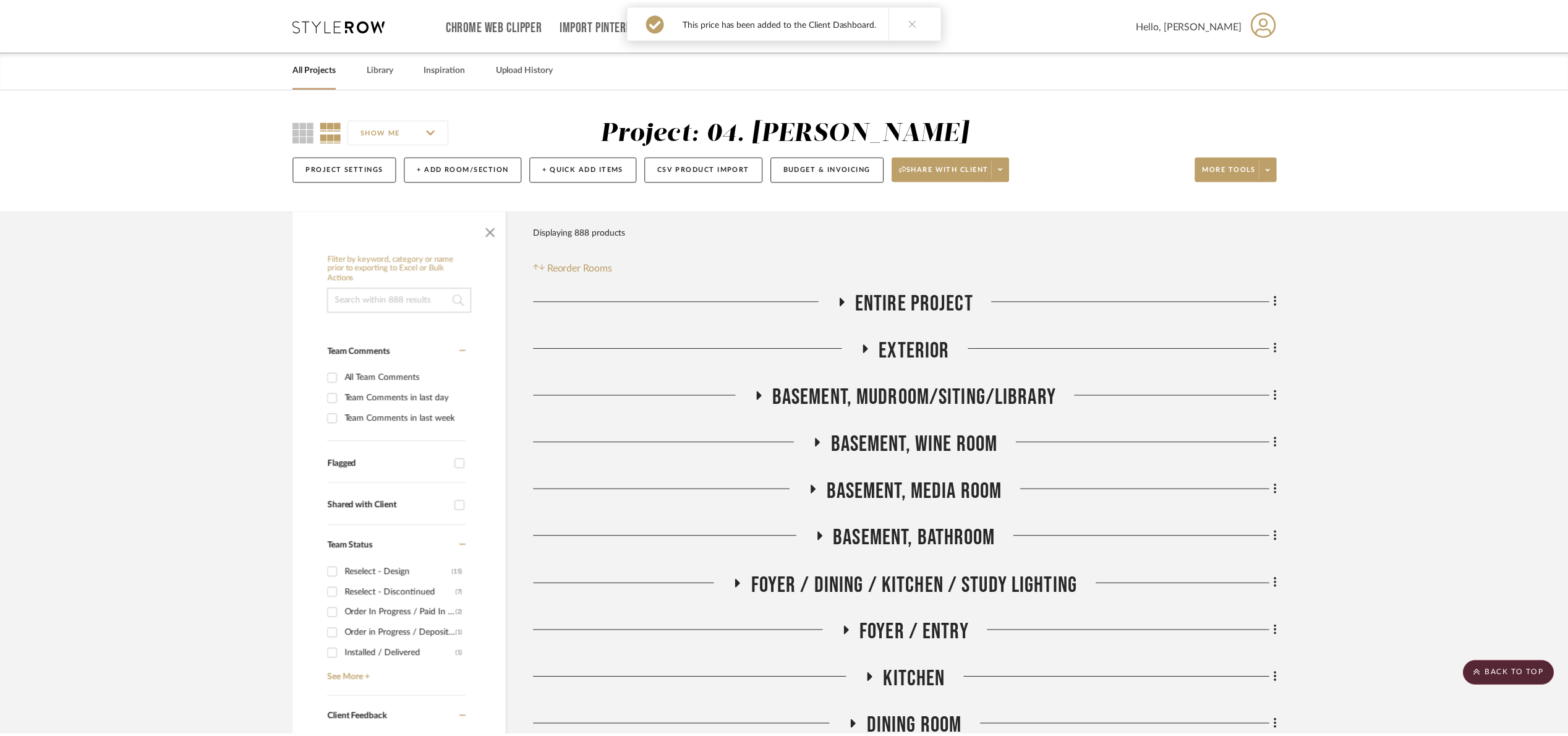
scroll to position [742, 0]
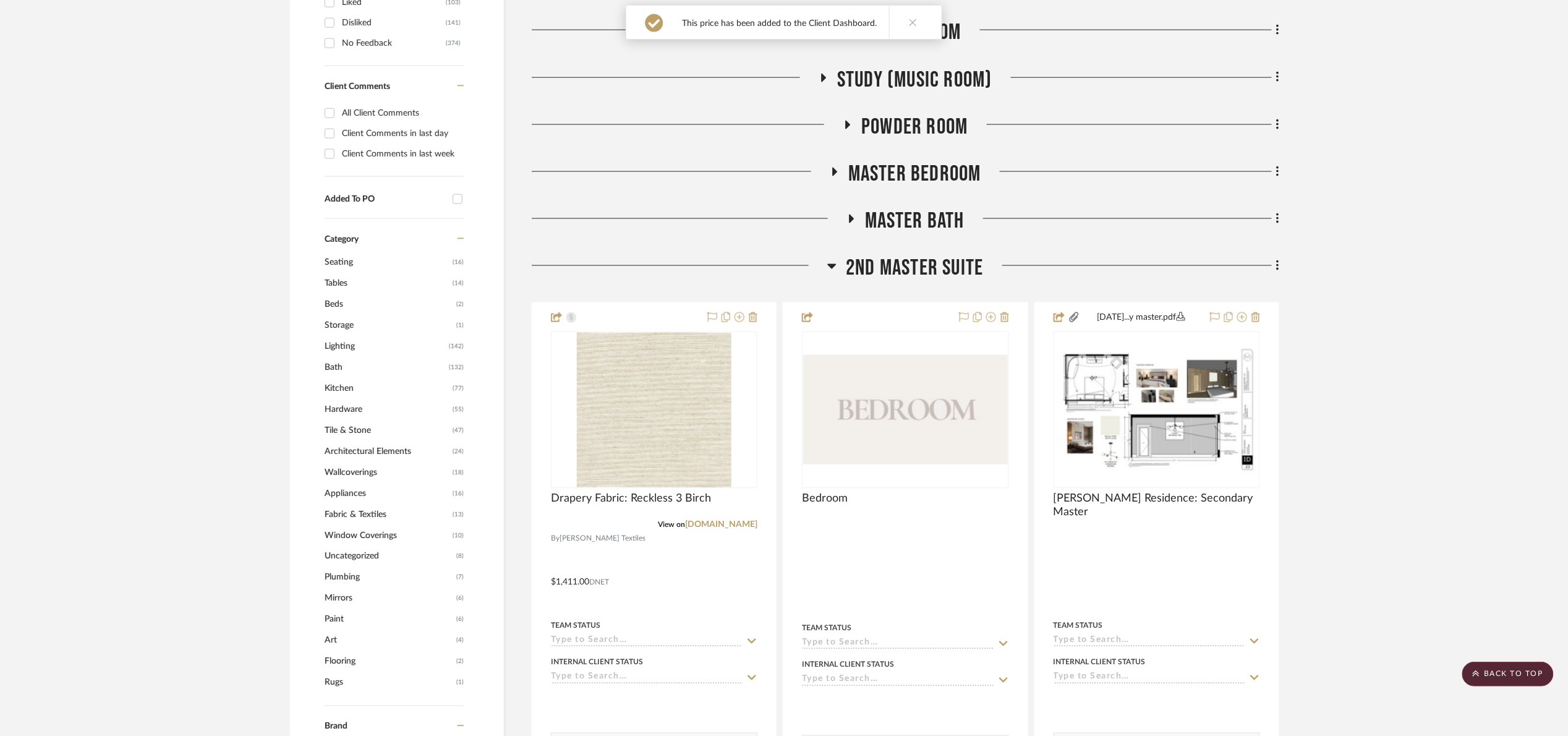
drag, startPoint x: 878, startPoint y: 259, endPoint x: 878, endPoint y: 265, distance: 6.0
click at [877, 259] on span "2nd Master Suite" at bounding box center [914, 268] width 137 height 27
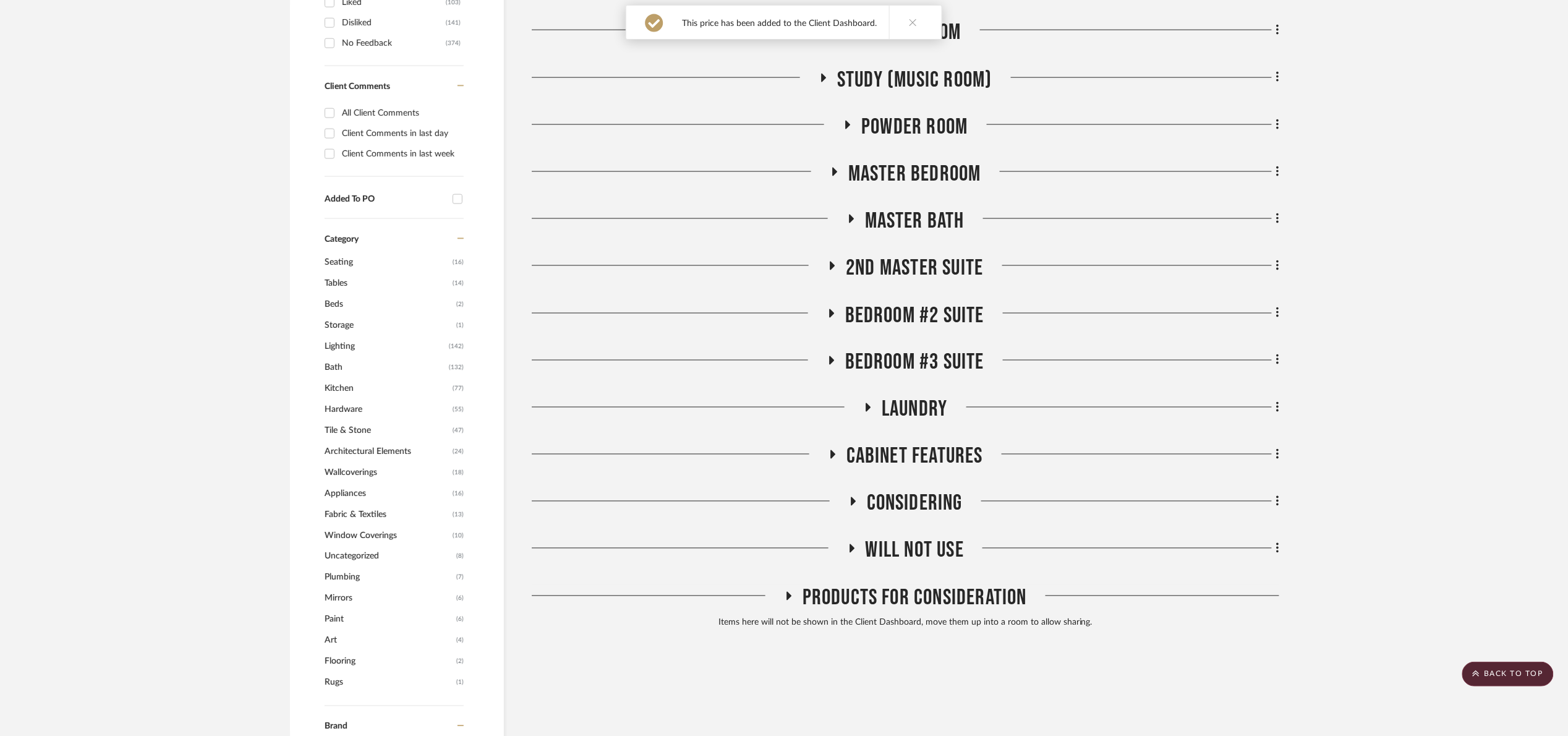
click at [900, 310] on span "Bedroom #2 Suite" at bounding box center [914, 315] width 139 height 27
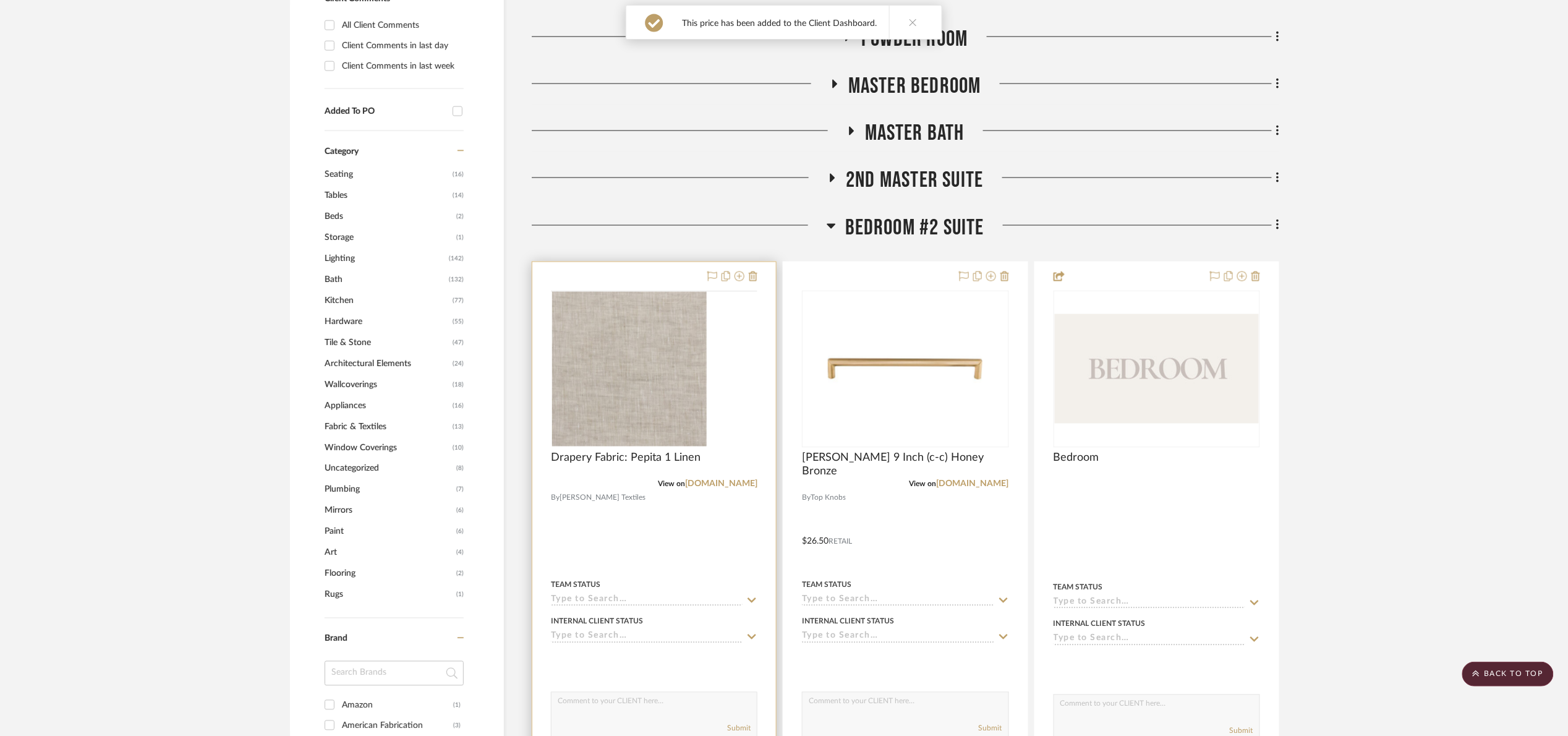
scroll to position [835, 0]
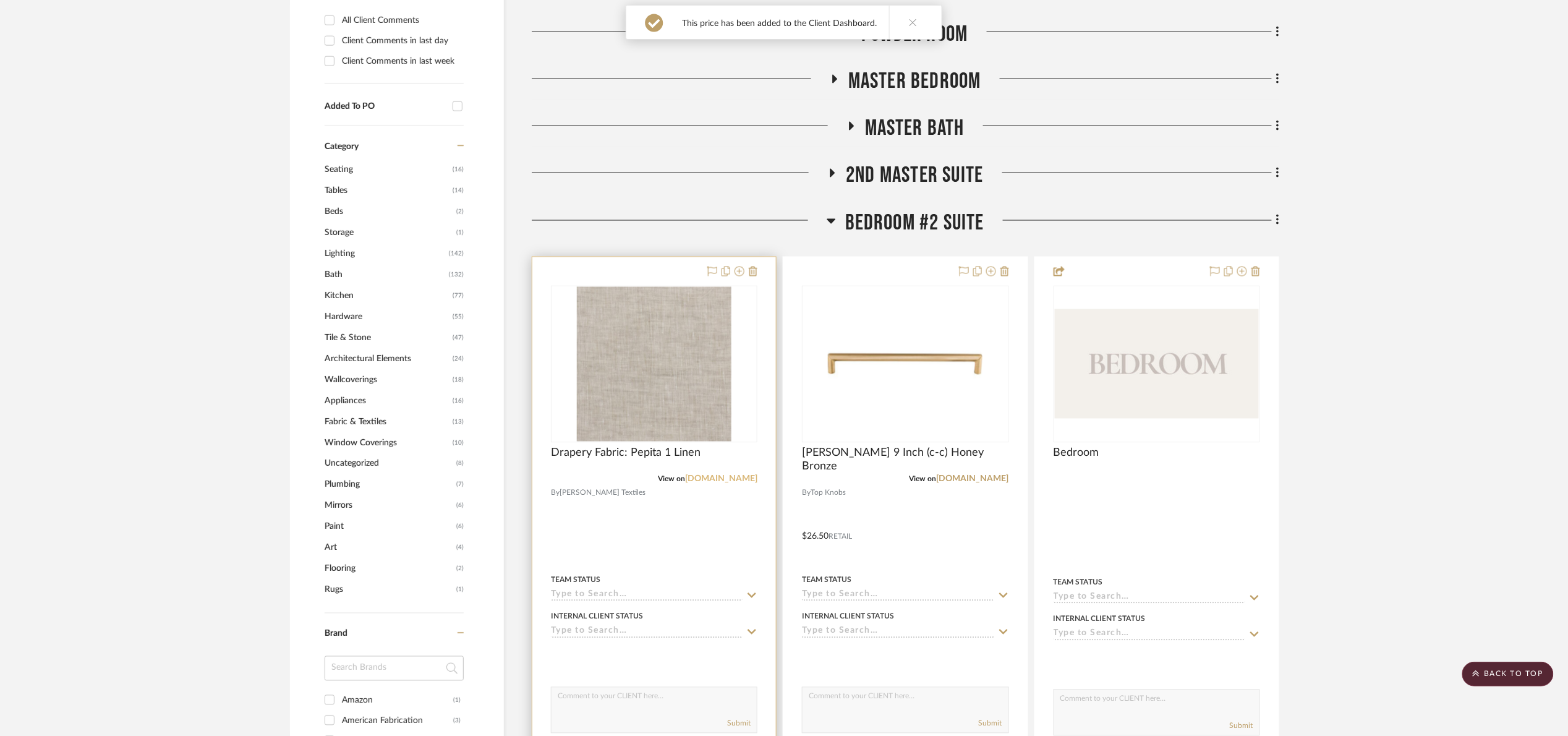
click at [728, 476] on link "[DOMAIN_NAME]" at bounding box center [721, 479] width 72 height 8
click at [603, 453] on span "Drapery Fabric: Pepita 1 Linen" at bounding box center [626, 453] width 150 height 14
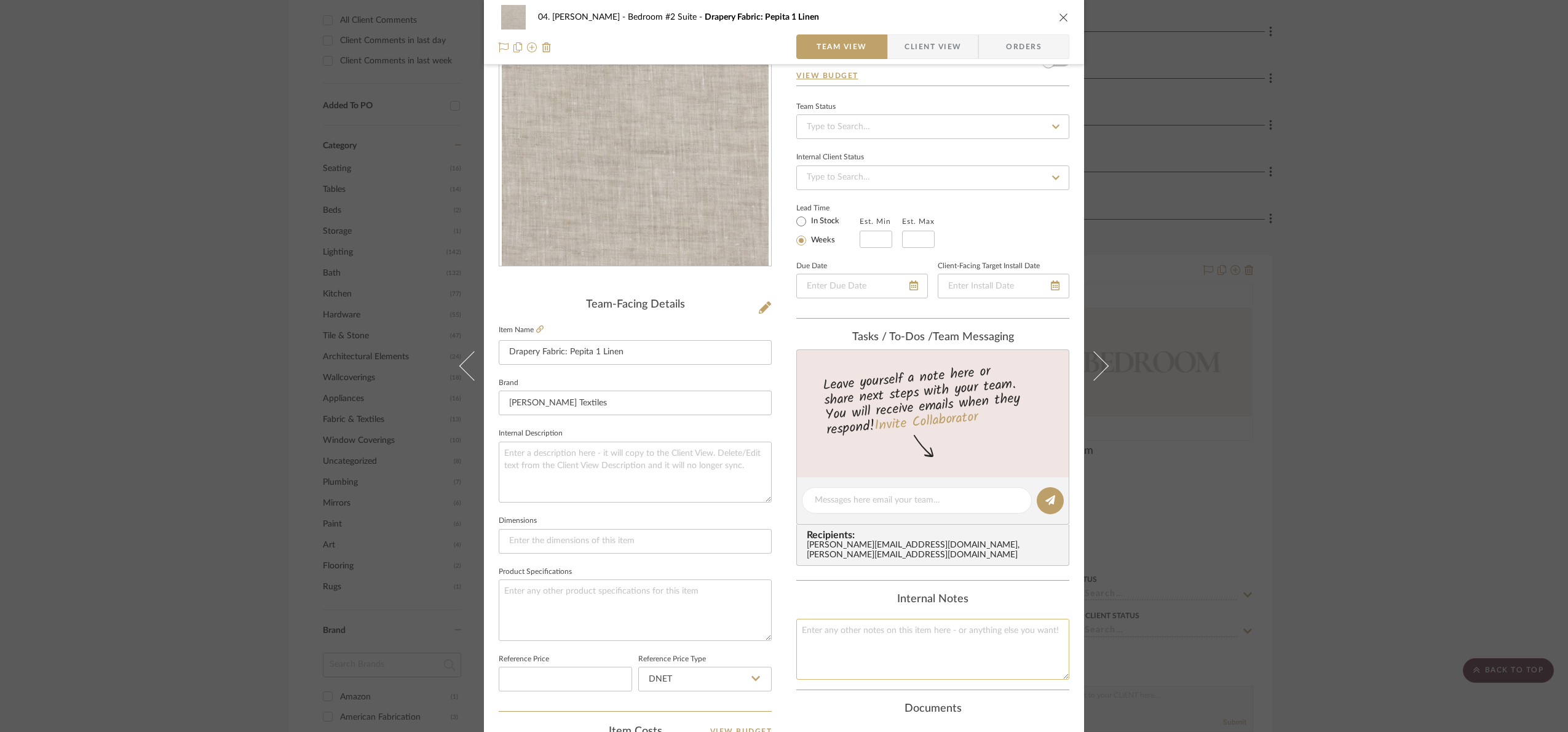
scroll to position [92, 0]
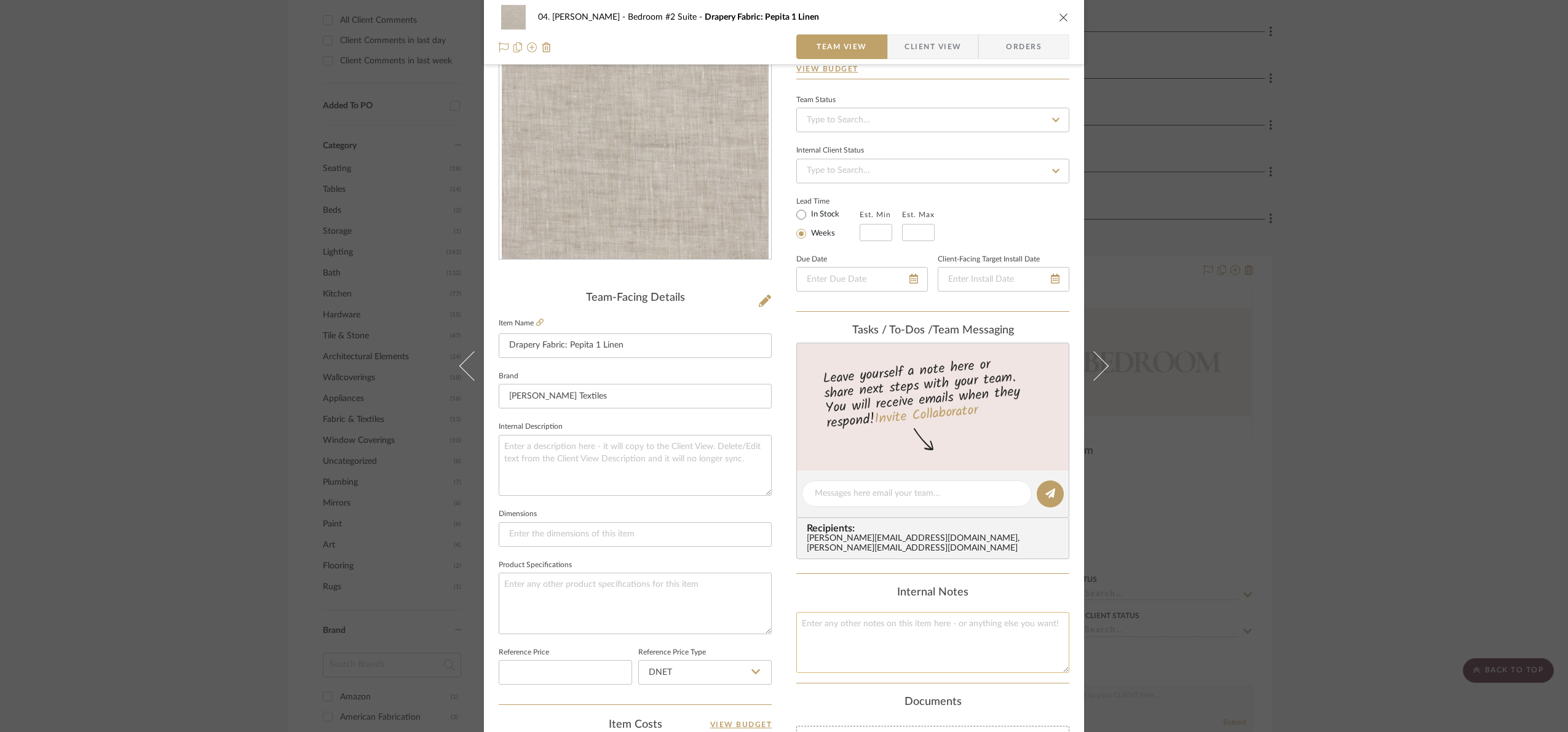
click at [854, 635] on textarea at bounding box center [933, 642] width 273 height 61
type textarea "42 x 55"
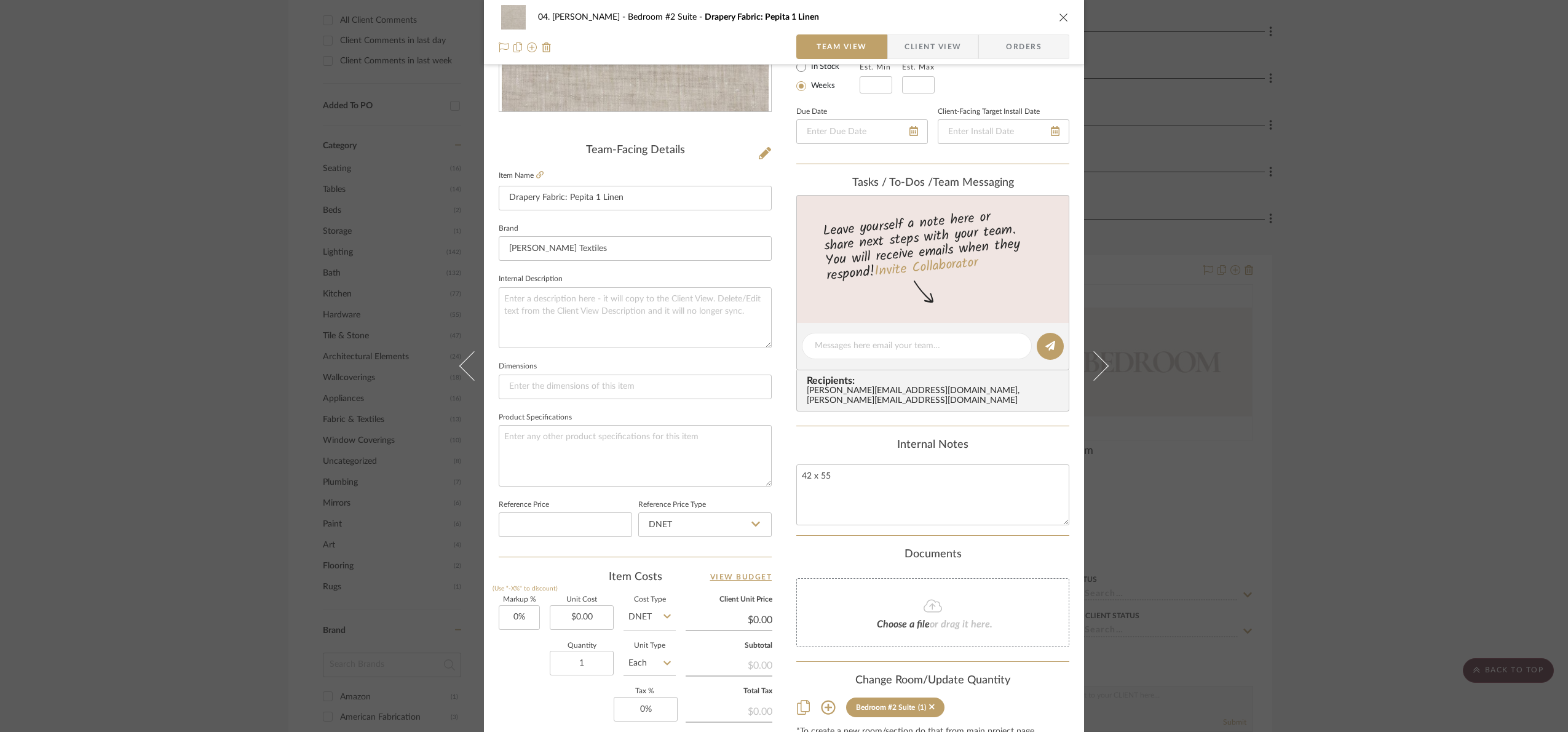
scroll to position [277, 0]
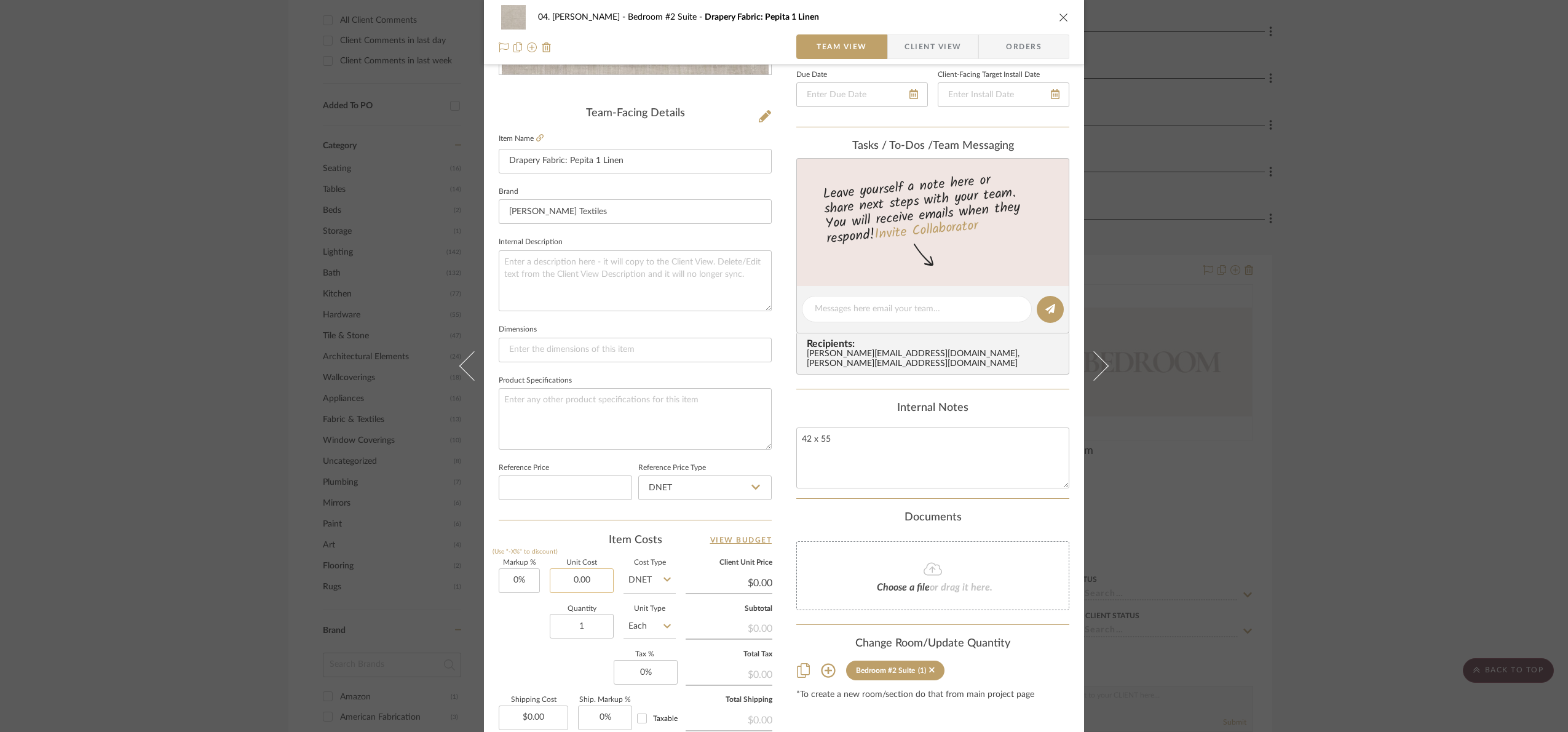
click at [590, 588] on input "0.00" at bounding box center [581, 581] width 64 height 25
type input "2310"
type input "0"
type input "$2,310.00"
click at [518, 593] on input "0" at bounding box center [519, 581] width 41 height 25
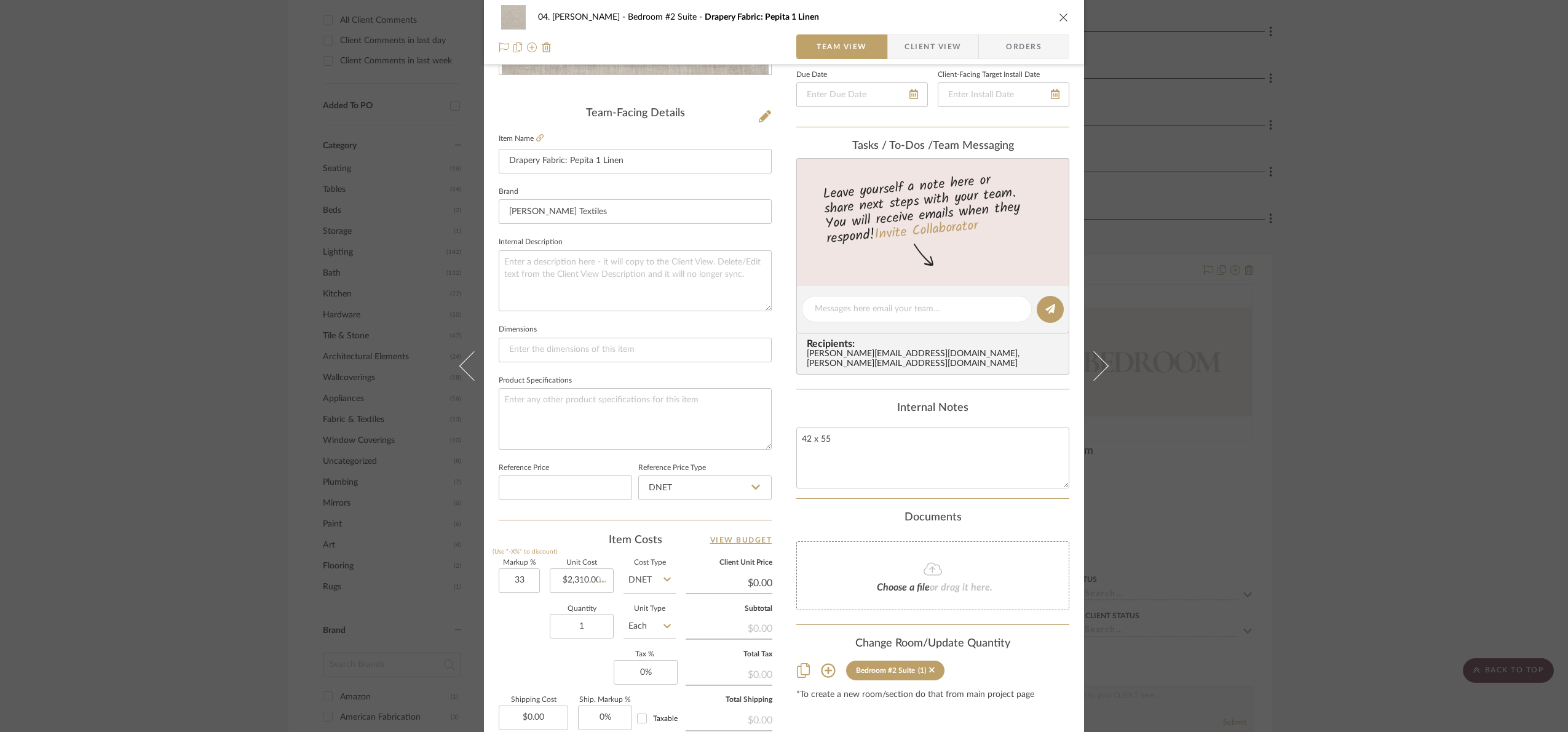
type input "33%"
click at [509, 629] on div "Quantity 1 Unit Type Each" at bounding box center [587, 627] width 177 height 44
type input "$3,072.30"
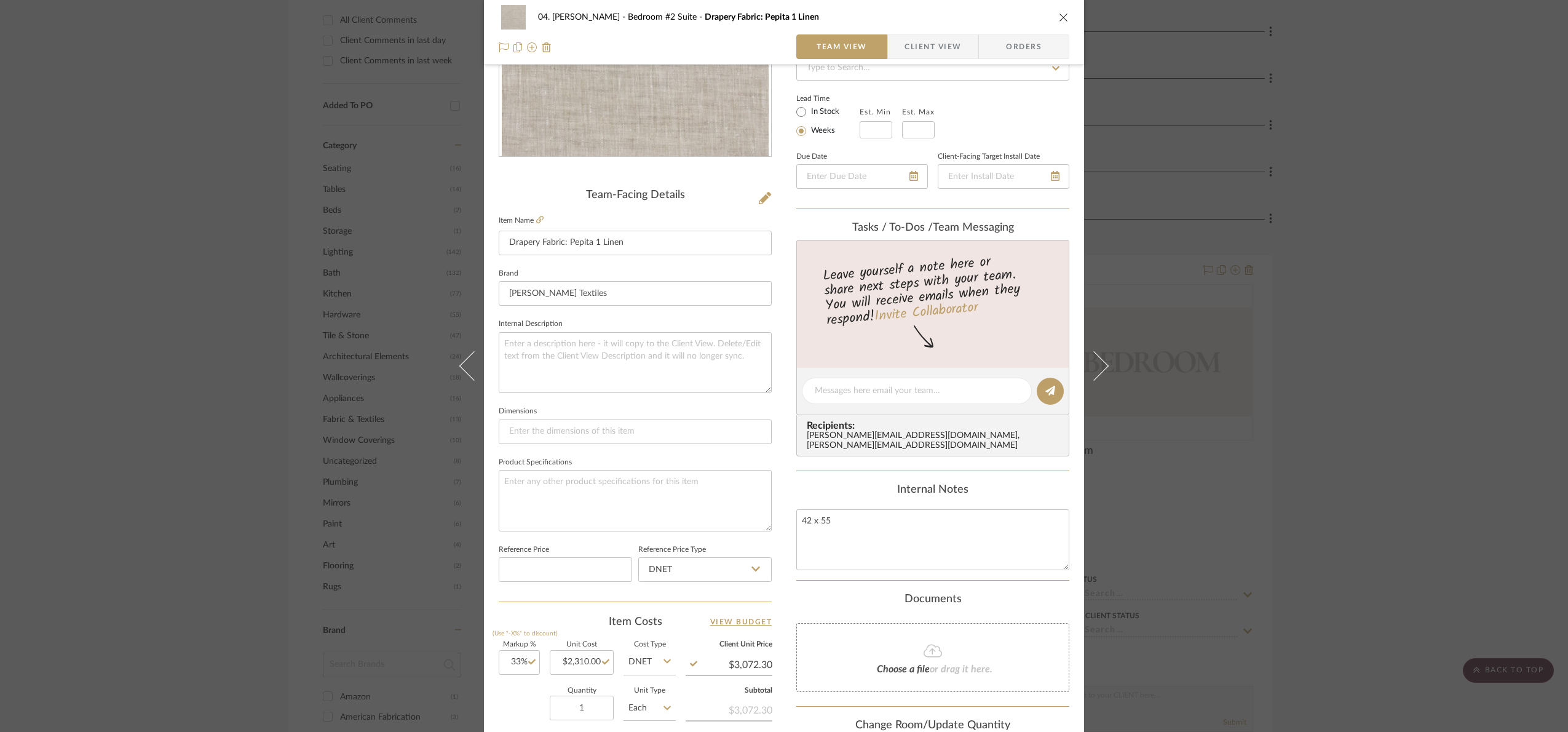
scroll to position [0, 0]
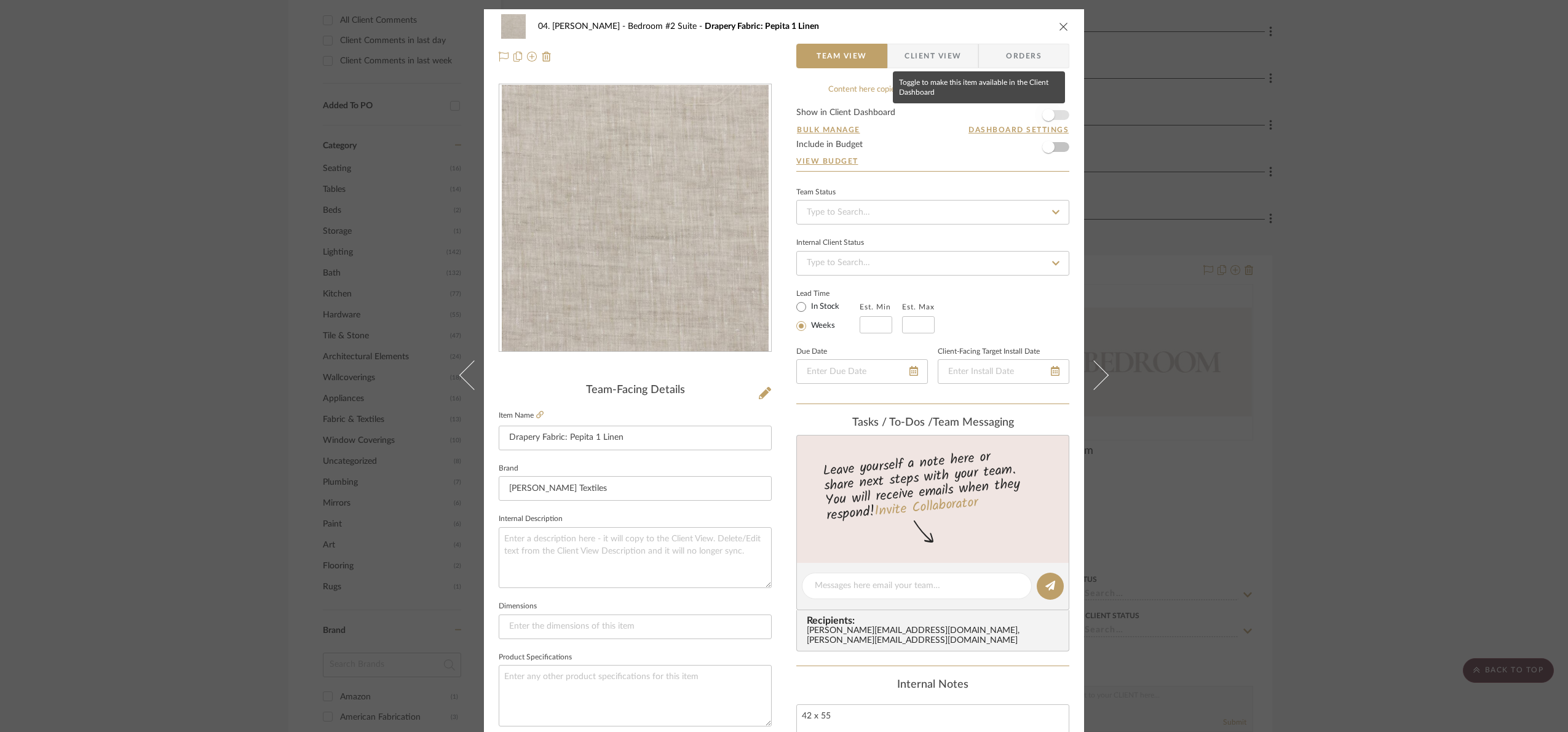
click at [1054, 114] on span "button" at bounding box center [1048, 115] width 27 height 27
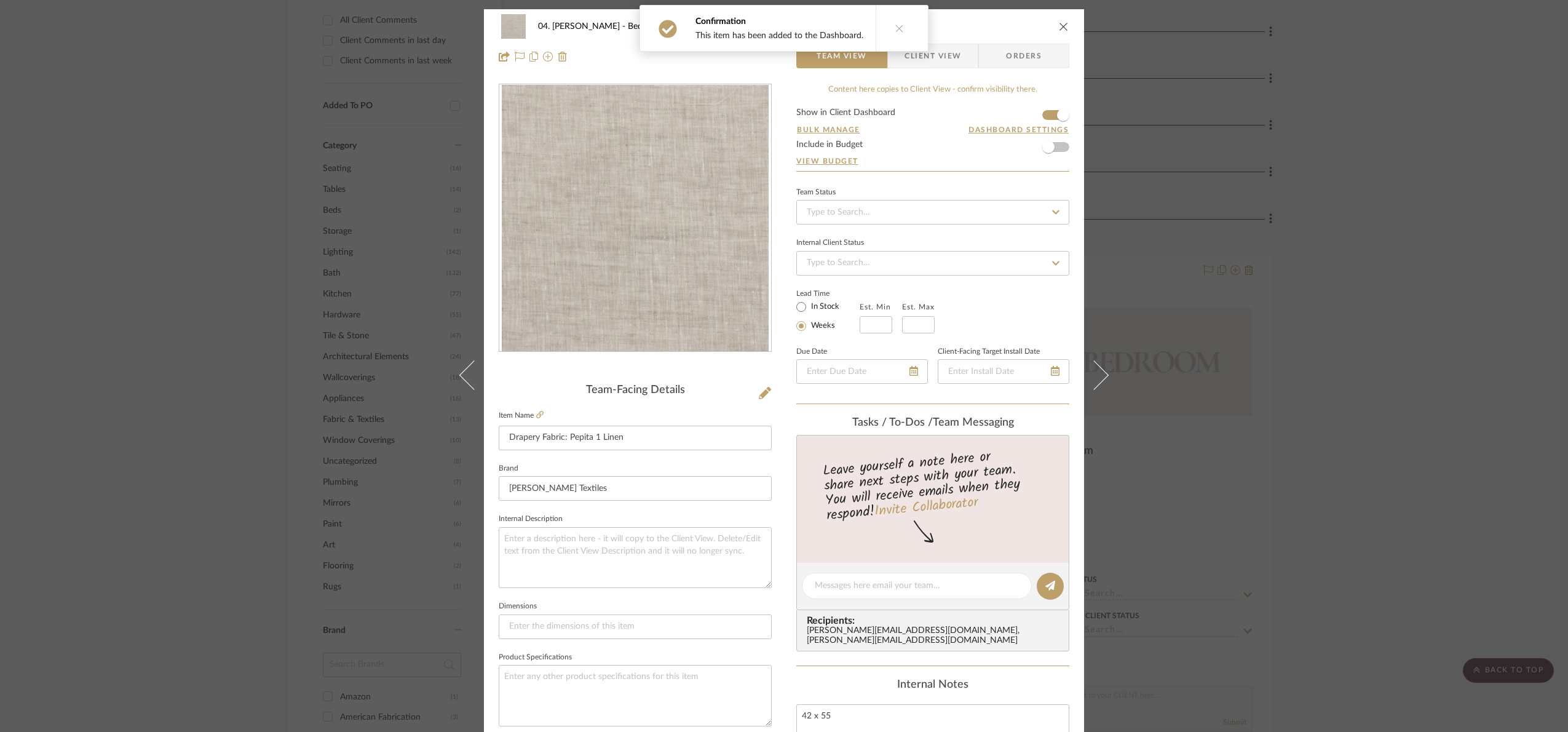
click at [938, 51] on span "Client View" at bounding box center [933, 56] width 57 height 25
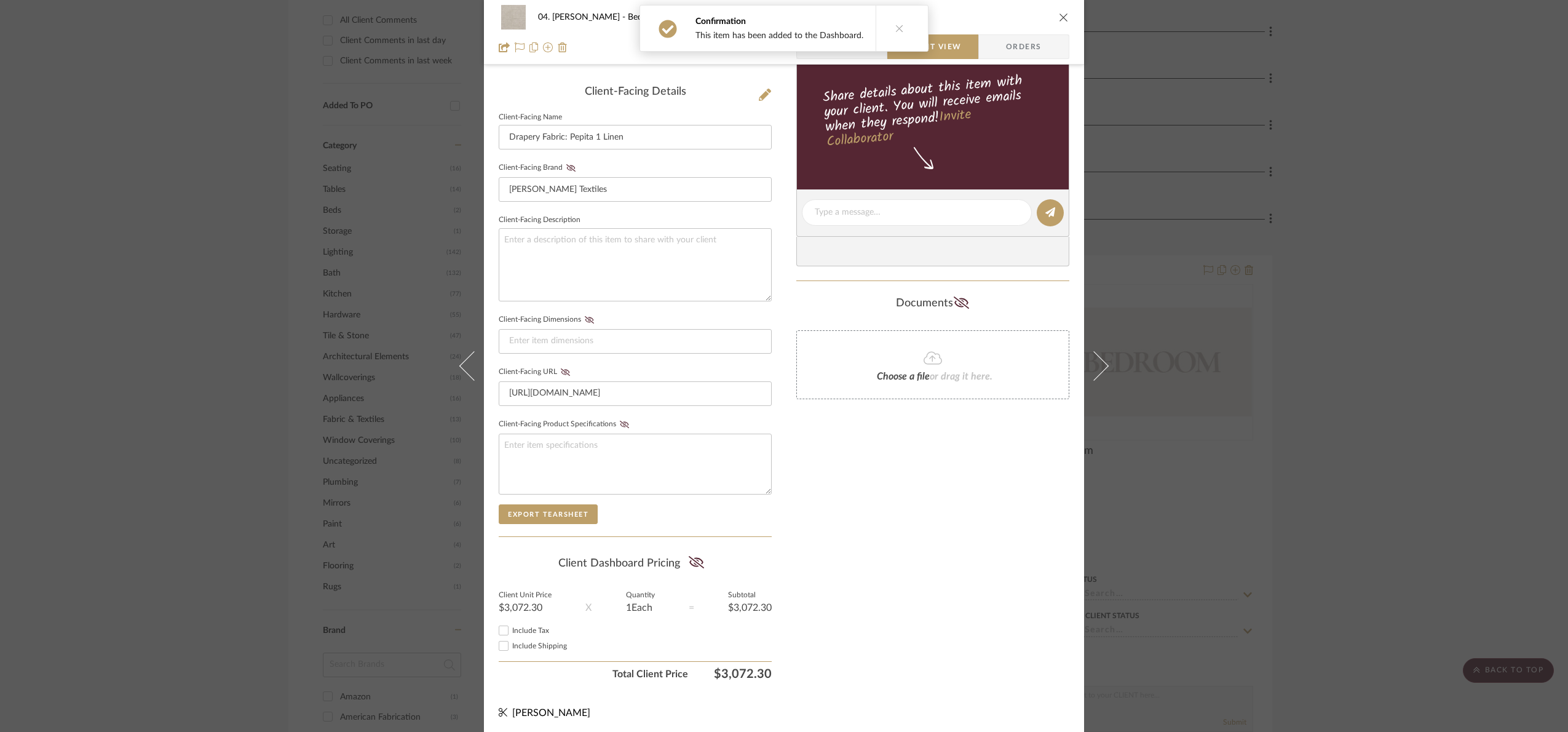
scroll to position [305, 0]
drag, startPoint x: 701, startPoint y: 559, endPoint x: 756, endPoint y: 540, distance: 58.2
click at [703, 557] on summary-project-share-button at bounding box center [696, 561] width 32 height 29
drag, startPoint x: 875, startPoint y: 533, endPoint x: 884, endPoint y: 526, distance: 11.4
click at [878, 532] on div "Only content on this tab can share to Dashboard. Click eyeball icon to show or …" at bounding box center [933, 233] width 273 height 900
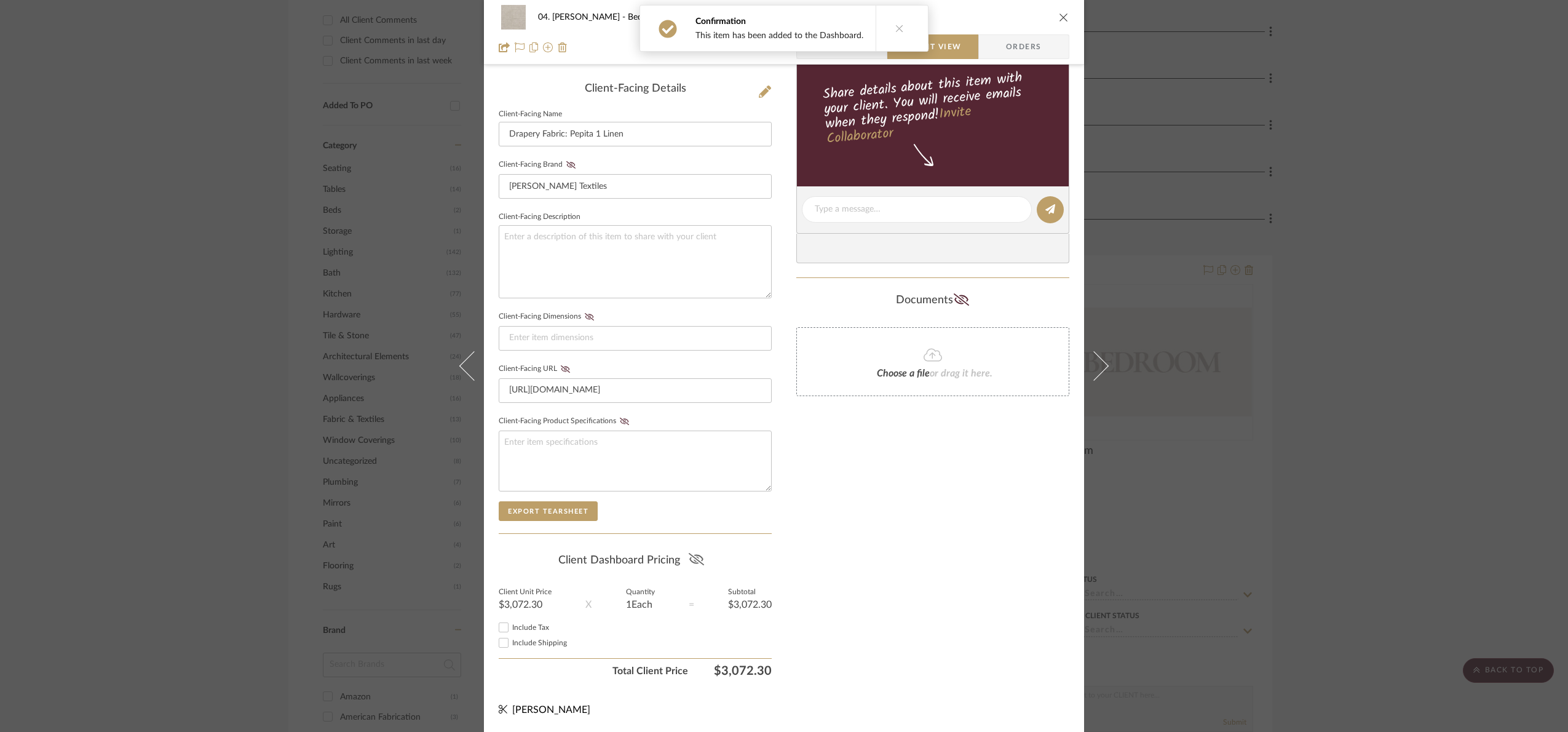
click at [698, 564] on fa-icon at bounding box center [696, 560] width 16 height 18
drag, startPoint x: 894, startPoint y: 537, endPoint x: 965, endPoint y: 516, distance: 74.0
click at [918, 531] on div "Only content on this tab can share to Dashboard. Click eyeball icon to show or …" at bounding box center [933, 233] width 273 height 900
drag, startPoint x: 1435, startPoint y: 454, endPoint x: 1300, endPoint y: 504, distance: 144.0
click at [1426, 454] on div "04. [PERSON_NAME] Bedroom #2 Suite Drapery Fabric: Pepita 1 Linen Team View Cli…" at bounding box center [784, 366] width 1568 height 732
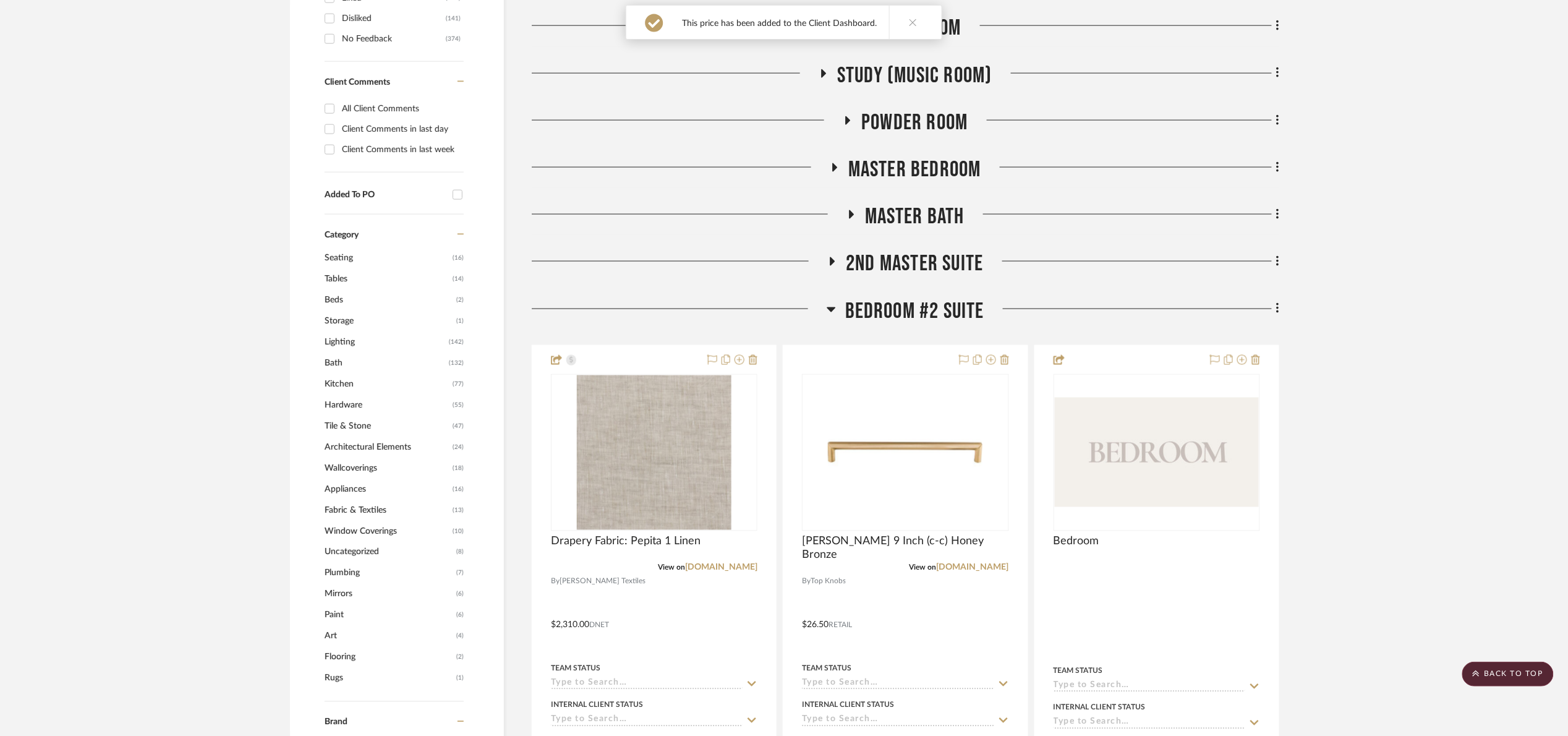
scroll to position [742, 0]
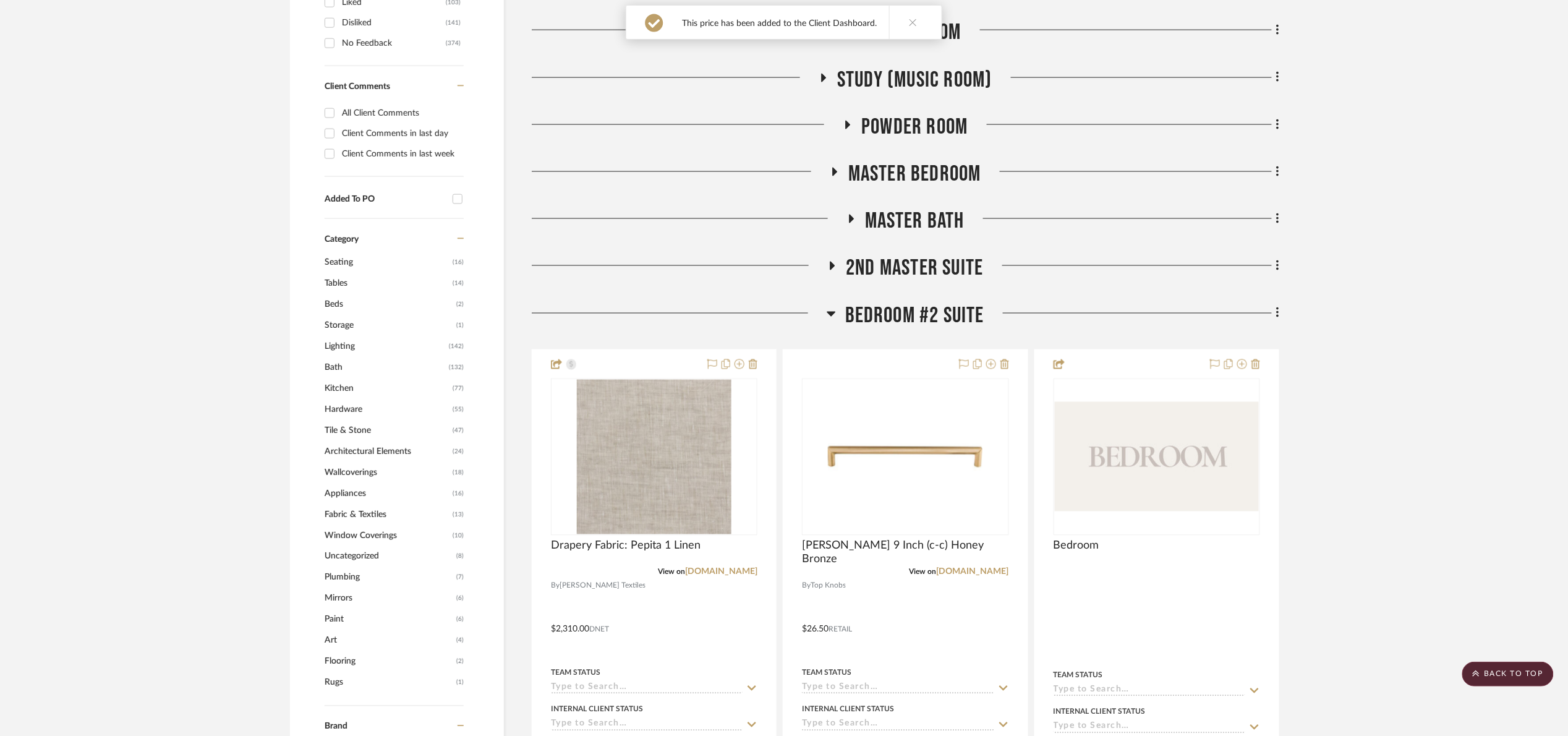
click at [913, 319] on span "Bedroom #2 Suite" at bounding box center [914, 315] width 139 height 27
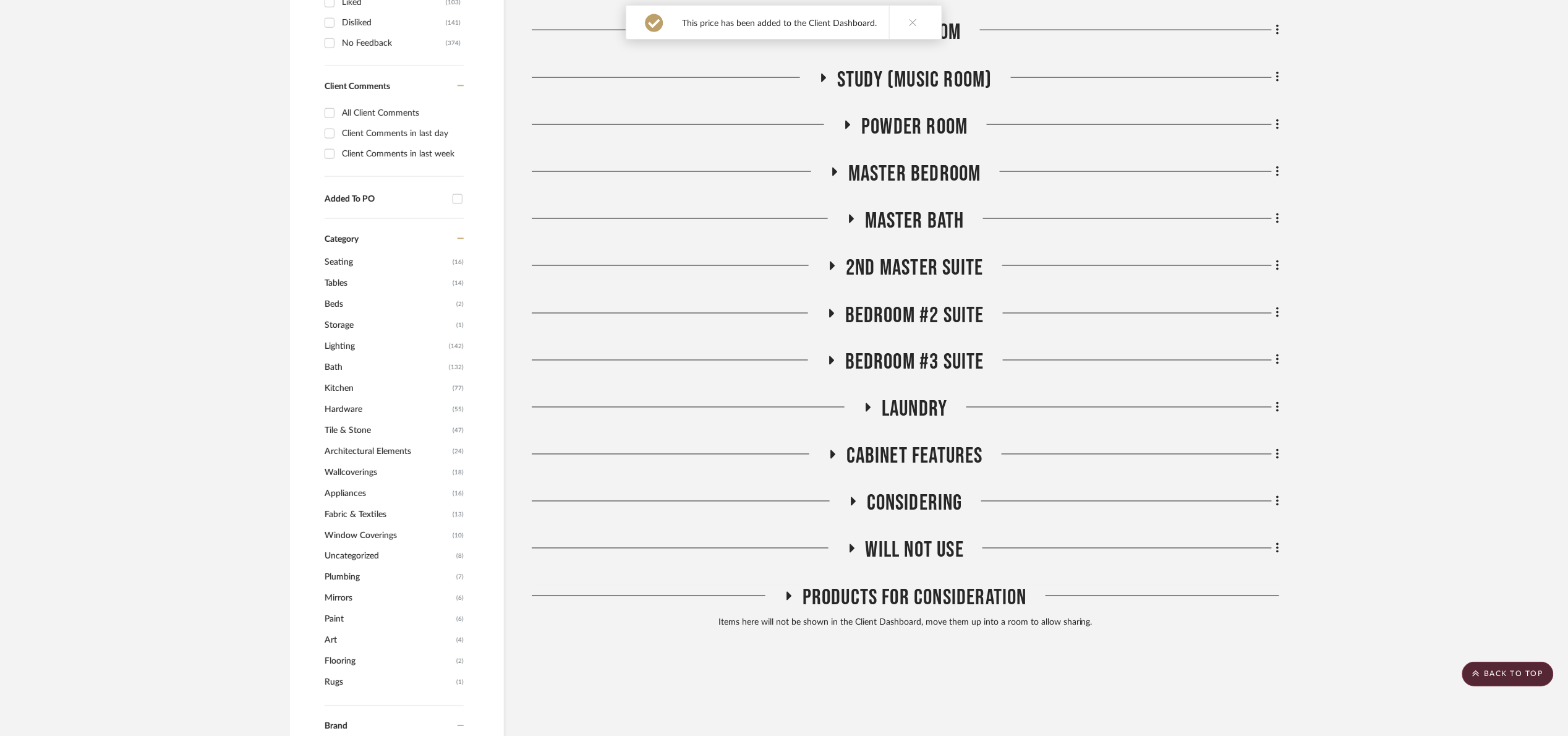
click at [914, 358] on span "Bedroom #3 Suite" at bounding box center [914, 362] width 139 height 27
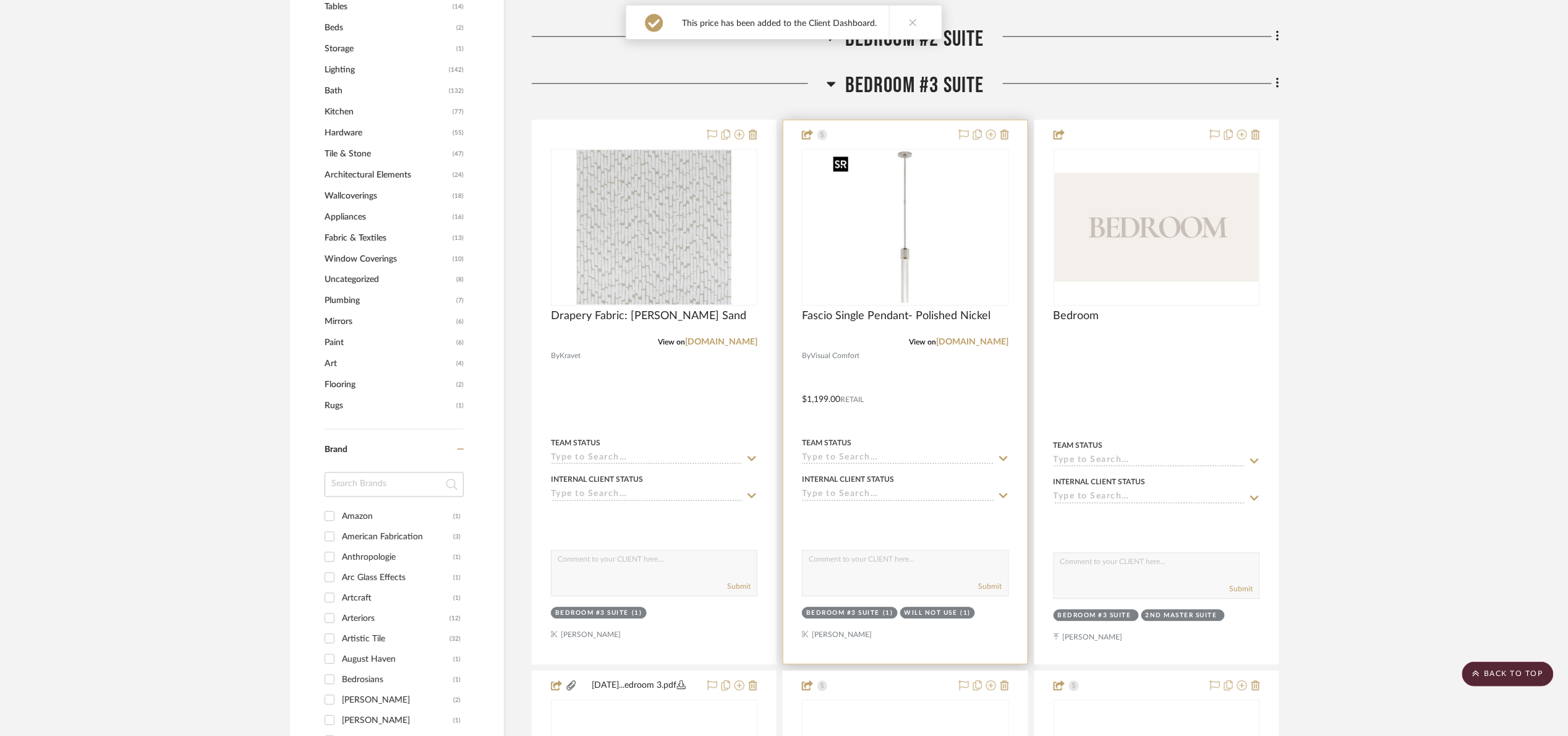
scroll to position [1020, 0]
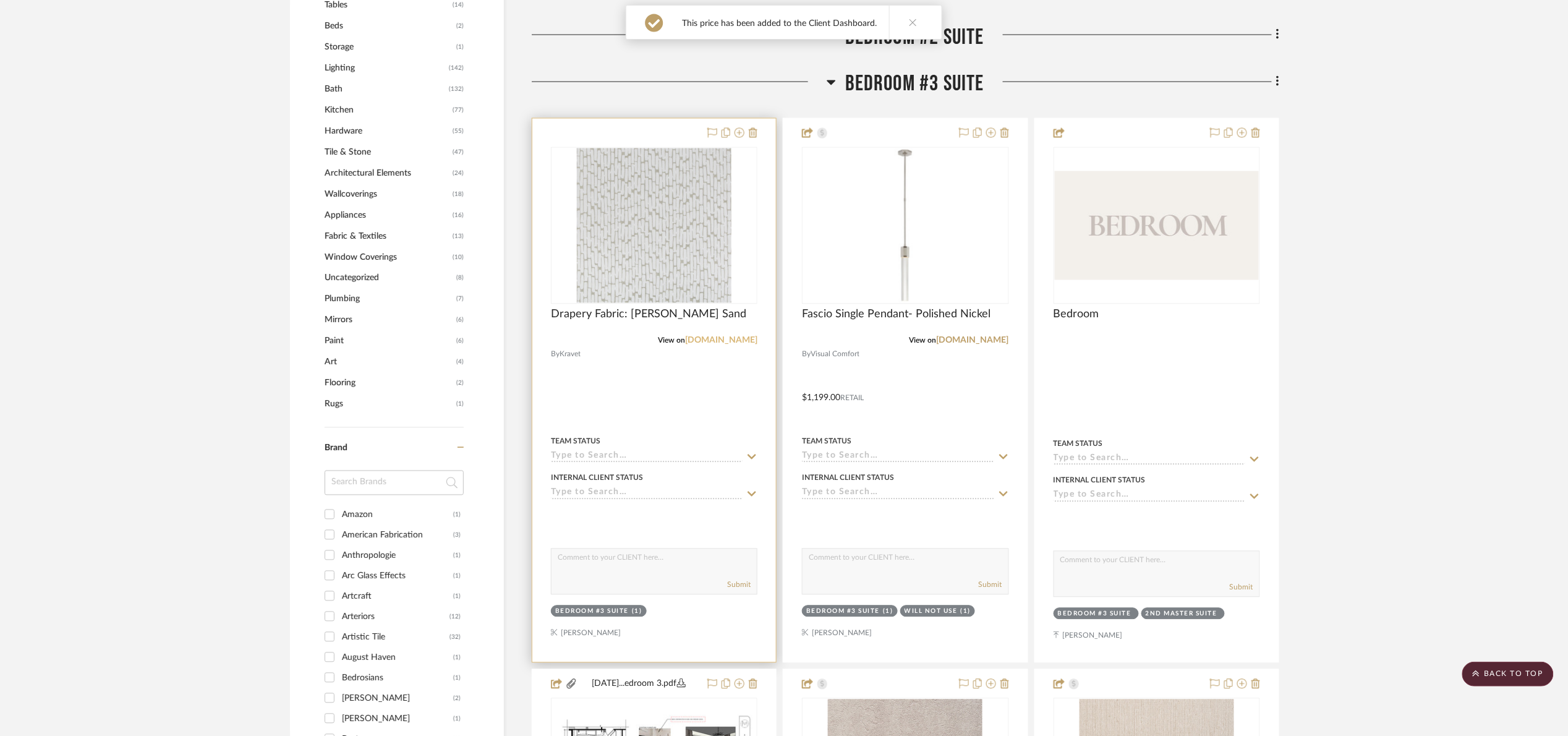
click at [733, 341] on link "[DOMAIN_NAME]" at bounding box center [721, 340] width 72 height 8
click at [645, 308] on span "Drapery Fabric: [PERSON_NAME] Sand" at bounding box center [648, 314] width 195 height 14
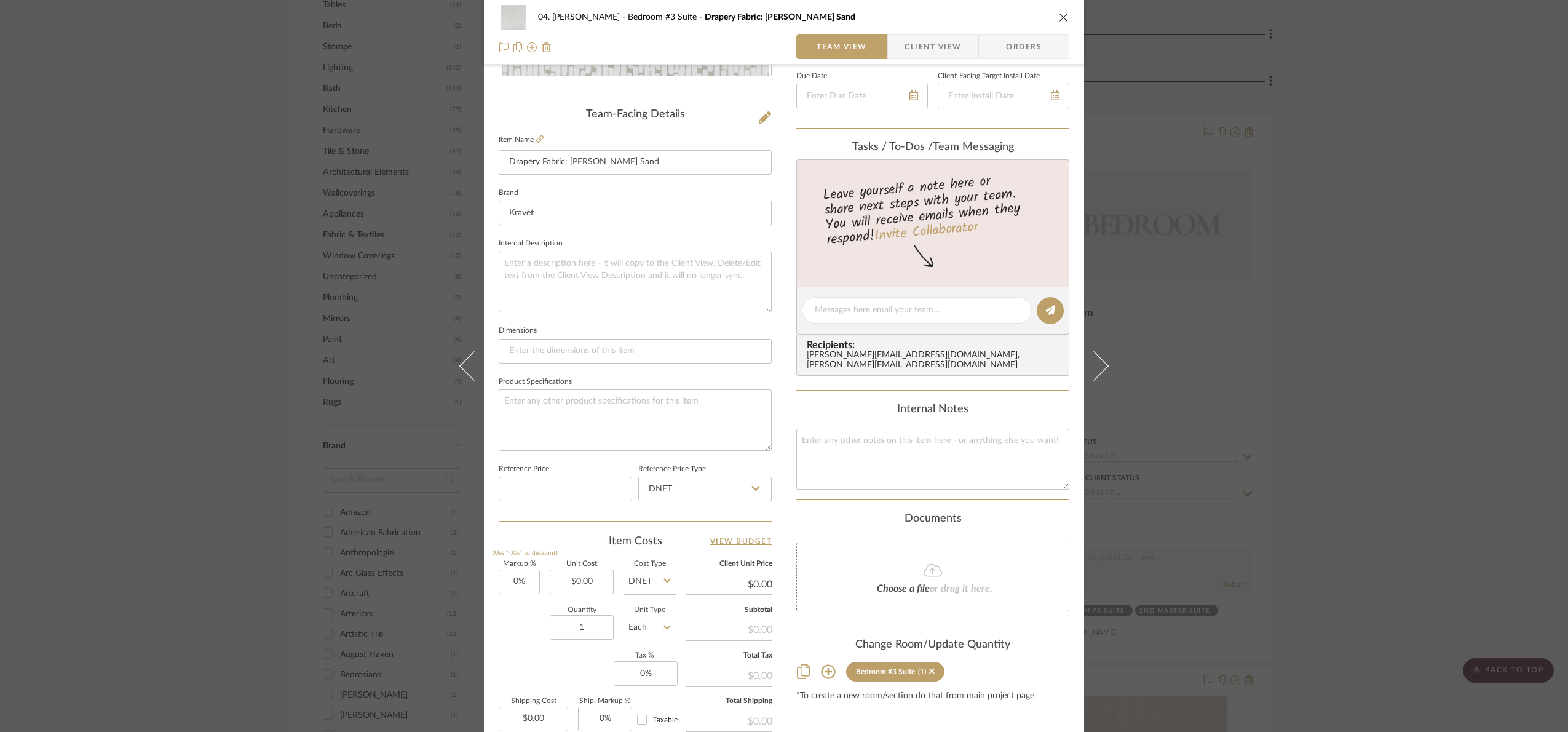
scroll to position [277, 0]
click at [892, 474] on textarea at bounding box center [933, 458] width 273 height 61
type textarea "99.55 x"
click at [916, 441] on textarea "99.55 x" at bounding box center [933, 458] width 273 height 61
type textarea "99.55 x 34"
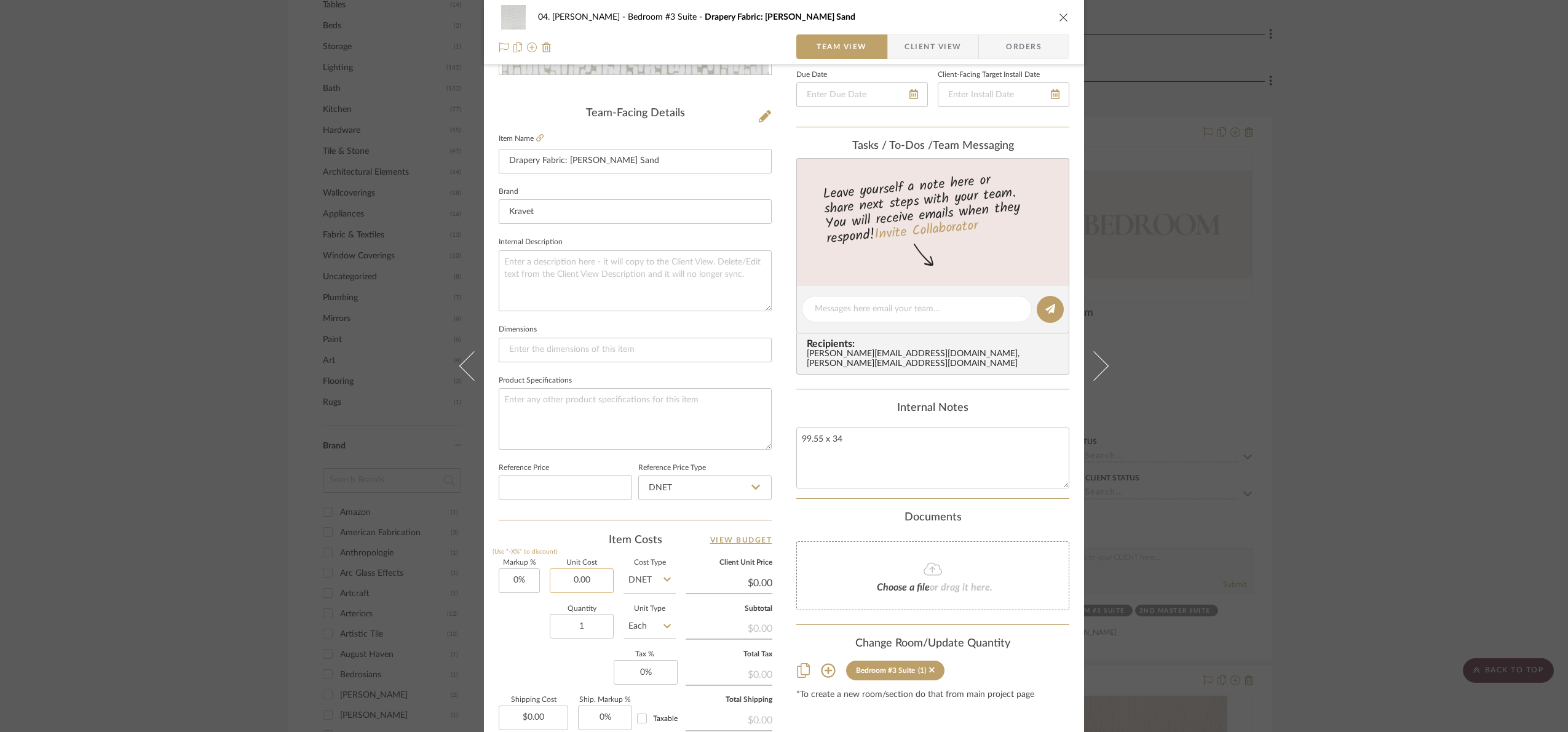
click at [584, 578] on input "0.00" at bounding box center [581, 581] width 64 height 25
type input "3384.70"
type input "0"
type input "$3,384.70"
click at [530, 574] on input "0" at bounding box center [519, 581] width 41 height 25
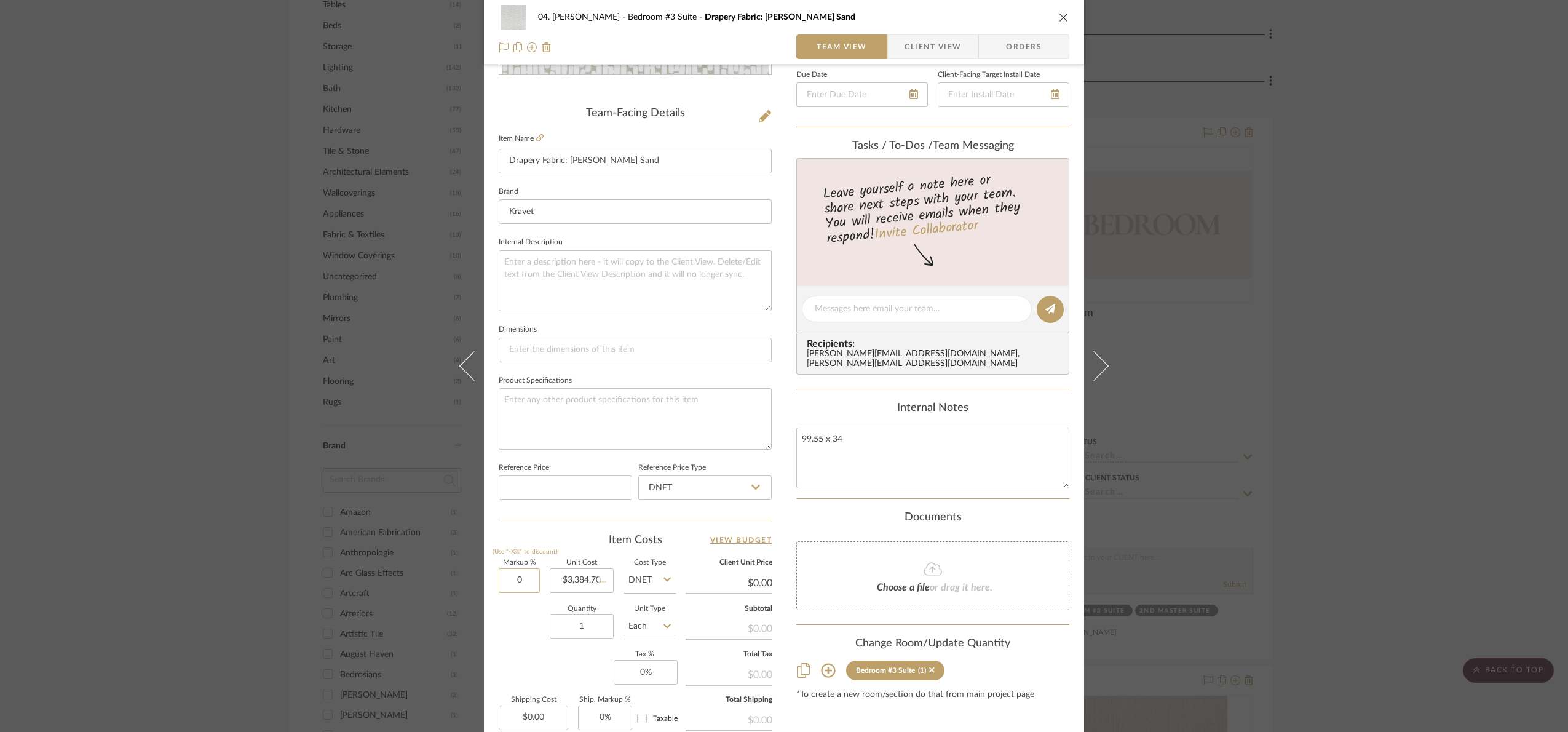
type input "$3,384.70"
type input "30%"
click at [540, 623] on div "Quantity 1 Unit Type Each" at bounding box center [587, 627] width 177 height 44
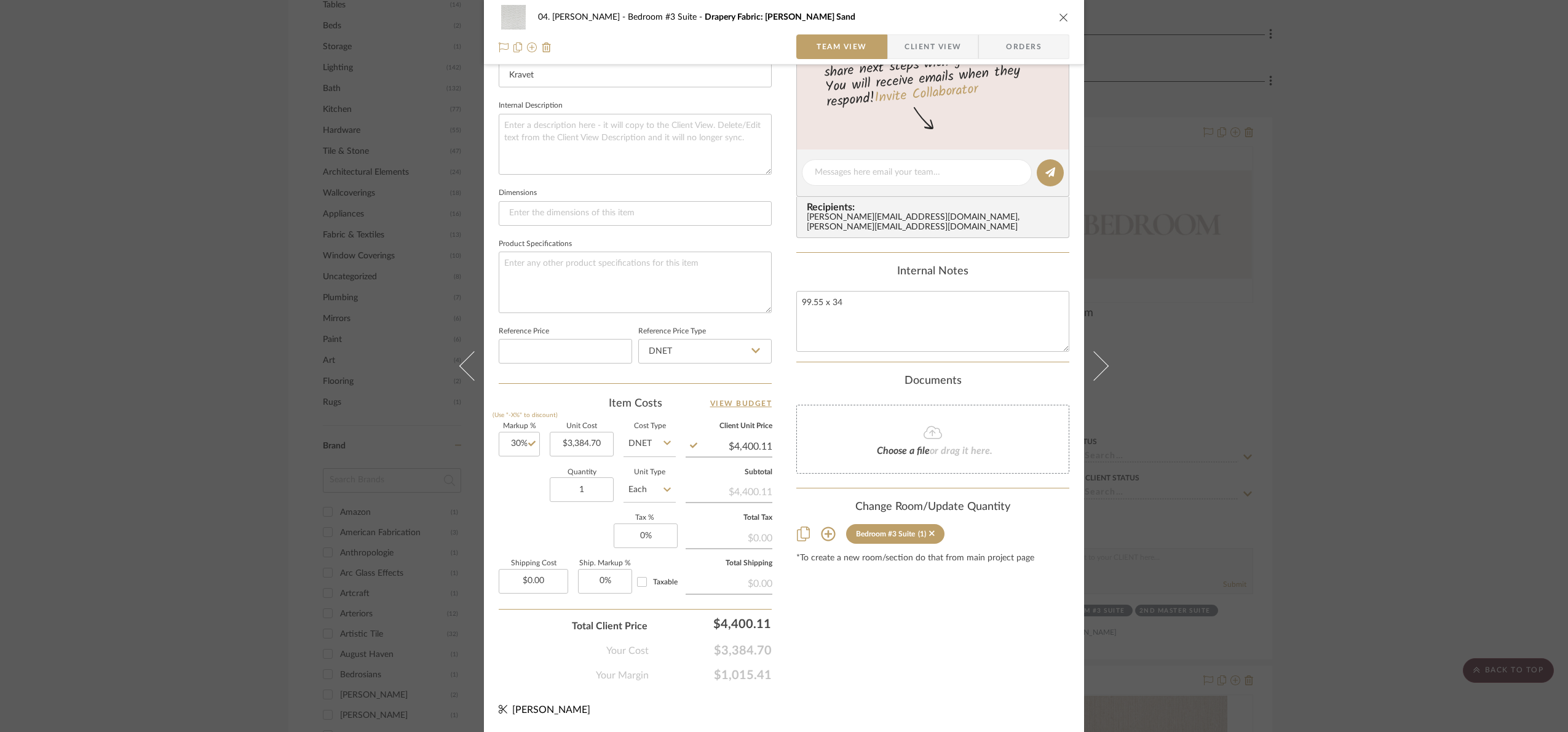
click at [918, 639] on div "Content here copies to Client View - confirm visibility there. Show in Client D…" at bounding box center [933, 177] width 273 height 1012
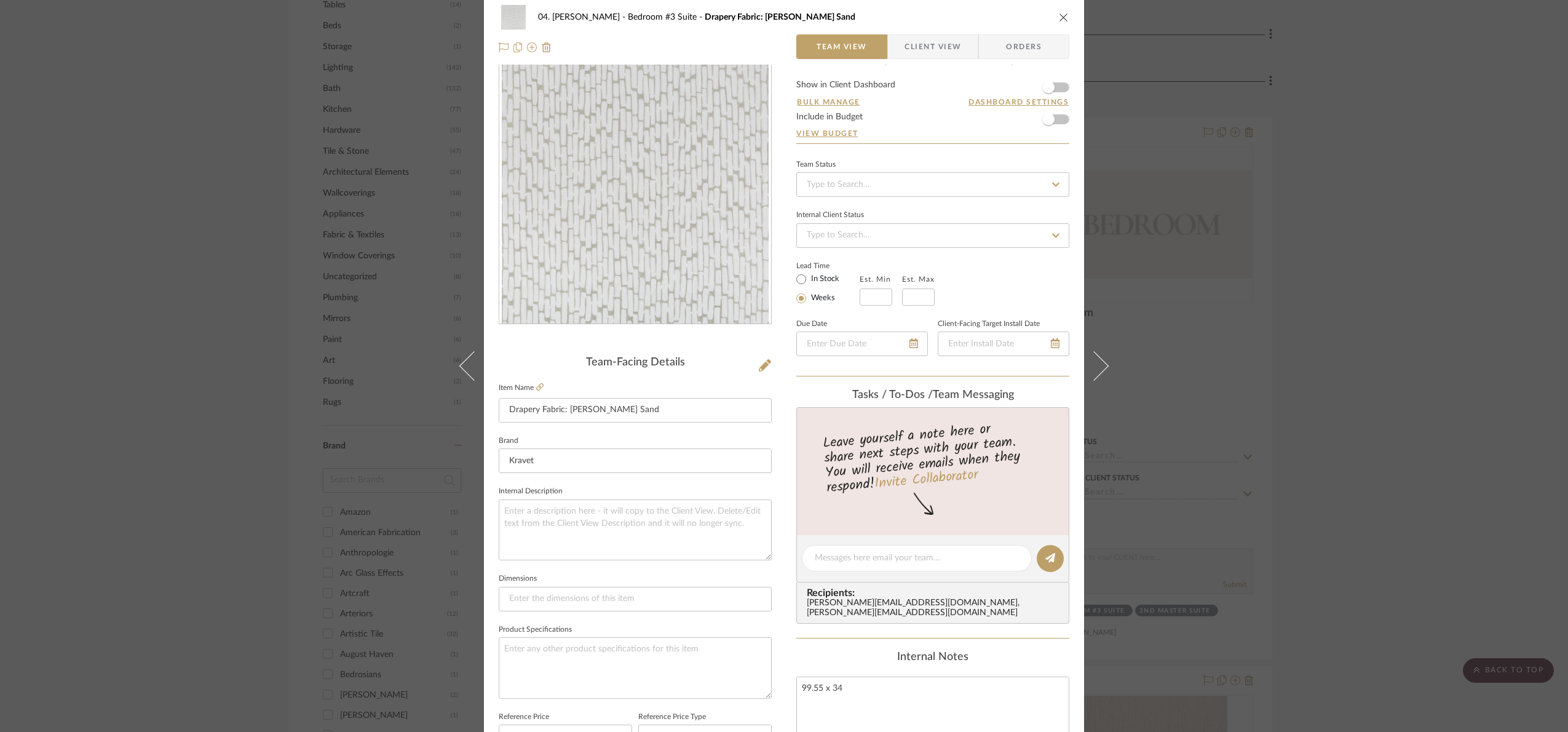
scroll to position [0, 0]
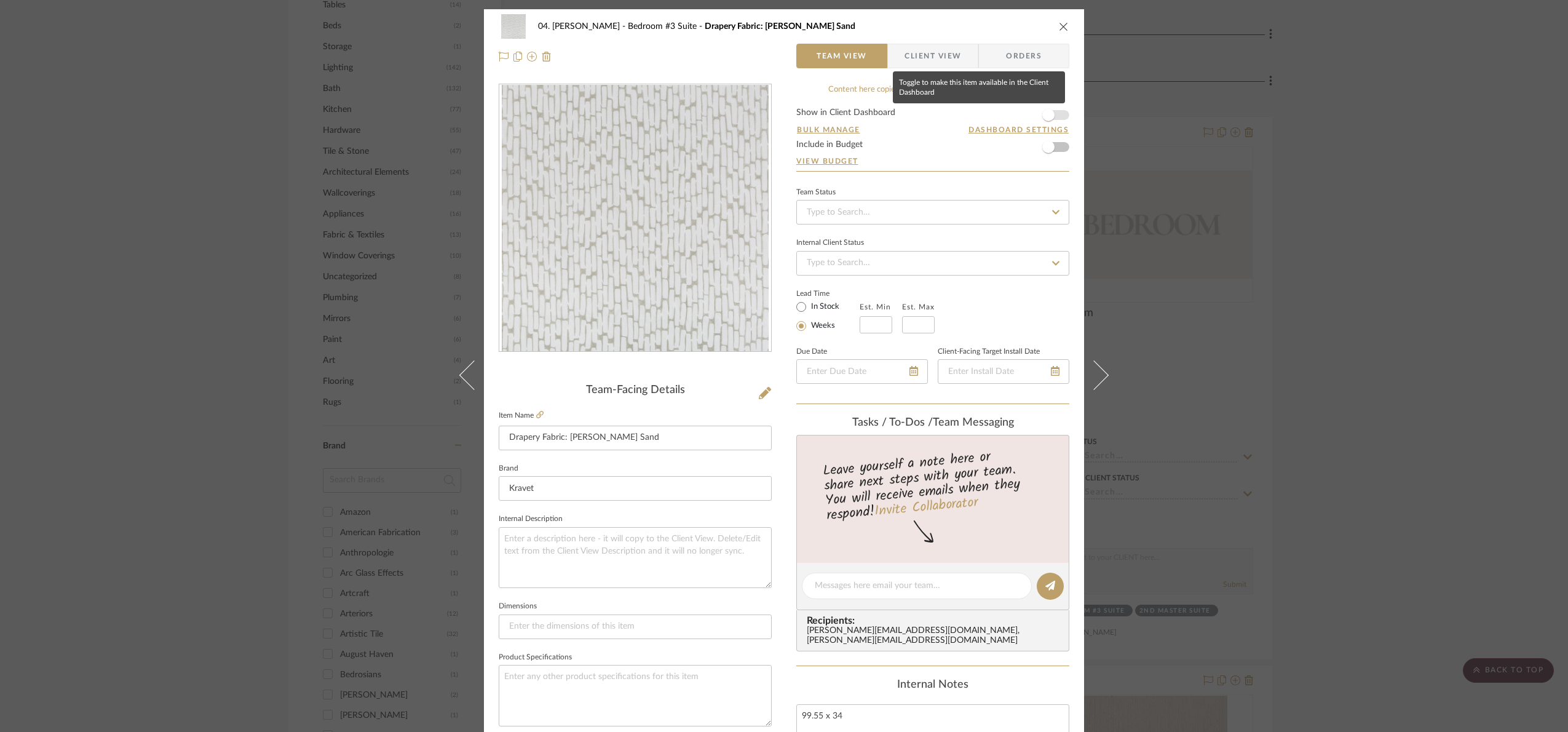
drag, startPoint x: 1051, startPoint y: 113, endPoint x: 1040, endPoint y: 114, distance: 11.0
click at [1051, 113] on span "button" at bounding box center [1048, 115] width 27 height 27
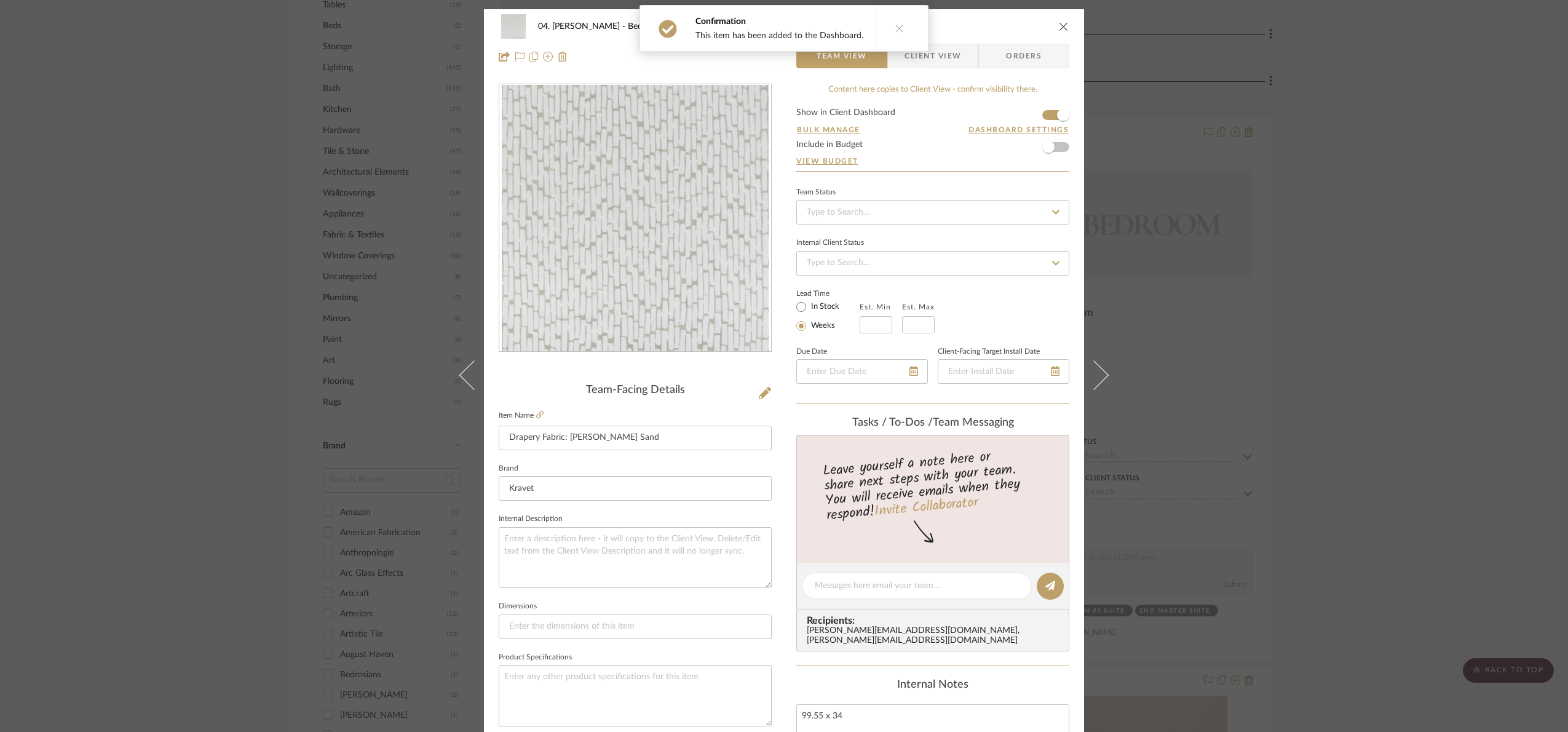
click at [948, 64] on span "Client View" at bounding box center [933, 56] width 57 height 25
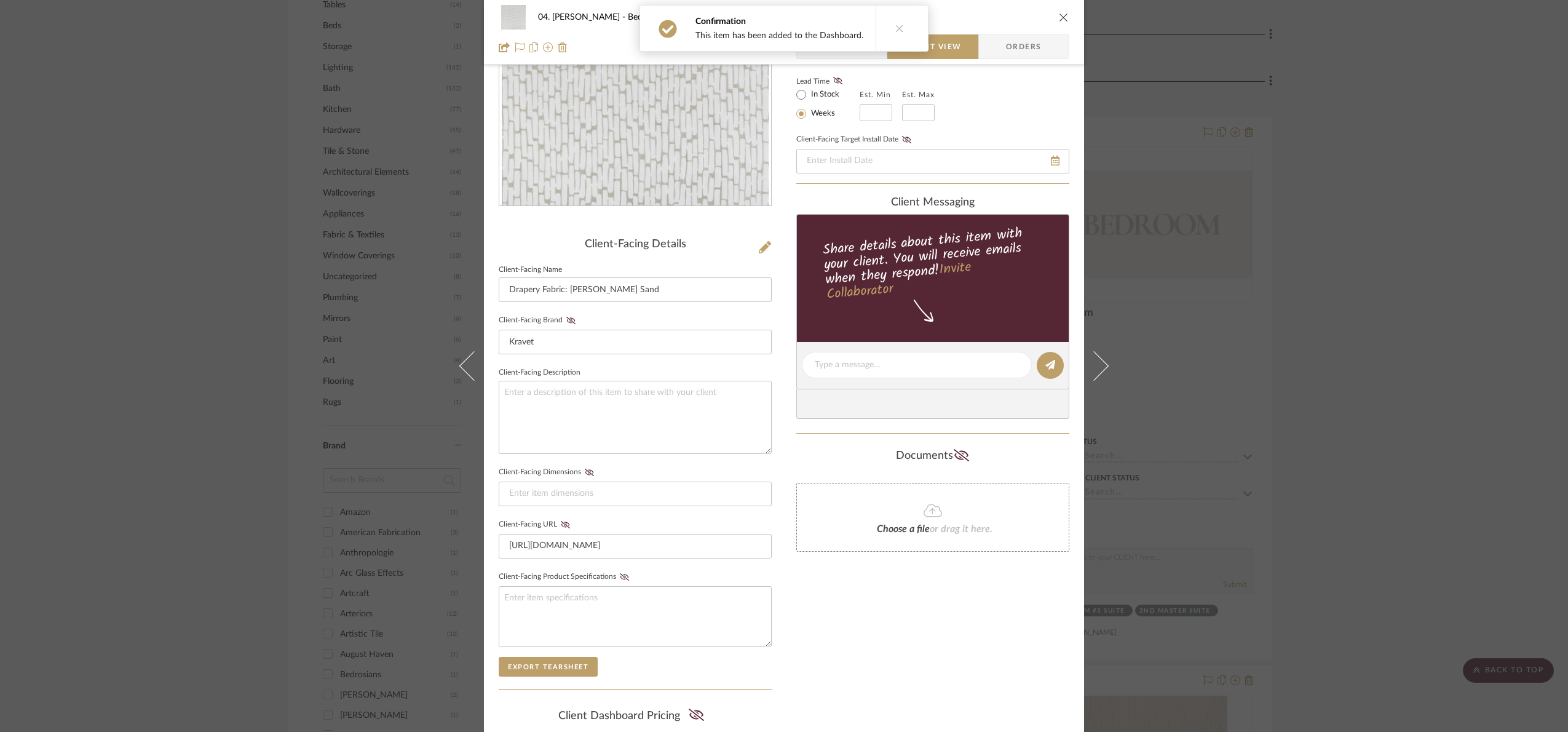
scroll to position [305, 0]
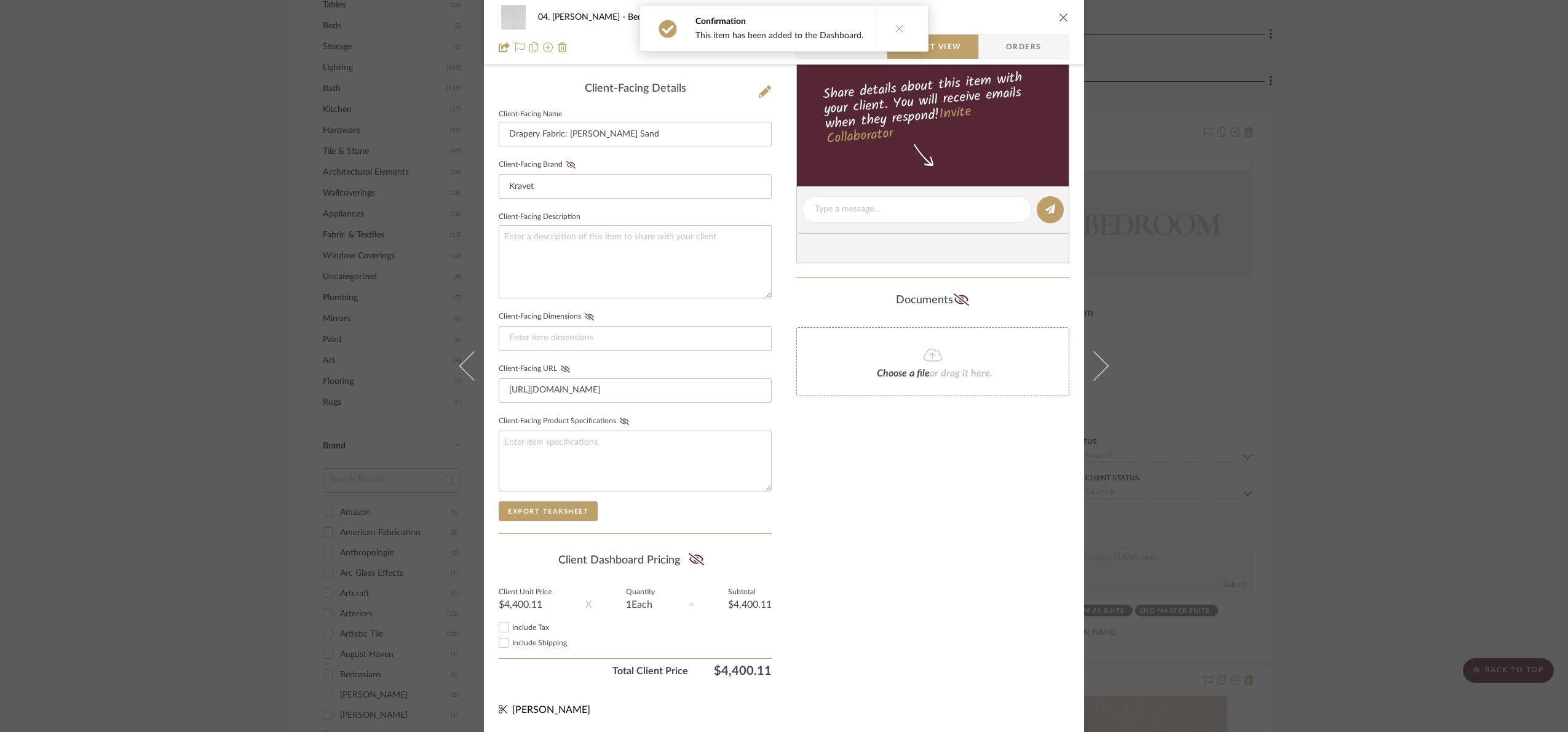
click at [705, 559] on summary-project-share-button at bounding box center [696, 561] width 32 height 29
drag, startPoint x: 689, startPoint y: 553, endPoint x: 896, endPoint y: 566, distance: 207.4
click at [689, 554] on icon at bounding box center [696, 559] width 16 height 12
drag, startPoint x: 936, startPoint y: 577, endPoint x: 1217, endPoint y: 494, distance: 293.0
click at [941, 574] on div "Only content on this tab can share to Dashboard. Click eyeball icon to show or …" at bounding box center [933, 233] width 273 height 900
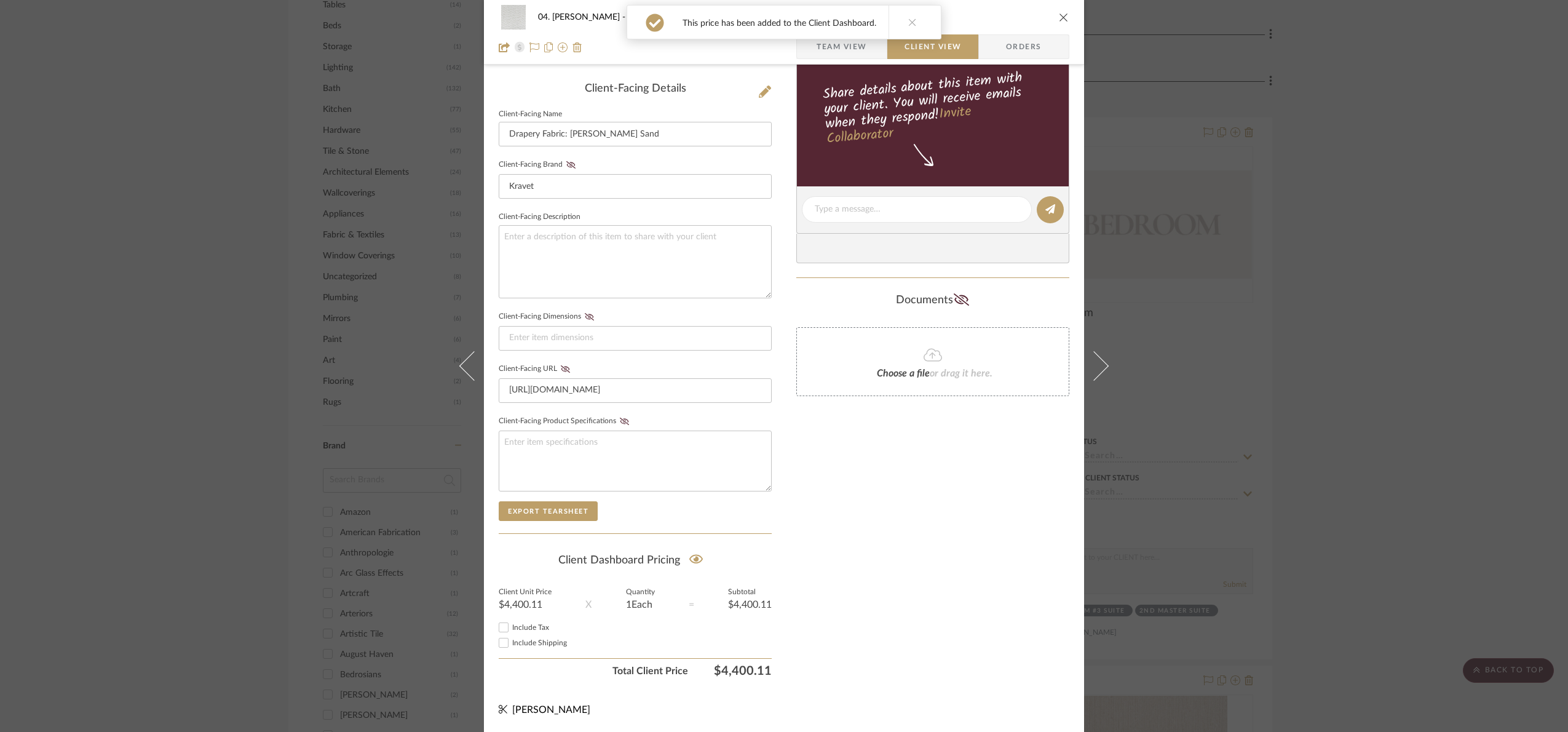
click at [1359, 475] on div "04. [PERSON_NAME] Bedroom #3 Suite Drapery Fabric: [PERSON_NAME] Sand Team View…" at bounding box center [784, 366] width 1568 height 732
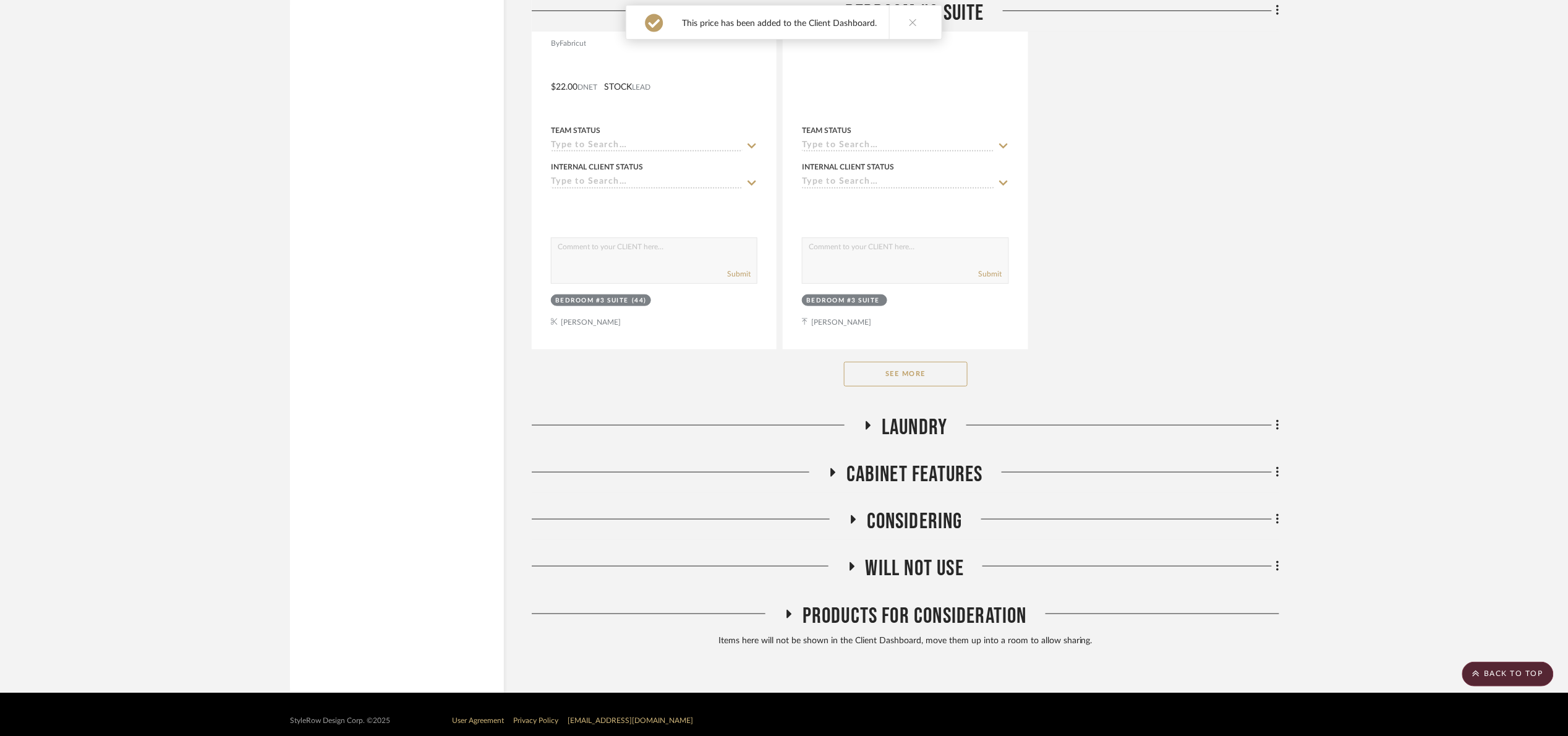
scroll to position [2447, 0]
